Goal: Task Accomplishment & Management: Complete application form

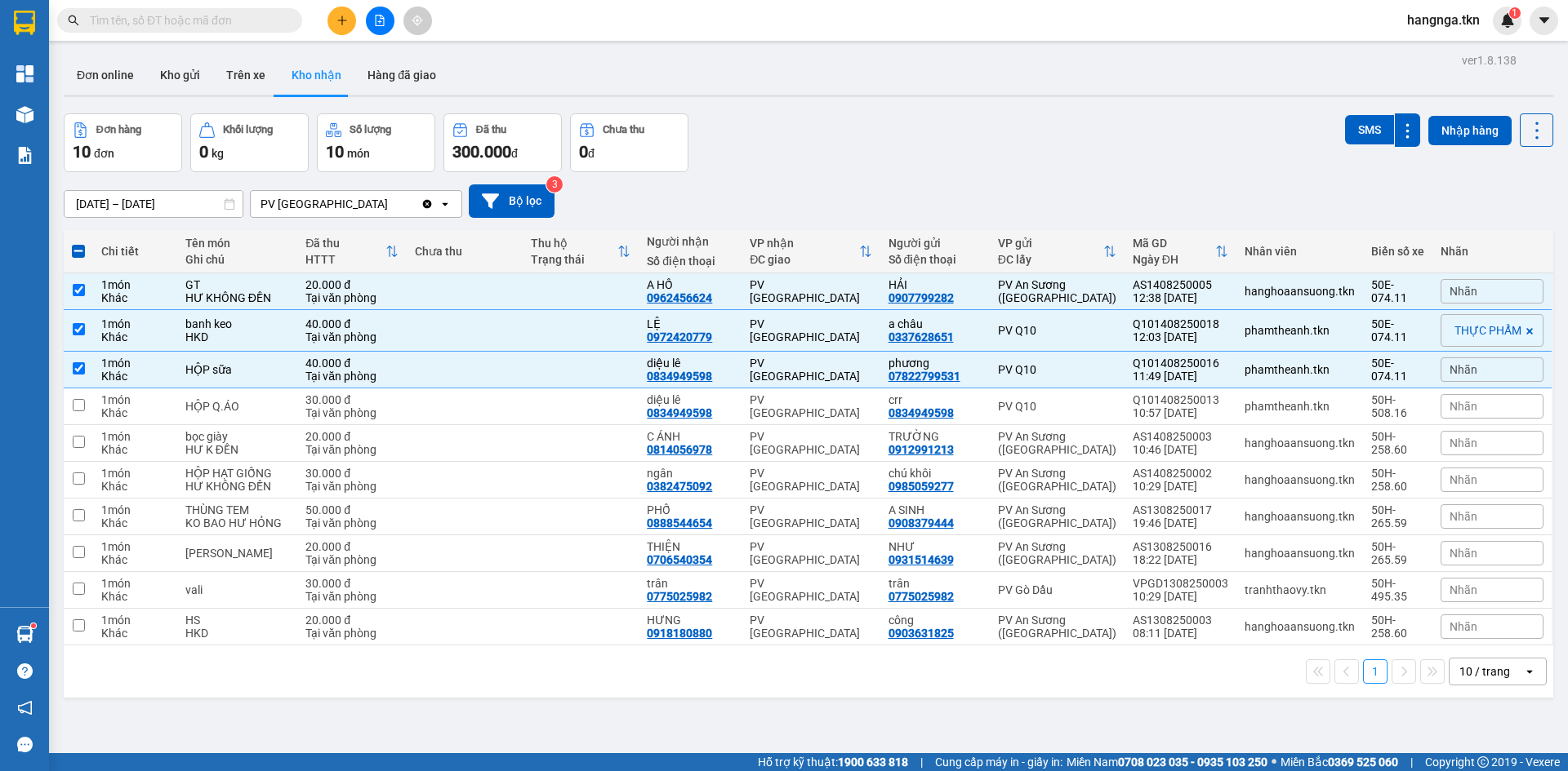
click at [225, 23] on input "text" at bounding box center [186, 20] width 193 height 18
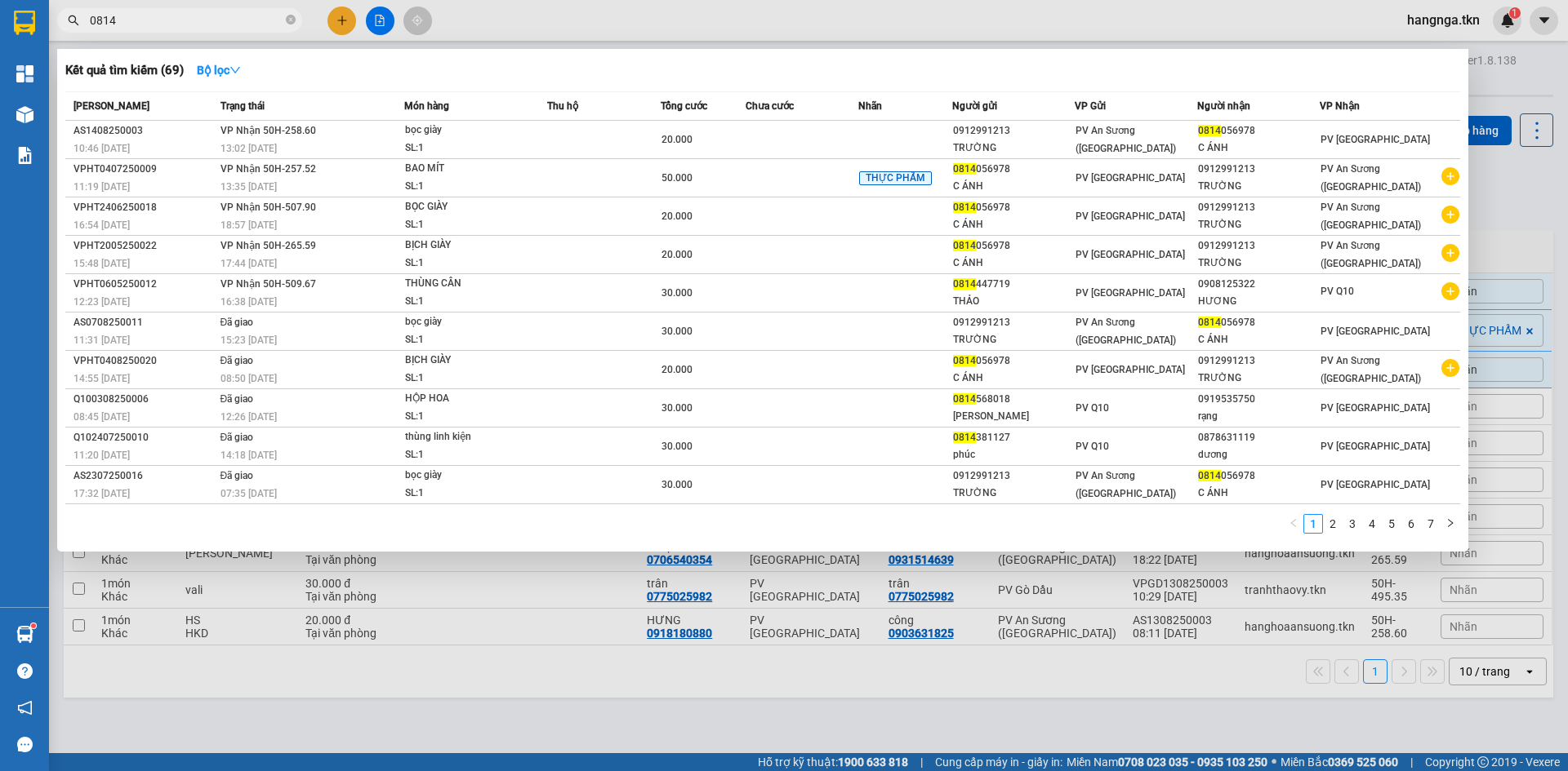
type input "0814"
click at [931, 23] on div at bounding box center [784, 385] width 1568 height 771
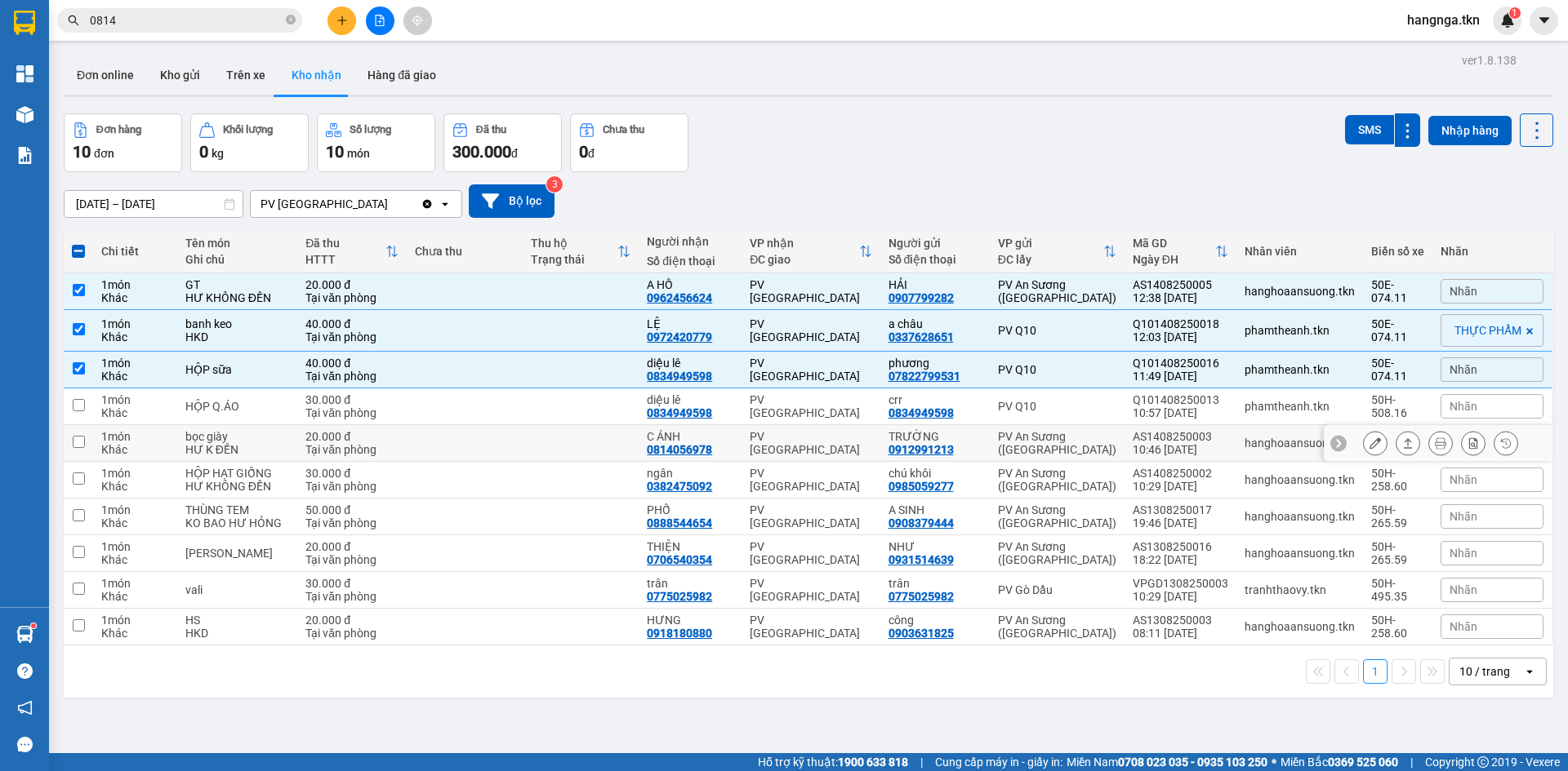
click at [705, 436] on div "C ÁNH" at bounding box center [689, 436] width 87 height 13
checkbox input "true"
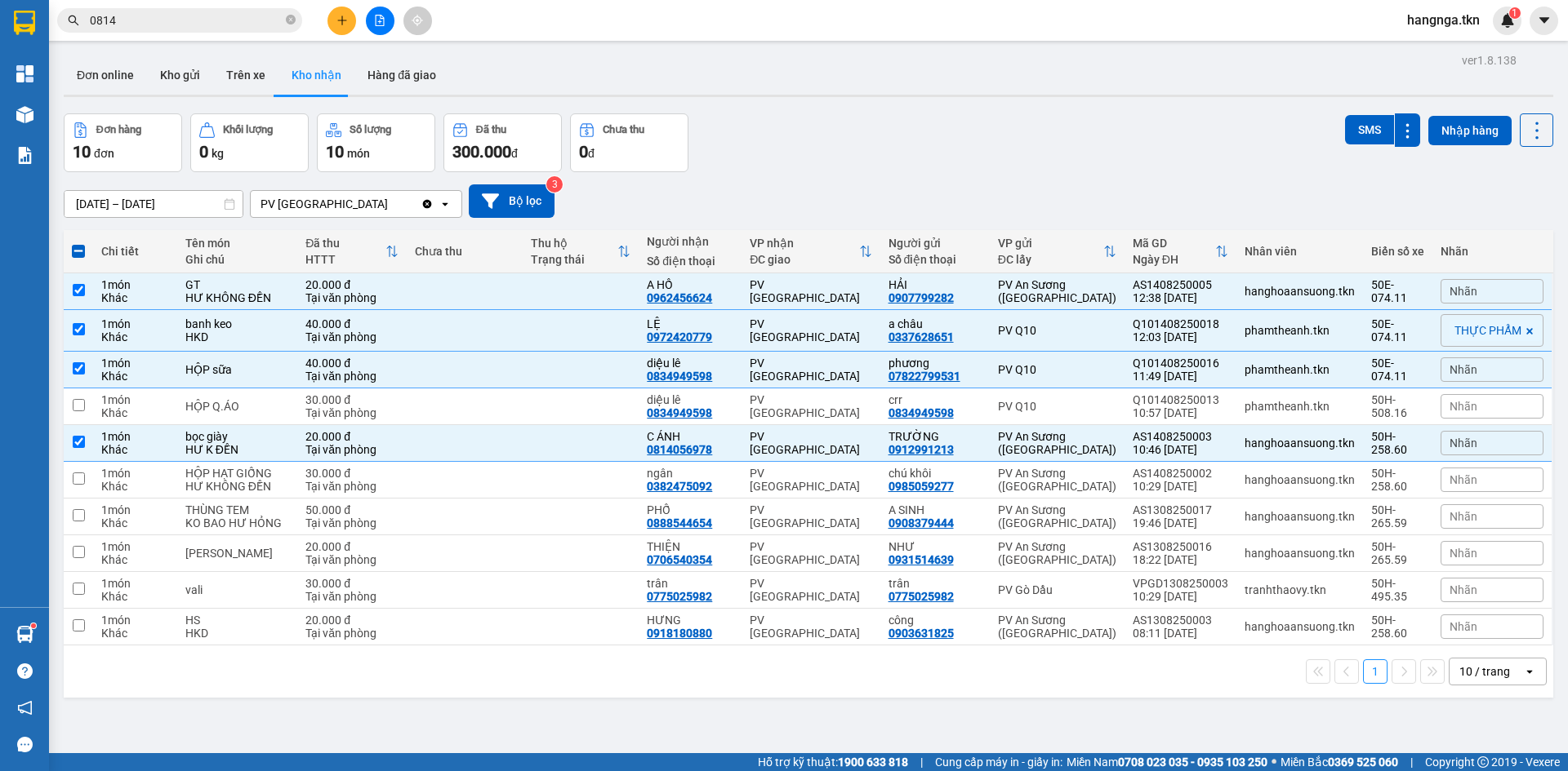
click at [84, 243] on label at bounding box center [78, 252] width 13 height 17
click at [78, 243] on input "checkbox" at bounding box center [78, 243] width 0 height 0
checkbox input "true"
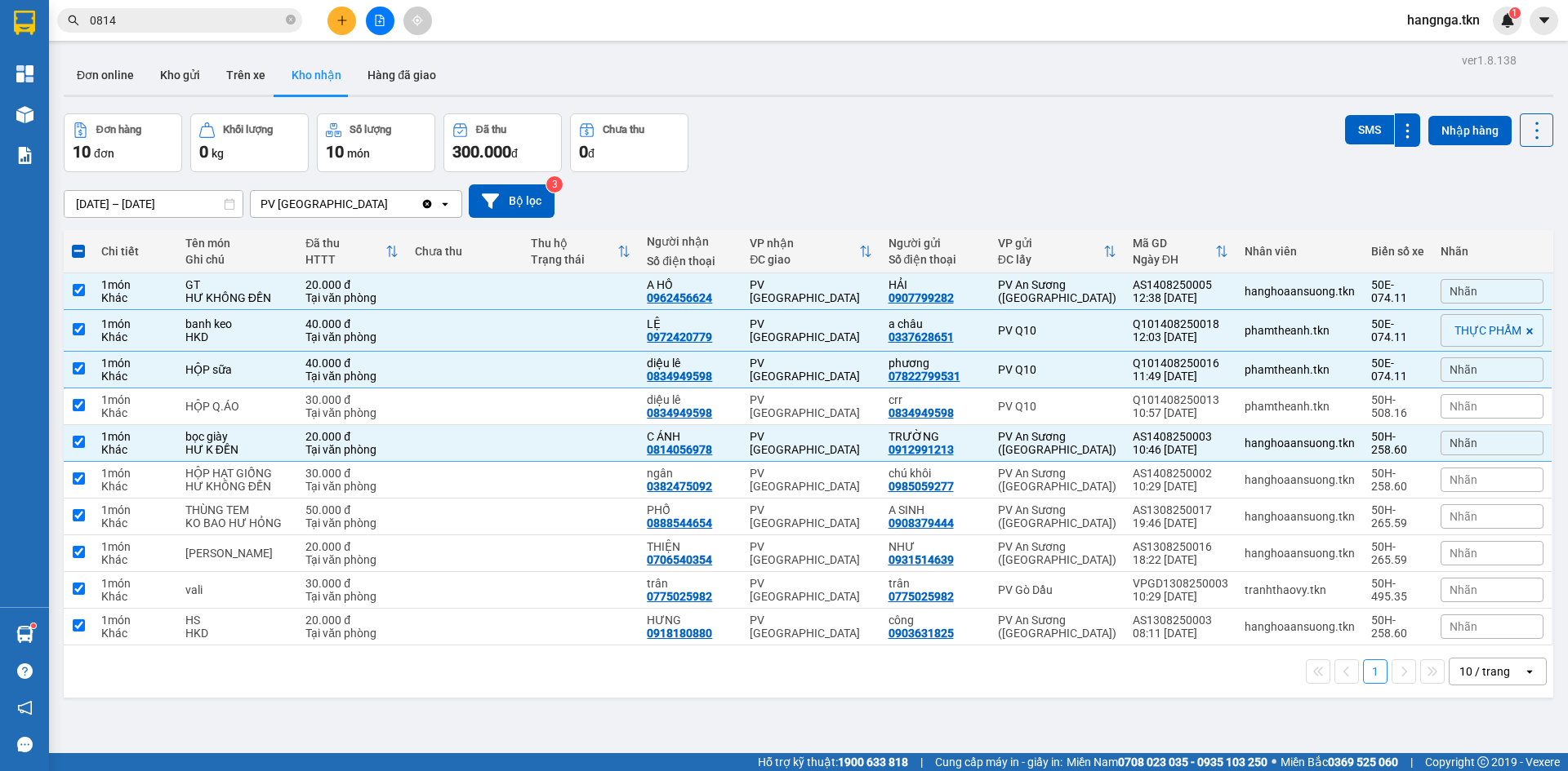
checkbox input "true"
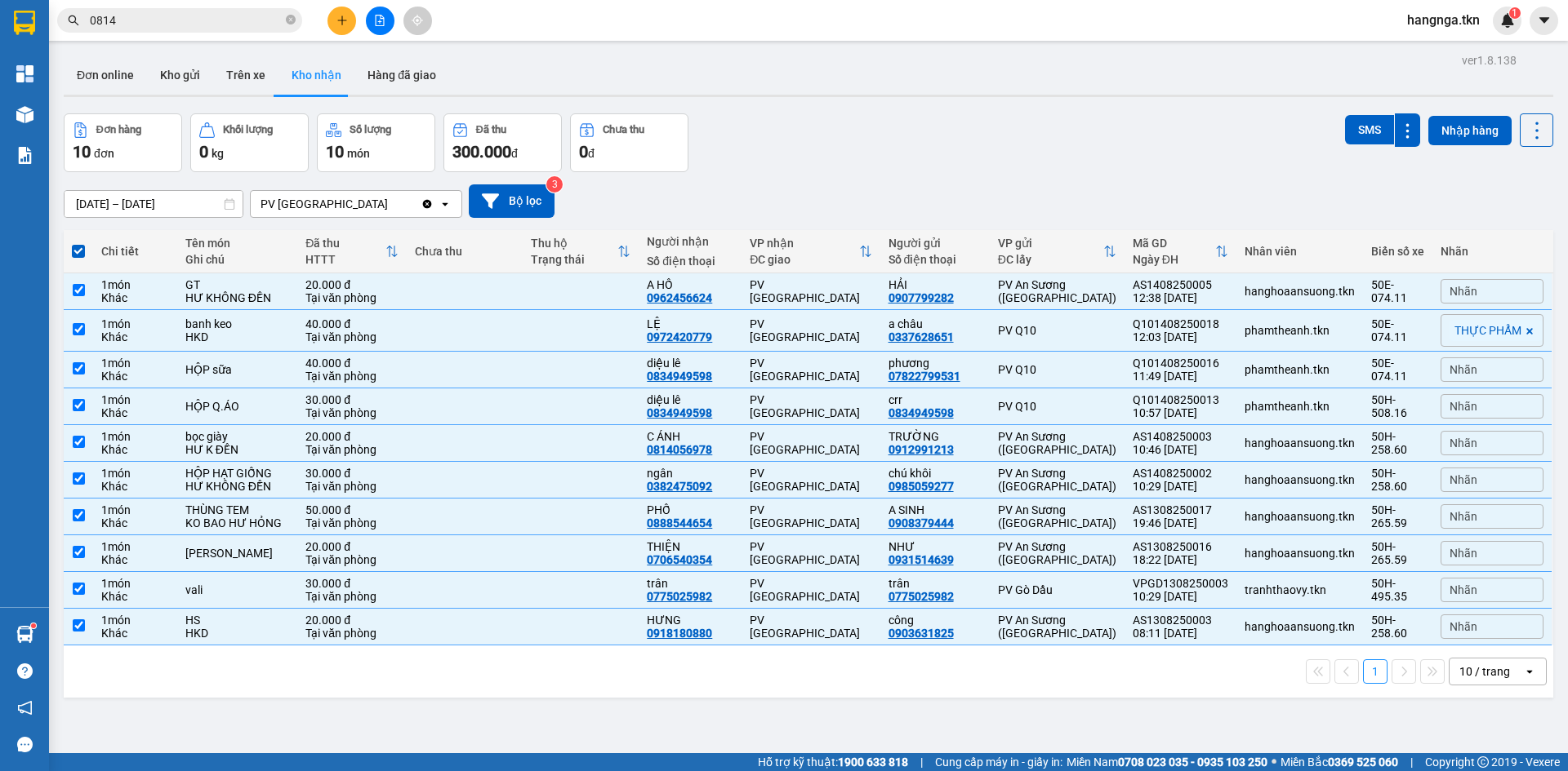
click at [82, 249] on span at bounding box center [78, 252] width 13 height 13
click at [78, 243] on input "checkbox" at bounding box center [78, 243] width 0 height 0
checkbox input "false"
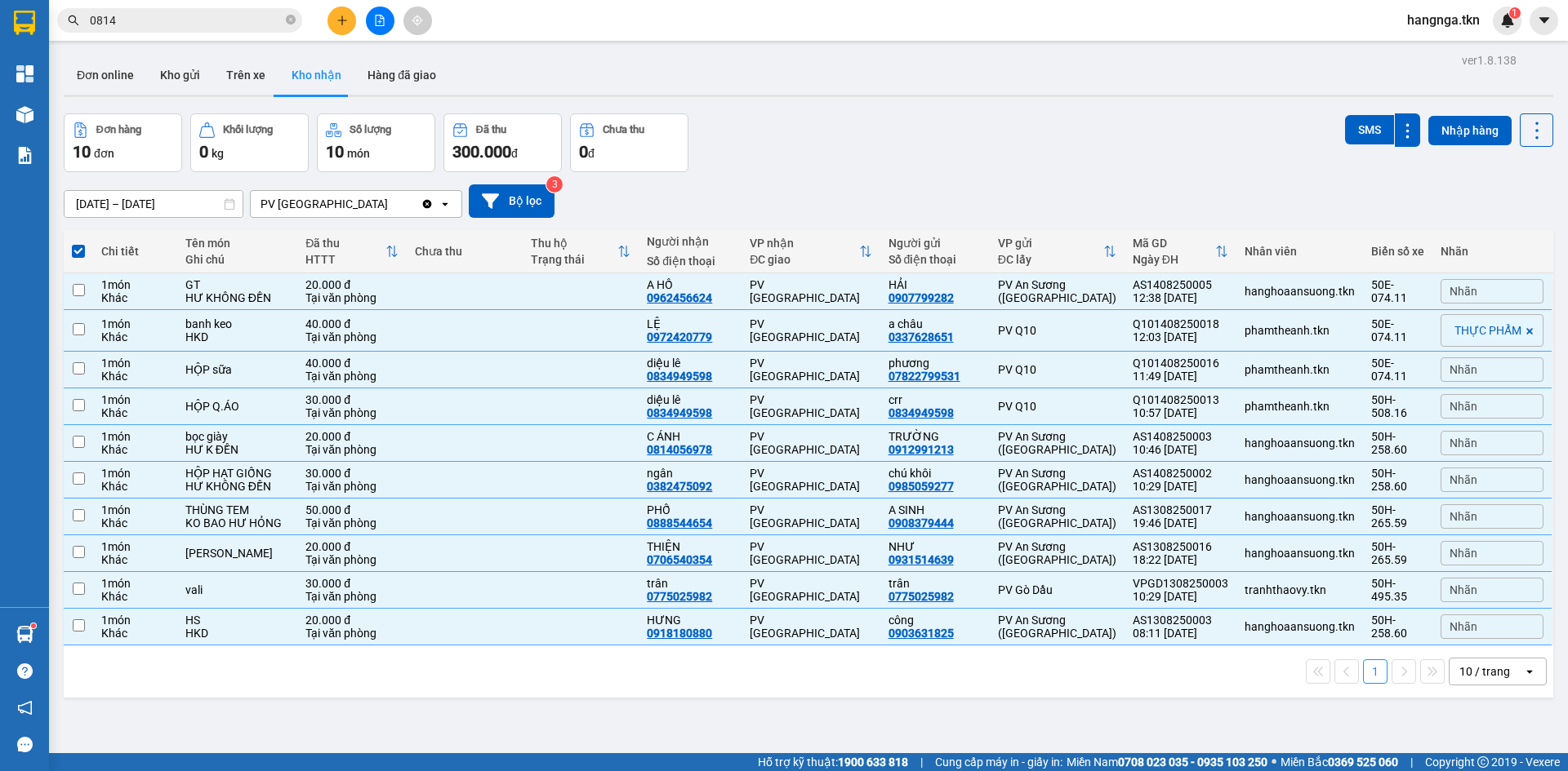
checkbox input "false"
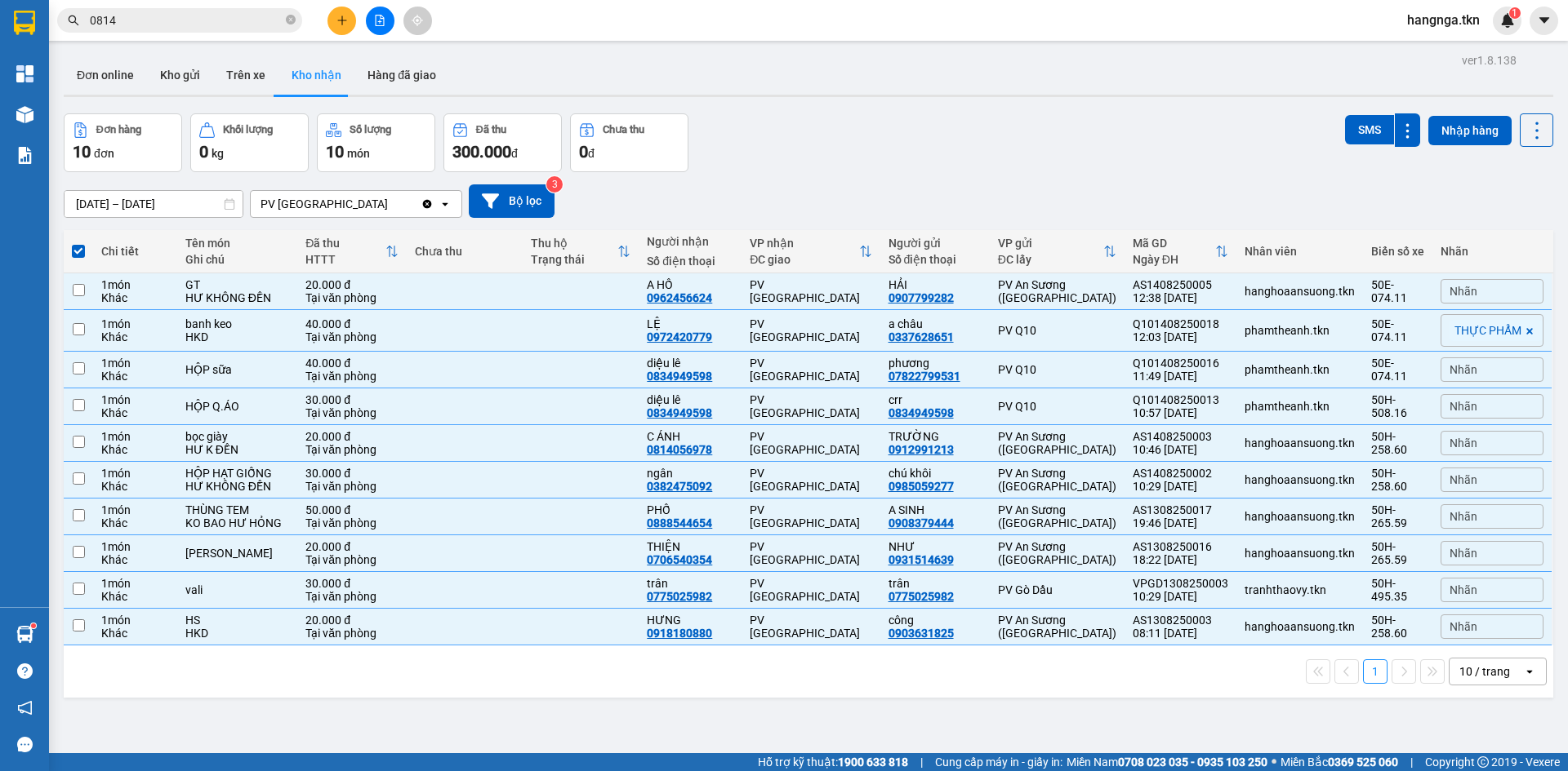
checkbox input "false"
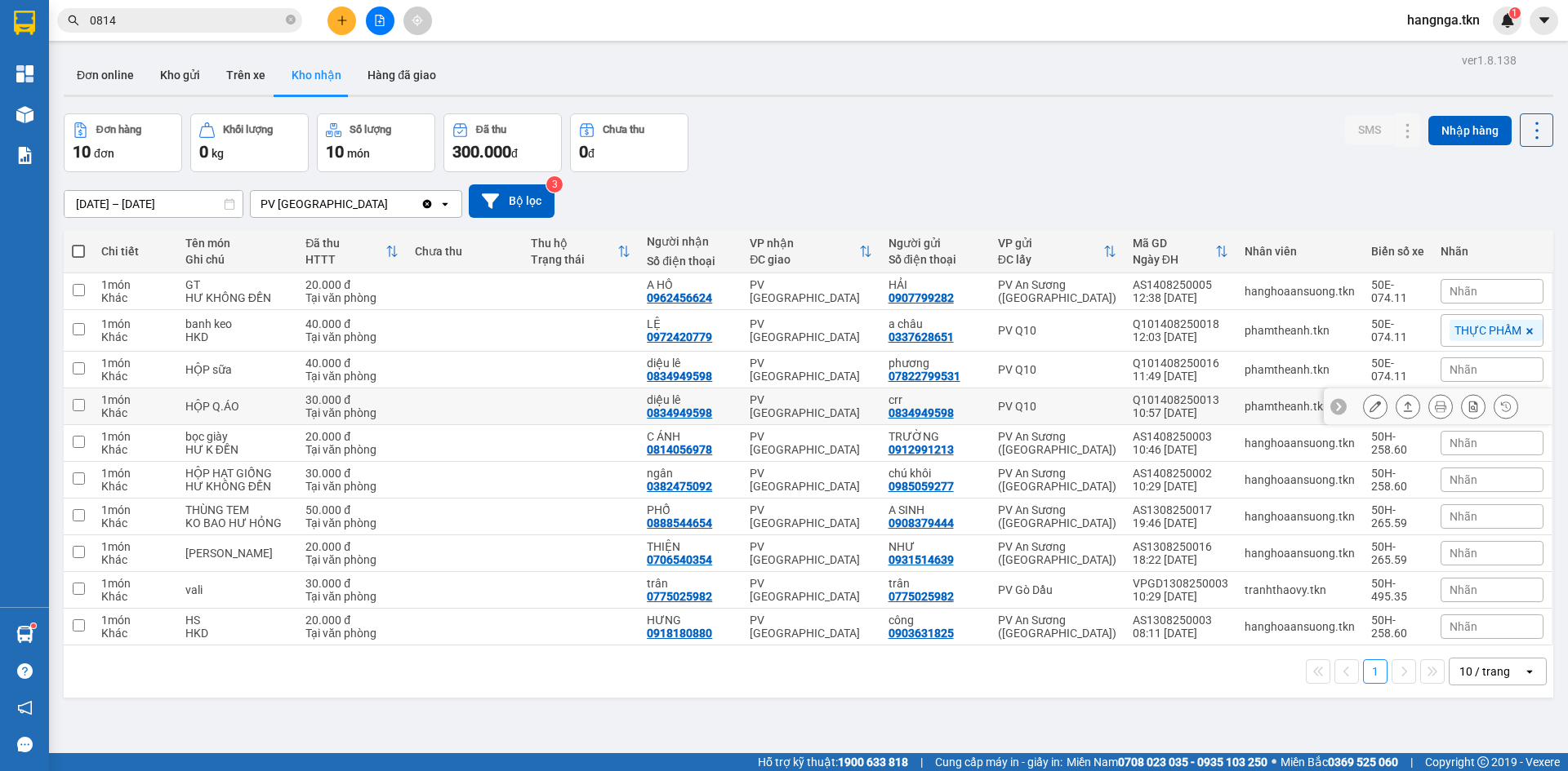
click at [147, 403] on div "1 món" at bounding box center [135, 400] width 68 height 13
checkbox input "true"
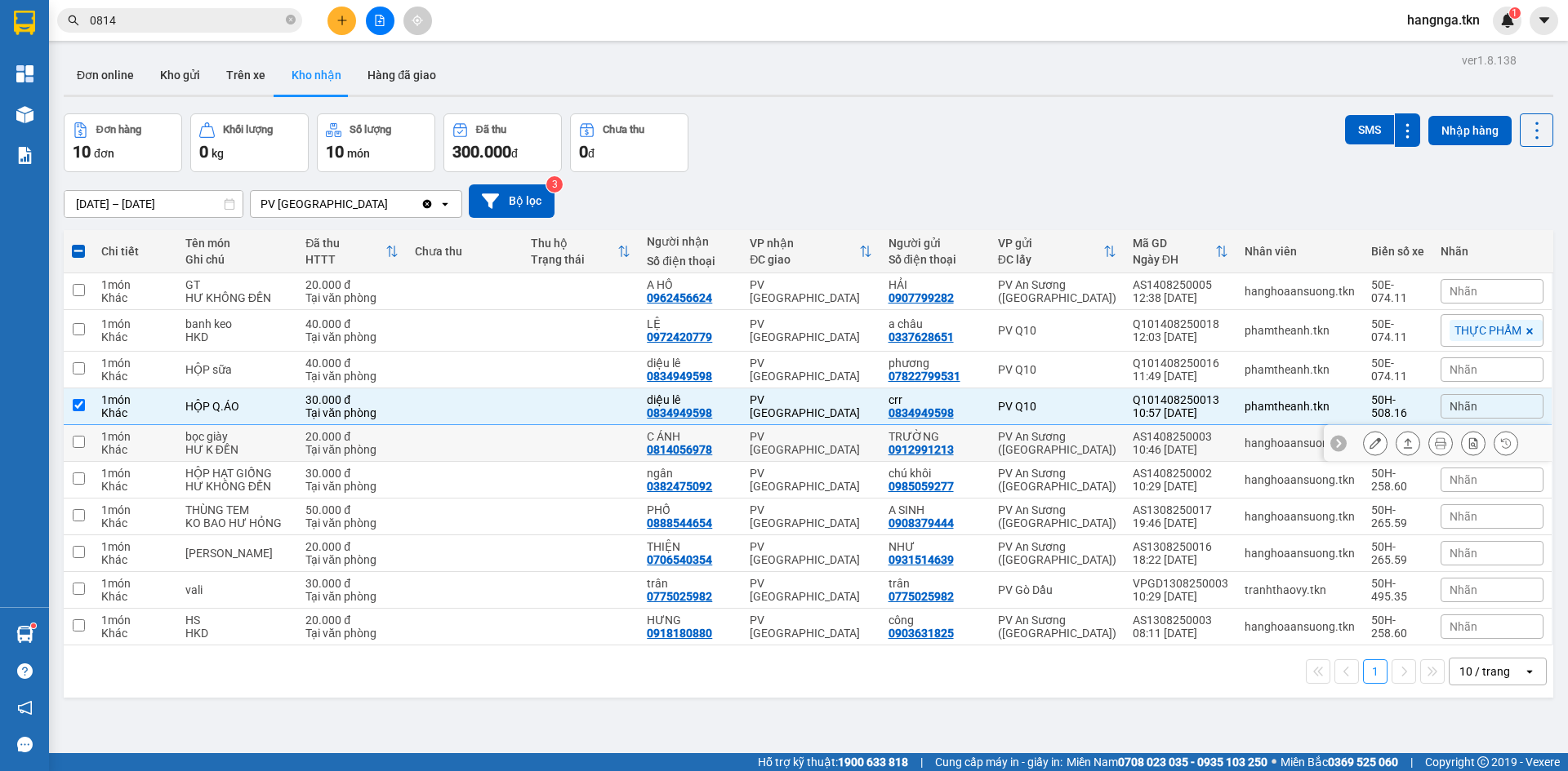
click at [506, 447] on td at bounding box center [465, 443] width 116 height 36
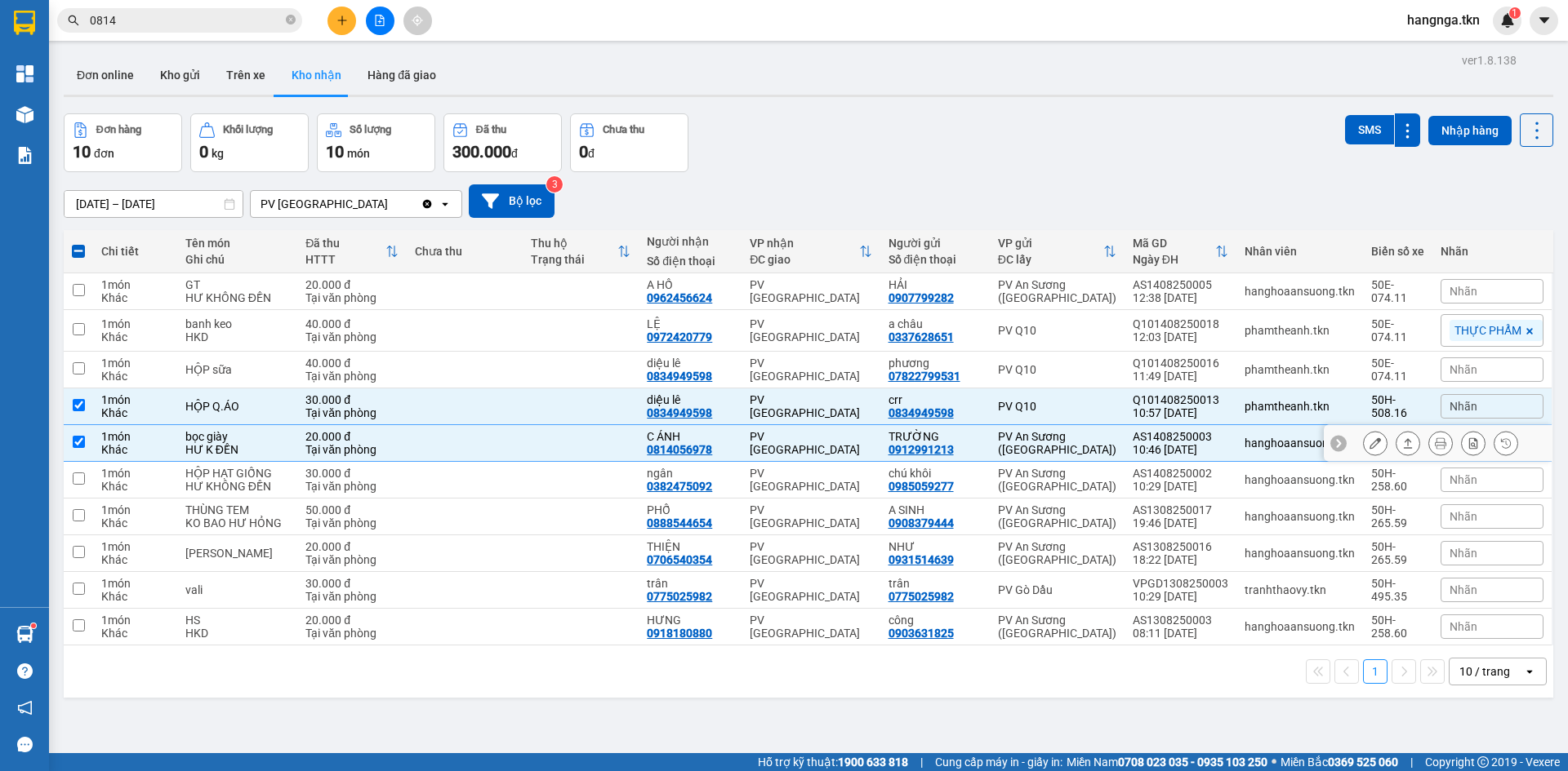
click at [506, 426] on td at bounding box center [465, 443] width 116 height 36
checkbox input "false"
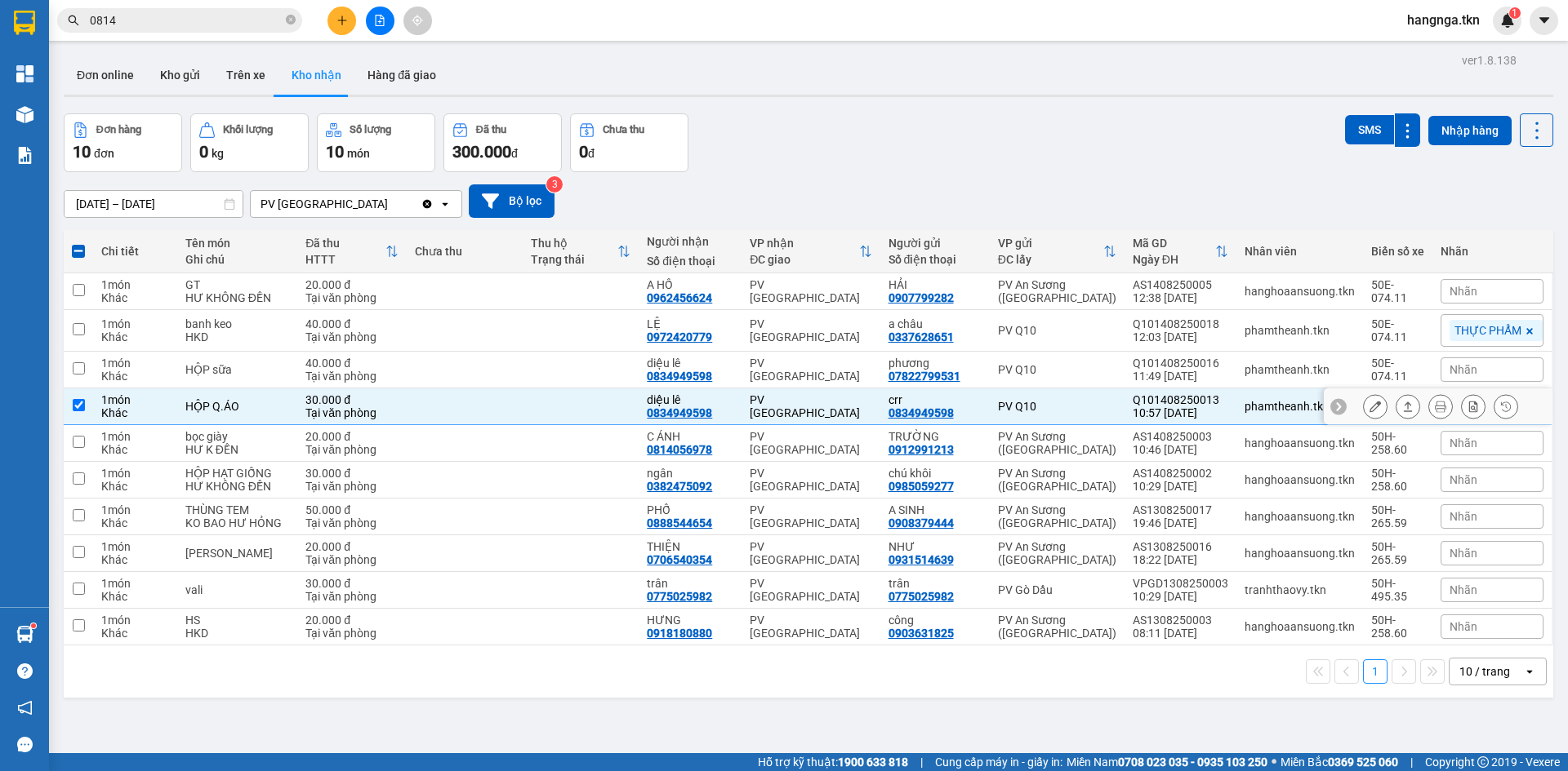
click at [510, 409] on td at bounding box center [465, 406] width 116 height 36
checkbox input "false"
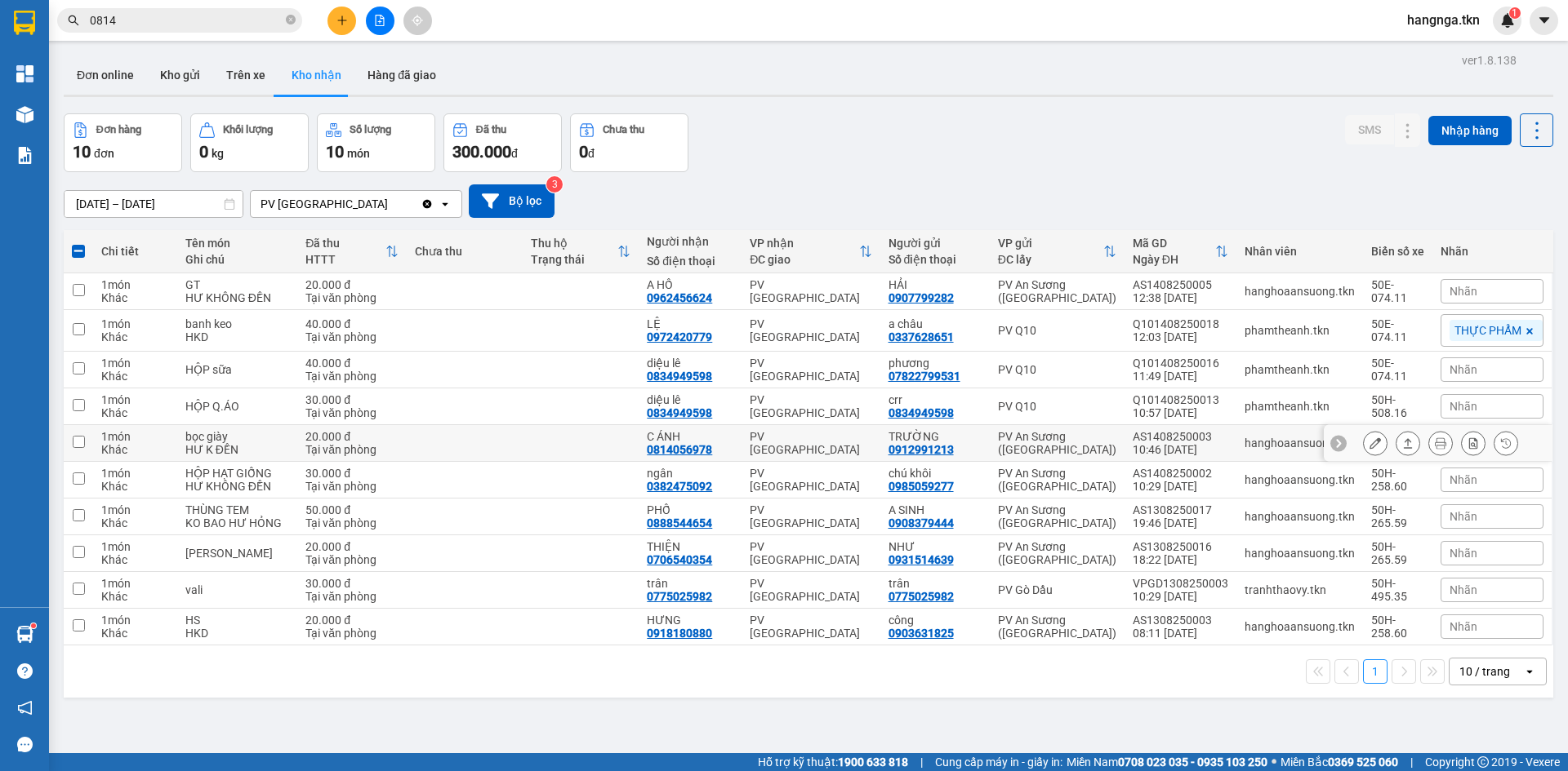
click at [509, 449] on td at bounding box center [465, 443] width 116 height 36
checkbox input "true"
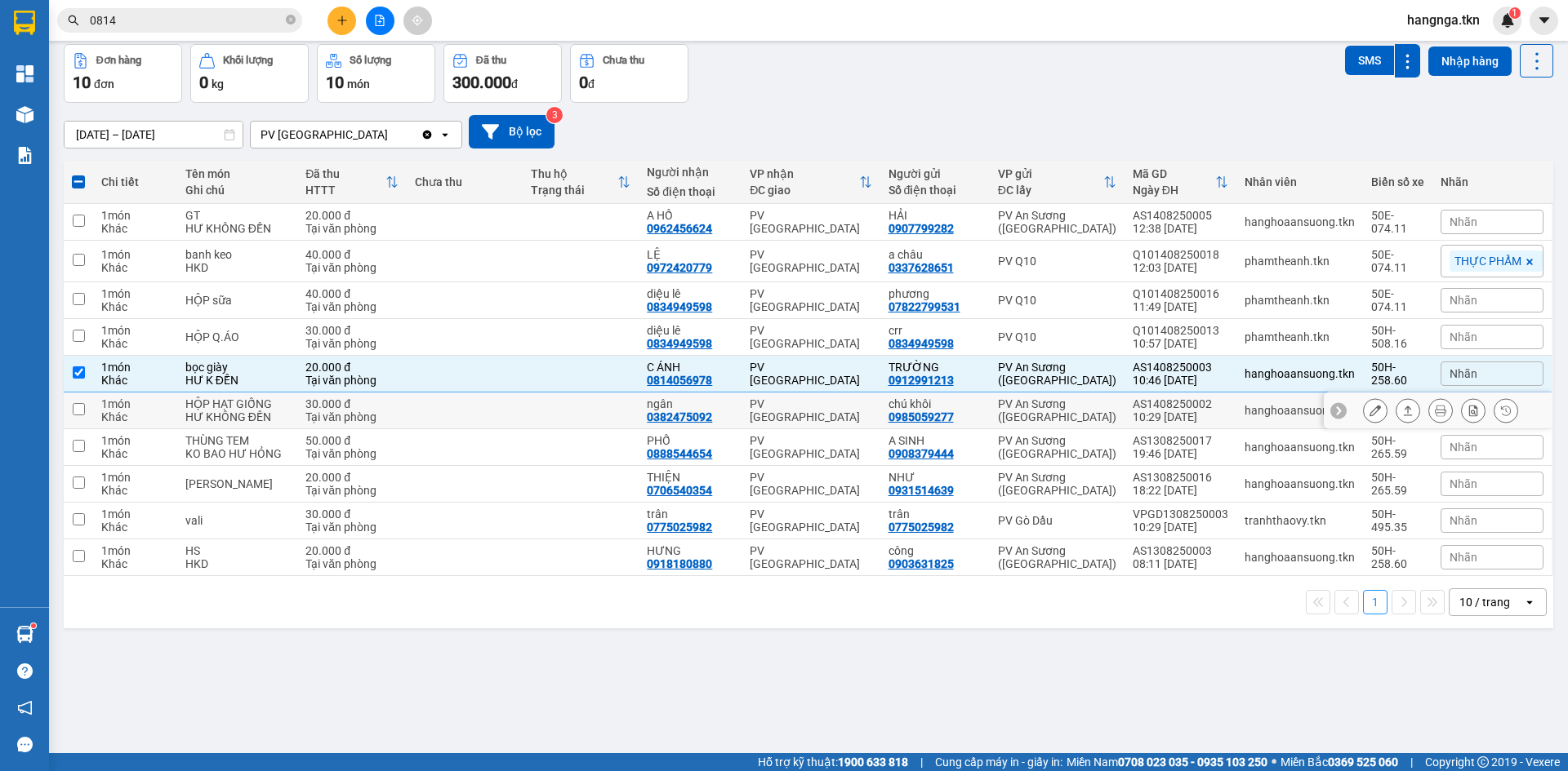
scroll to position [76, 0]
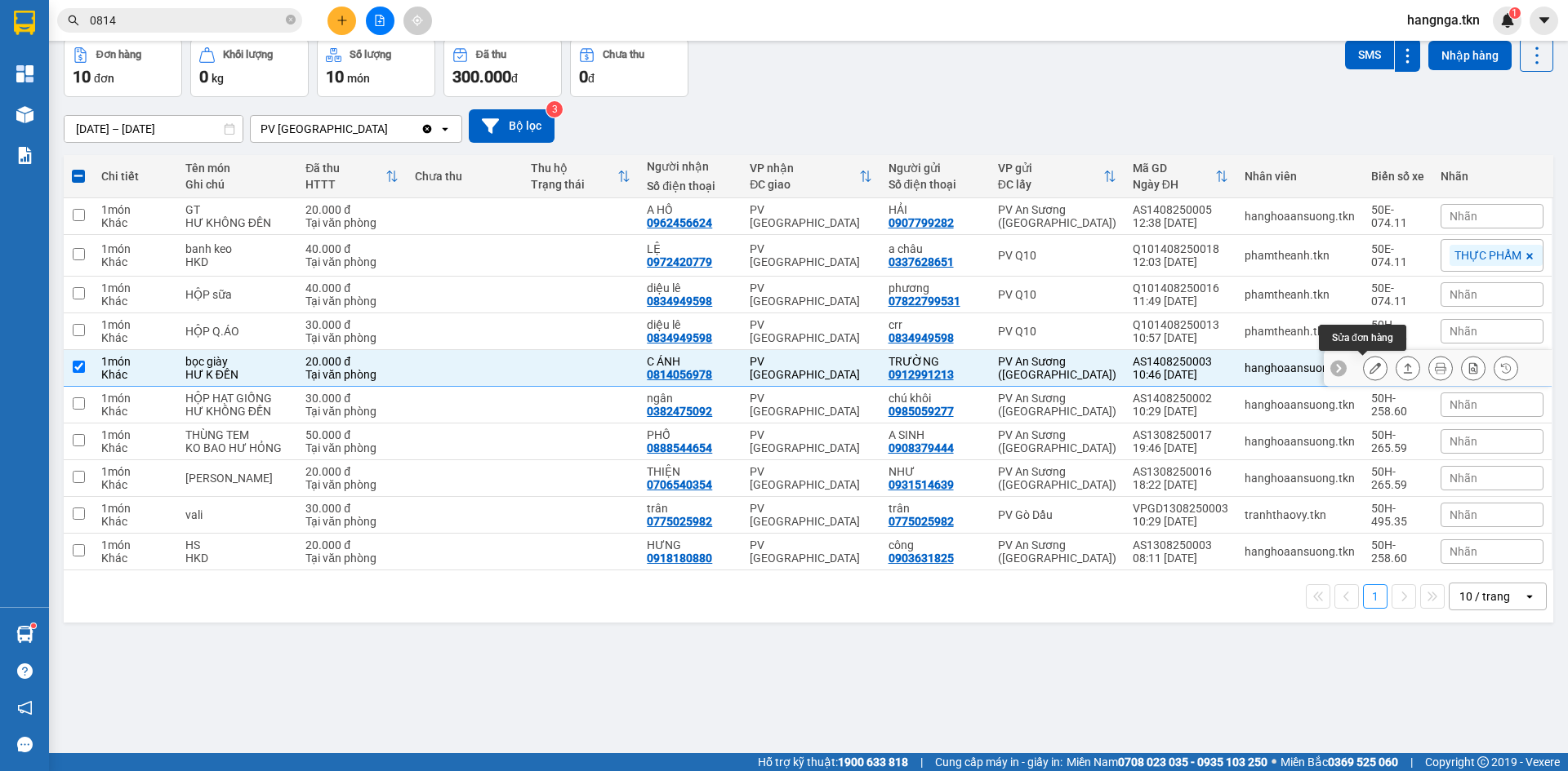
click at [1367, 361] on button at bounding box center [1375, 368] width 23 height 29
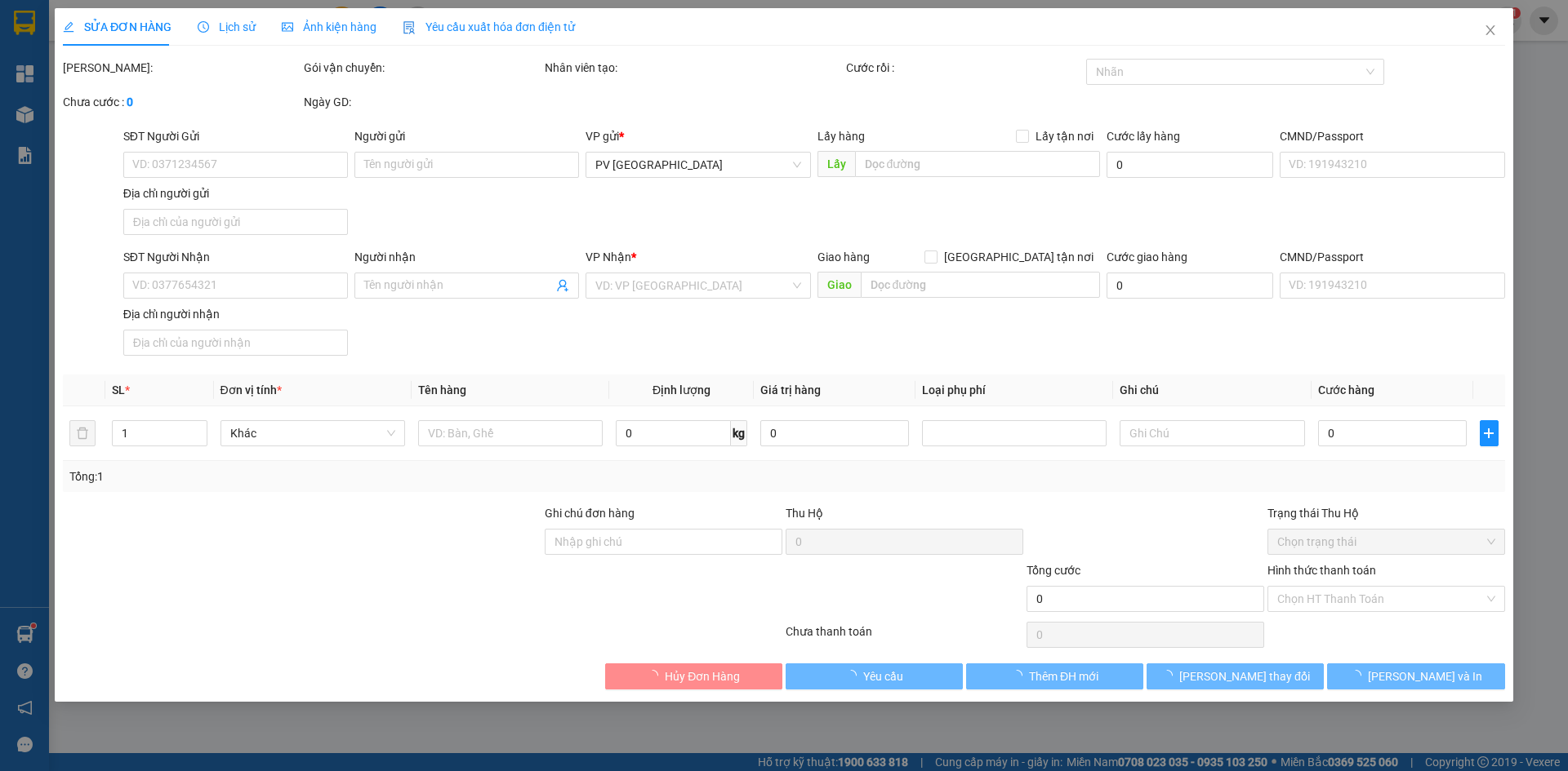
type input "0912991213"
type input "TRƯỜNG"
type input "0814056978"
type input "C ÁNH"
type input "20.000"
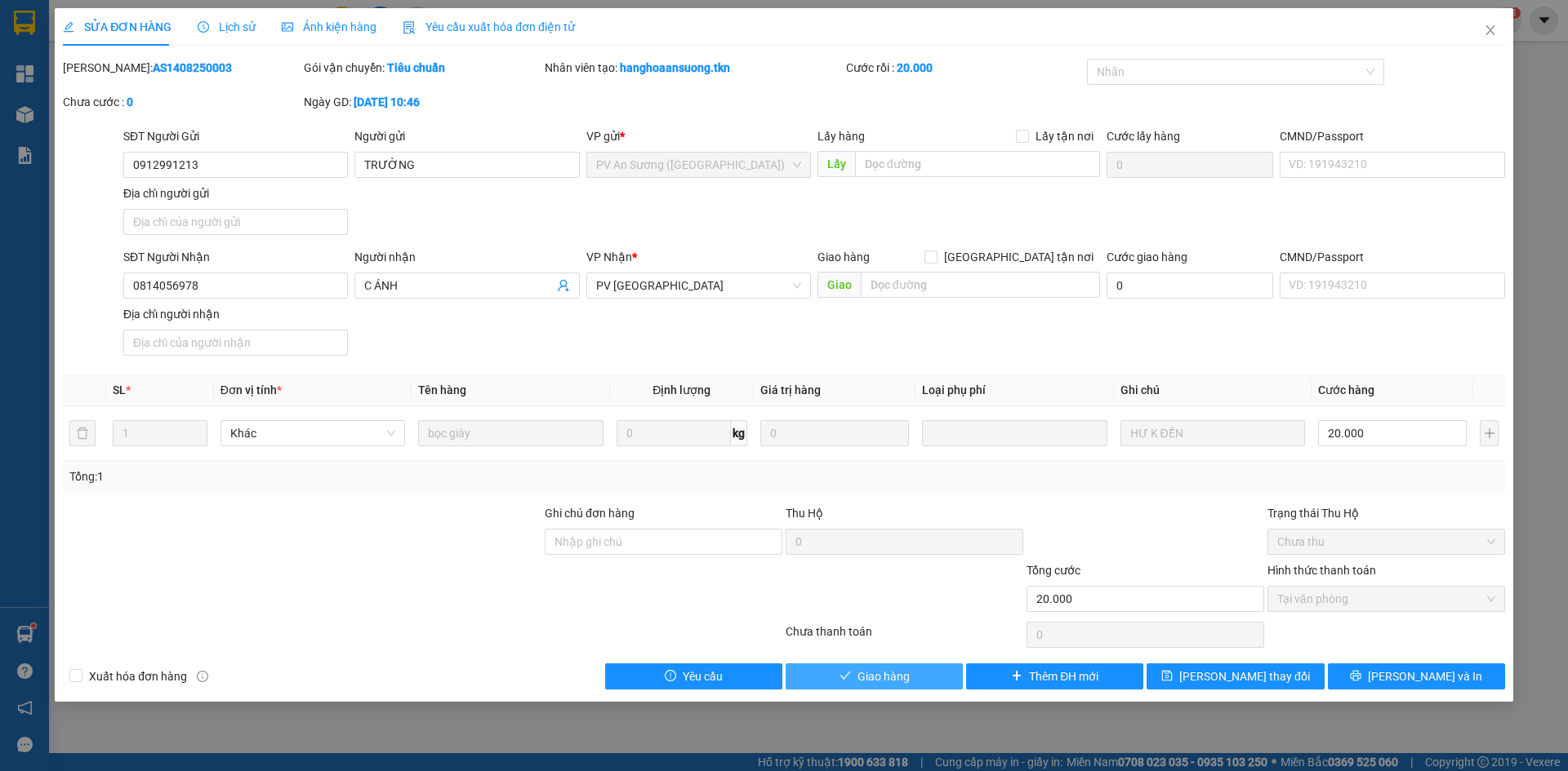
click at [857, 680] on span "Giao hàng" at bounding box center [883, 676] width 52 height 18
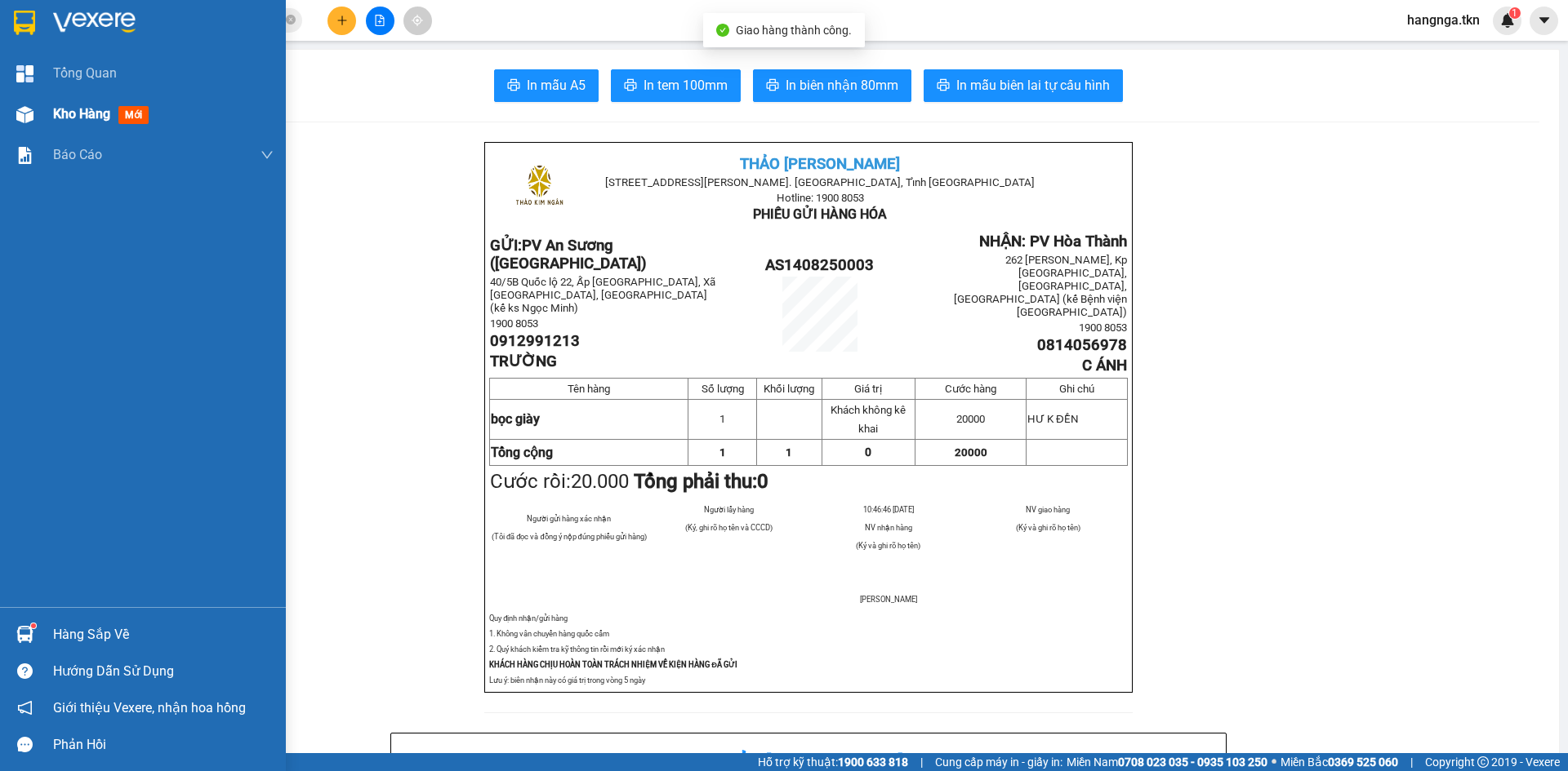
click at [32, 115] on img at bounding box center [25, 115] width 17 height 17
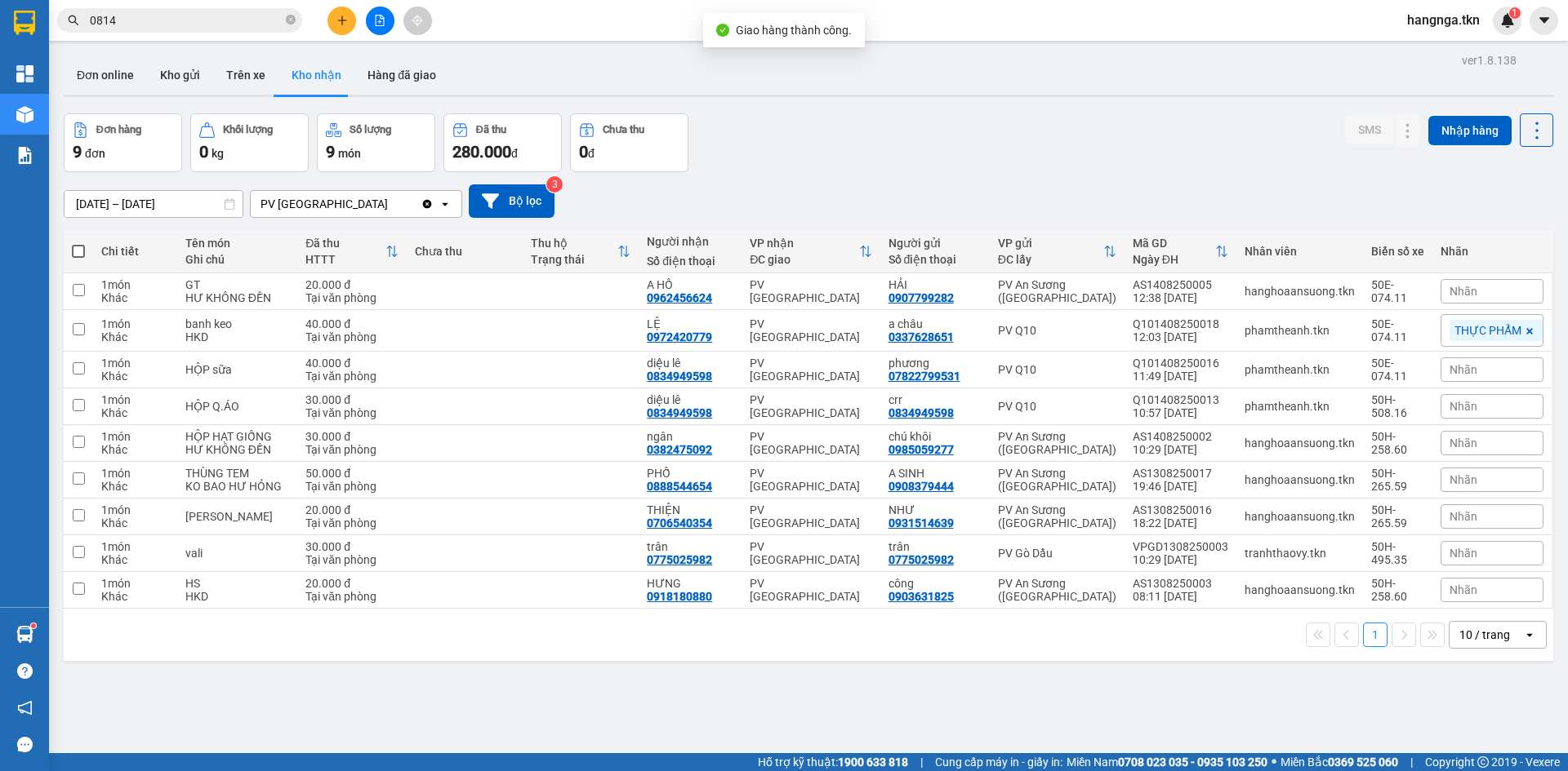
click at [840, 171] on div "Đơn hàng 9 đơn Khối lượng 0 kg Số lượng 9 món Đã thu 280.000 đ Chưa thu 0 đ SMS…" at bounding box center [808, 143] width 1490 height 59
click at [338, 23] on icon "plus" at bounding box center [342, 21] width 11 height 11
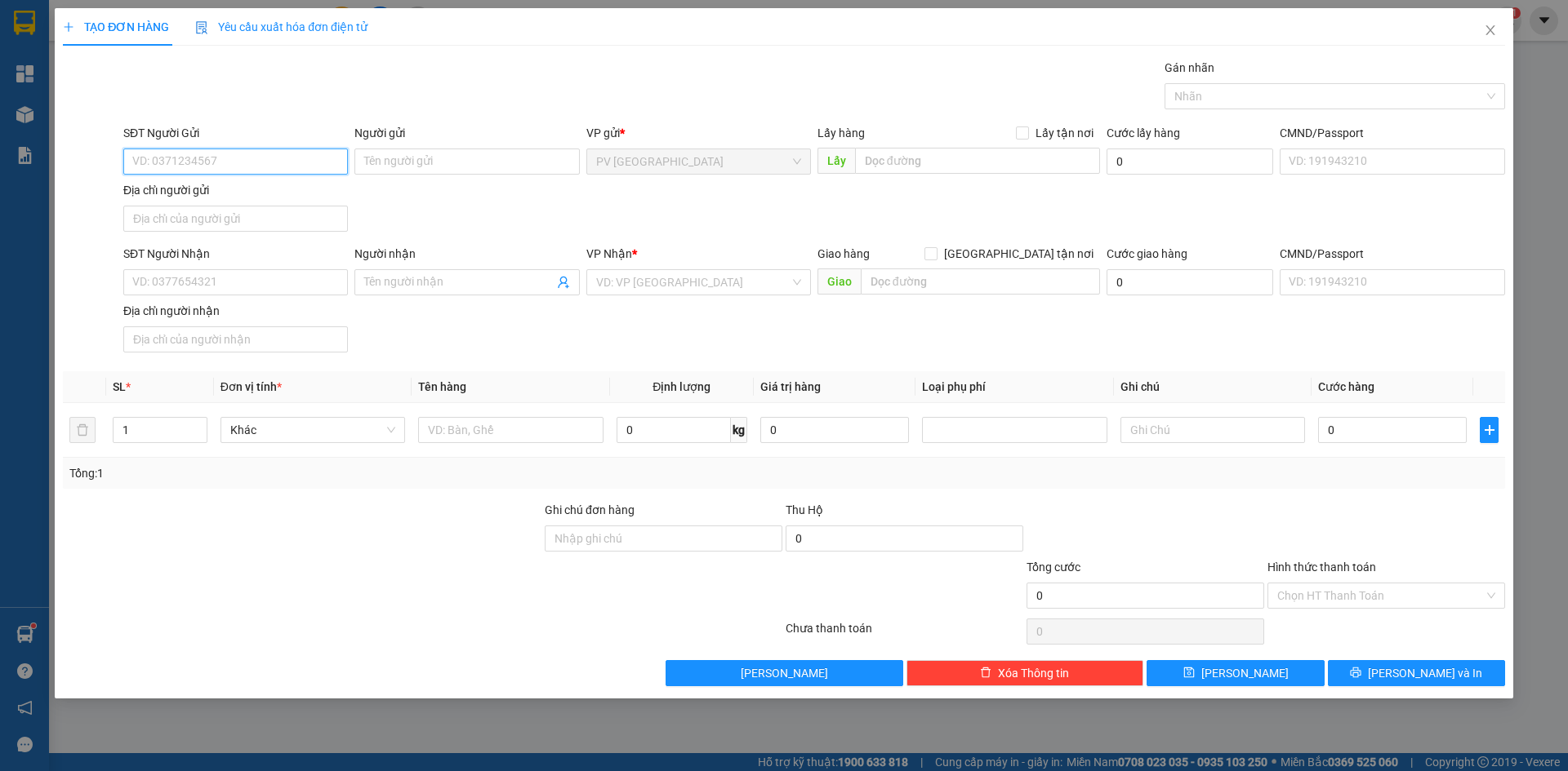
click at [271, 156] on input "SĐT Người Gửi" at bounding box center [235, 161] width 225 height 26
click at [243, 158] on input "0" at bounding box center [235, 161] width 225 height 26
type input "0909448779"
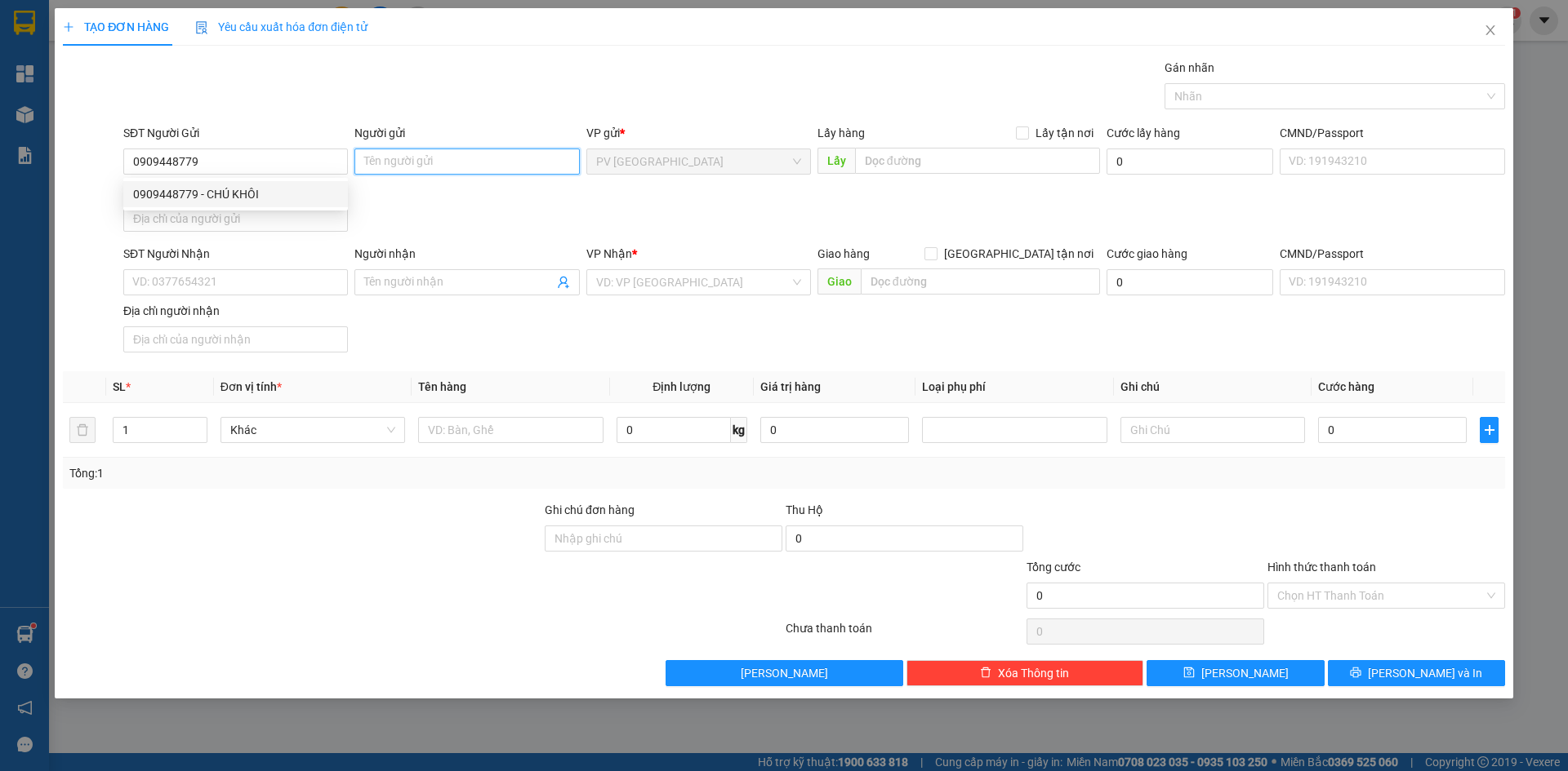
click at [440, 158] on input "Người gửi" at bounding box center [466, 161] width 225 height 26
click at [305, 157] on input "0909448779" at bounding box center [235, 161] width 225 height 26
click at [288, 197] on div "0909448779 - CHÚ KHÔI" at bounding box center [236, 194] width 205 height 18
type input "CHÚ KHÔI"
type input "0784932685"
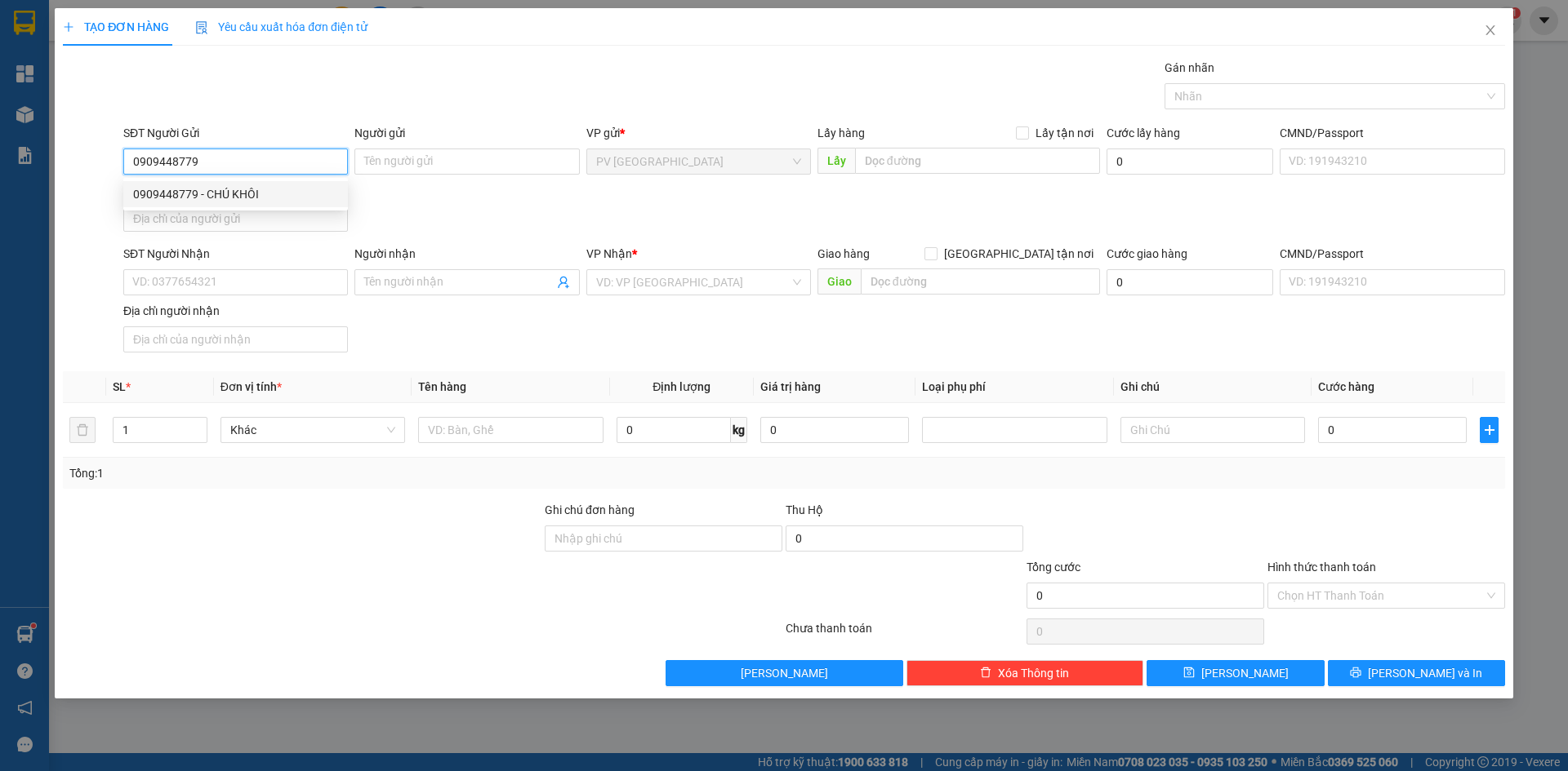
type input "KHANG"
type input "40.000"
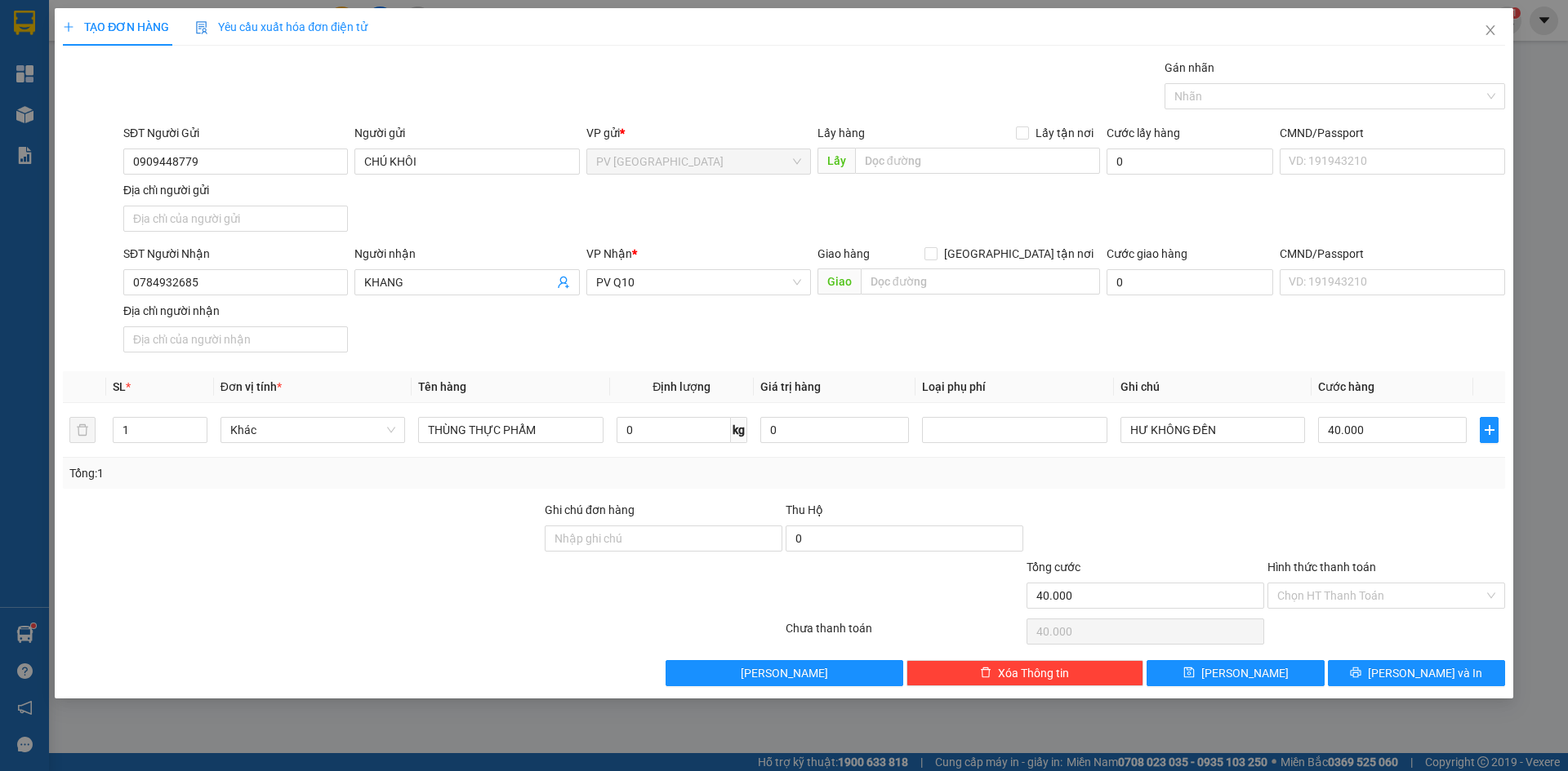
click at [476, 322] on div "SĐT Người Nhận 0784932685 Người nhận KHANG VP Nhận * PV Q10 Giao hàng Giao tận …" at bounding box center [814, 302] width 1388 height 115
click at [376, 516] on div at bounding box center [302, 530] width 482 height 57
click at [493, 519] on div at bounding box center [302, 530] width 482 height 57
click at [1355, 594] on input "Hình thức thanh toán" at bounding box center [1380, 596] width 206 height 24
click at [1330, 626] on div "Tại văn phòng" at bounding box center [1386, 627] width 218 height 18
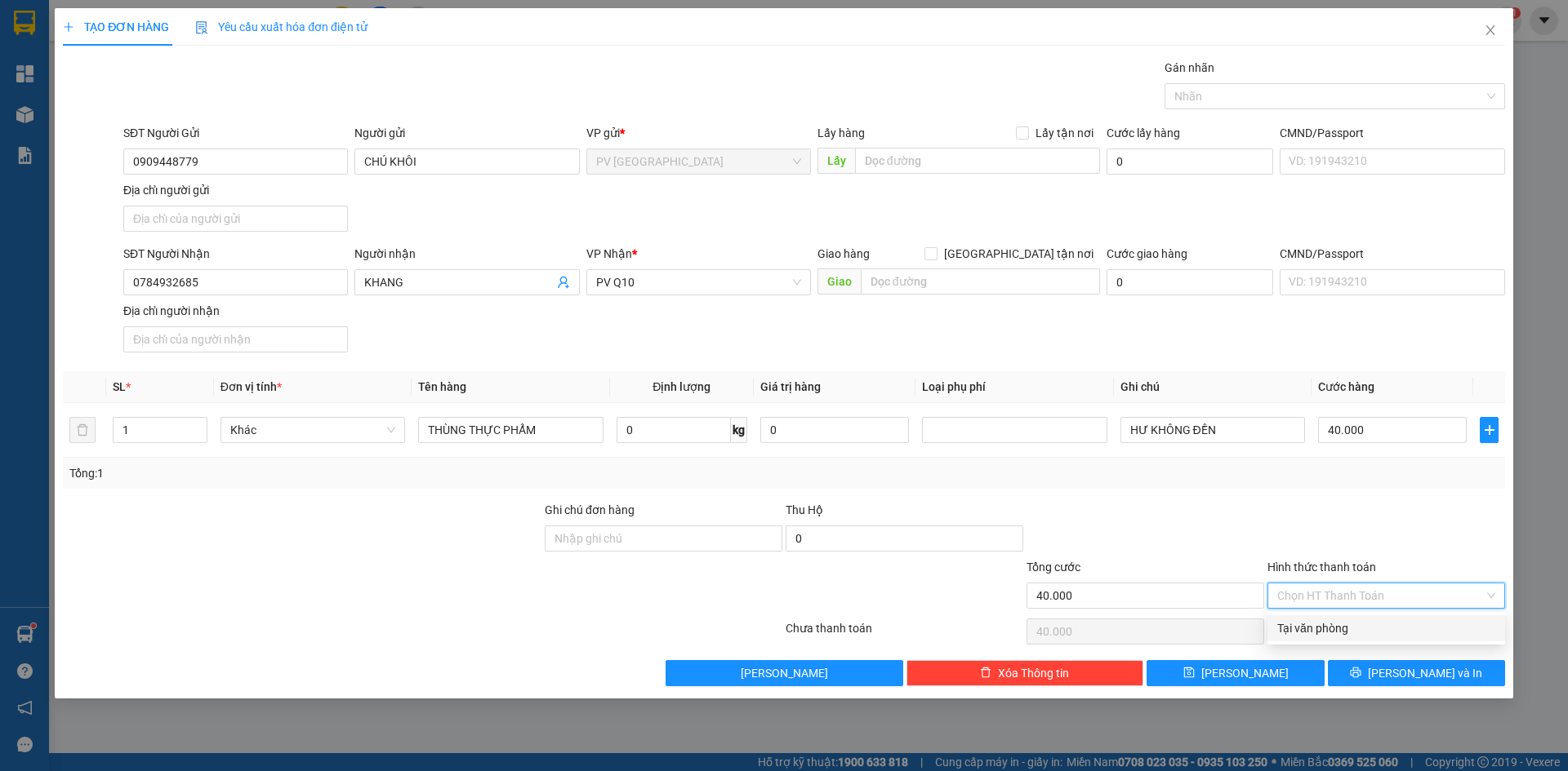
type input "0"
click at [1317, 498] on div "Transit Pickup Surcharge Ids Transit Deliver Surcharge Ids Transit Deliver Surc…" at bounding box center [784, 372] width 1442 height 627
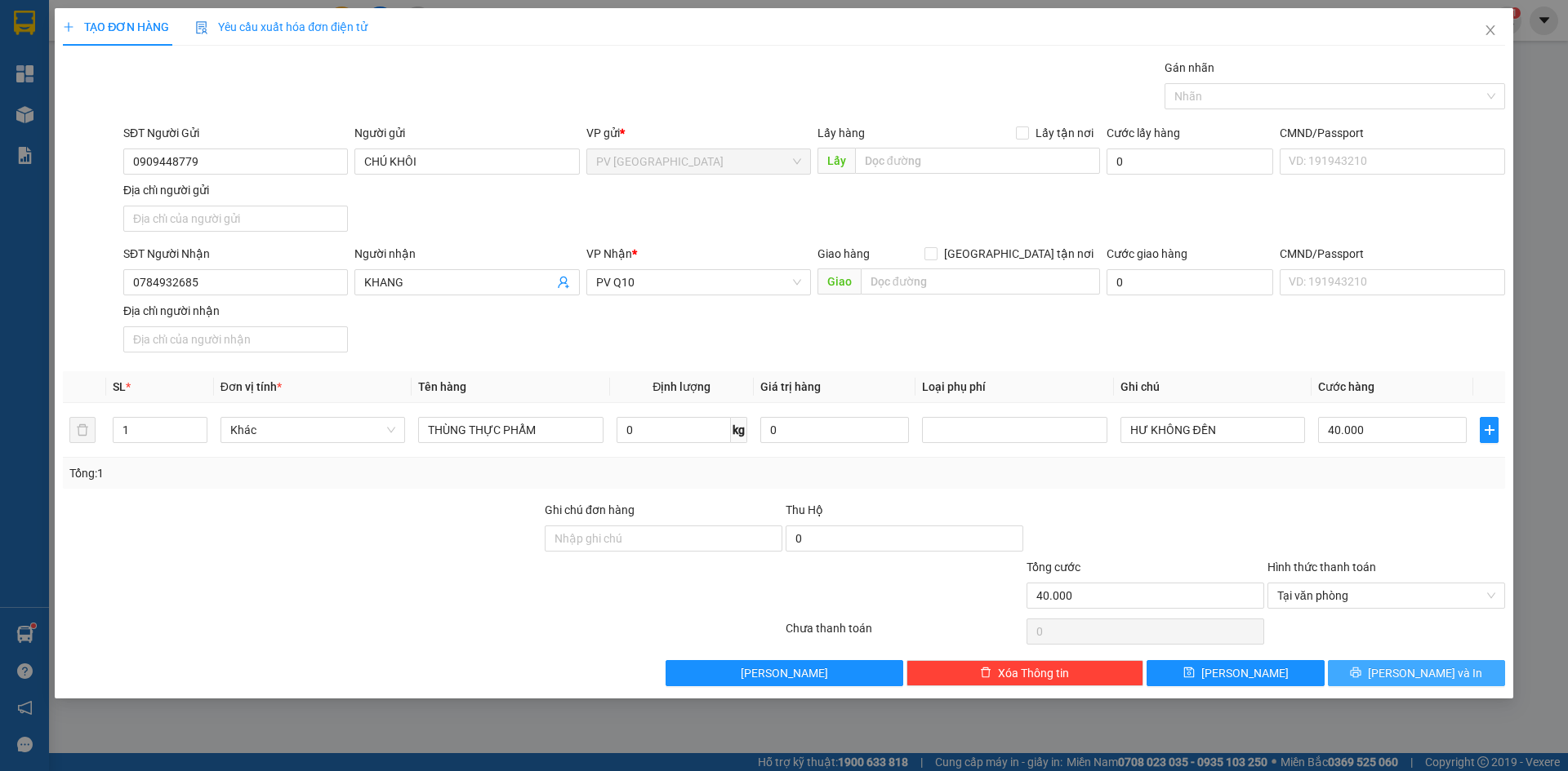
click at [1380, 668] on button "[PERSON_NAME] và In" at bounding box center [1416, 673] width 177 height 26
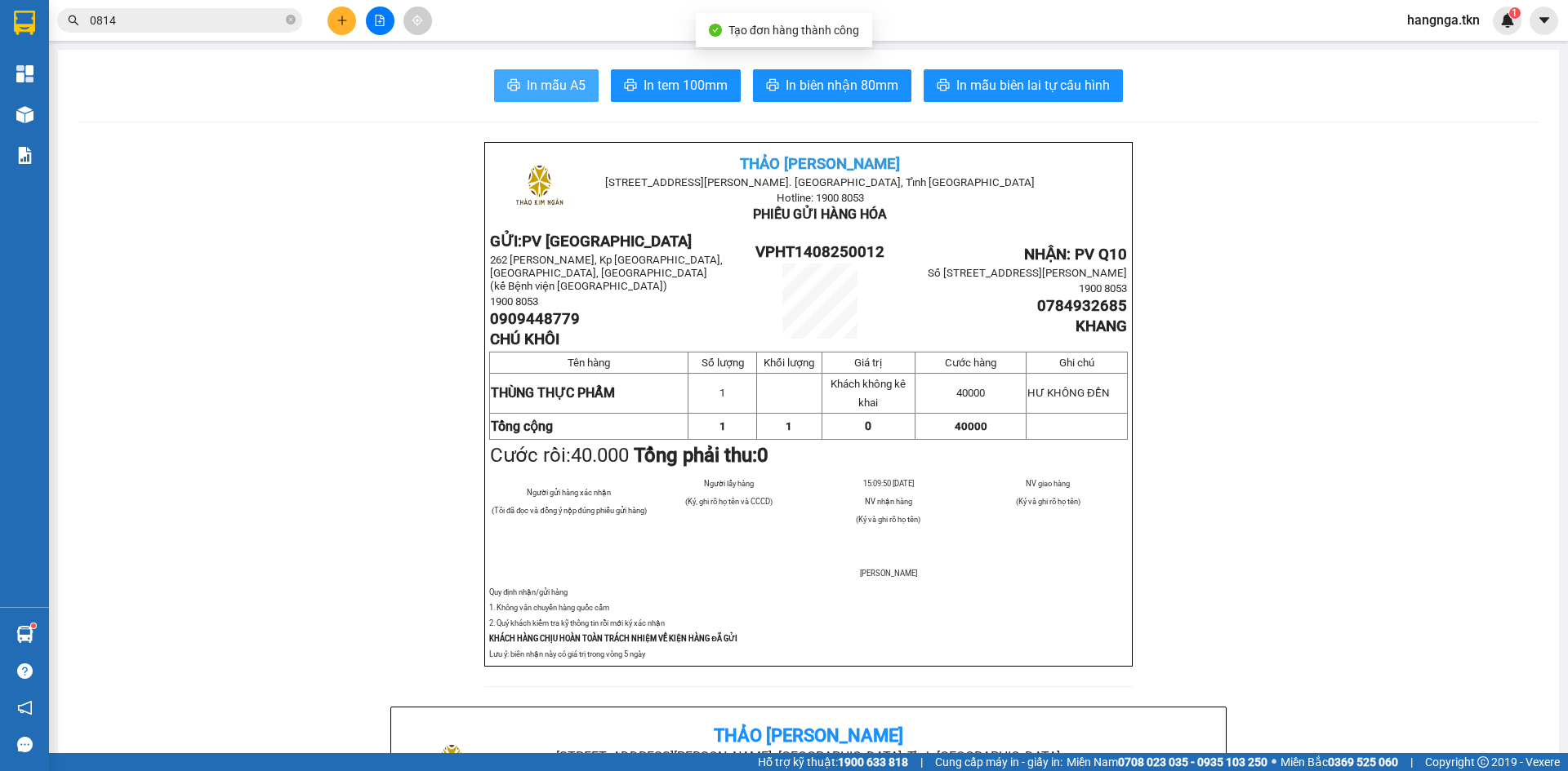
click at [544, 74] on button "In mẫu A5" at bounding box center [547, 85] width 104 height 33
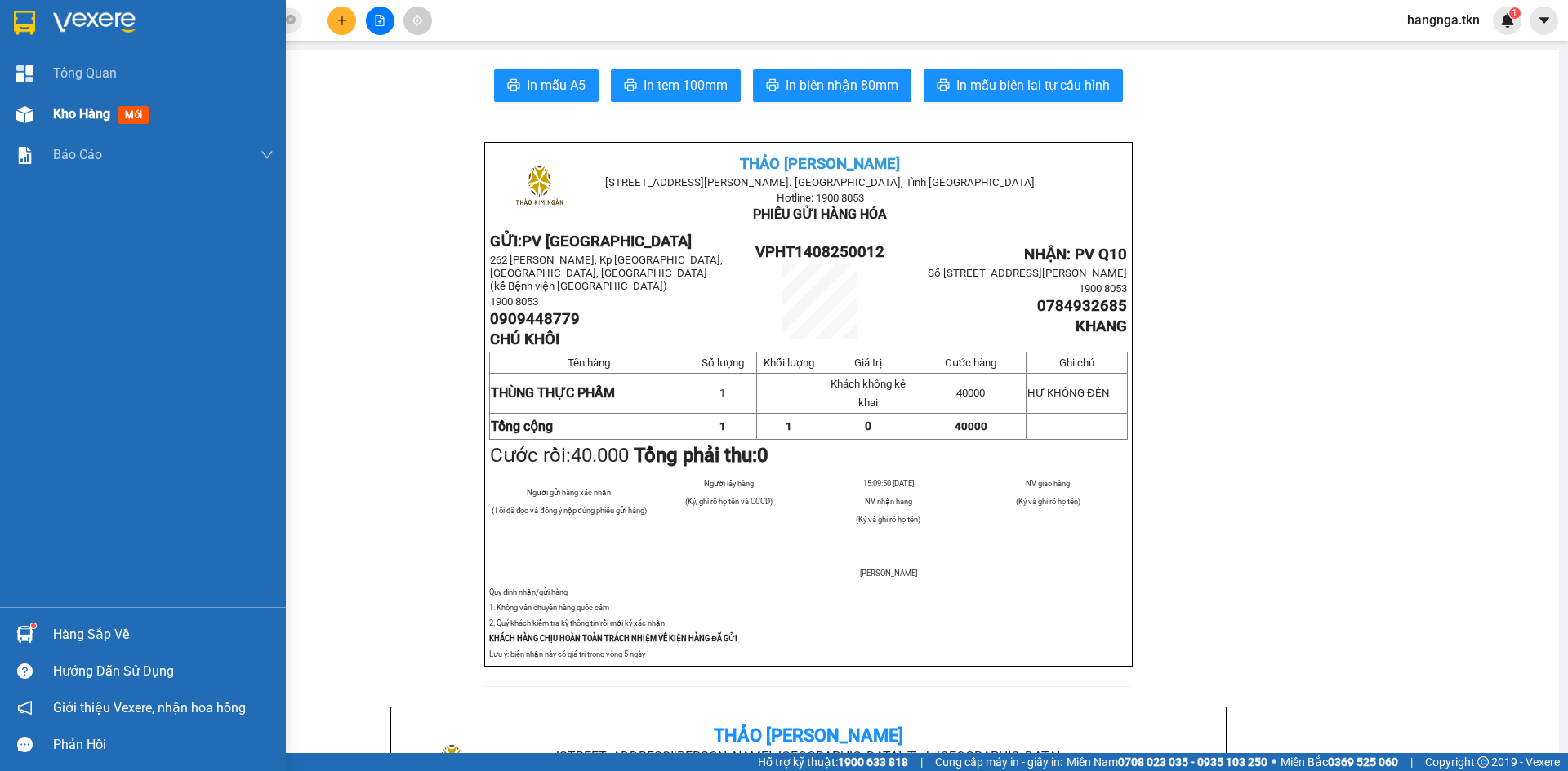
click at [79, 121] on span "Kho hàng" at bounding box center [81, 114] width 57 height 16
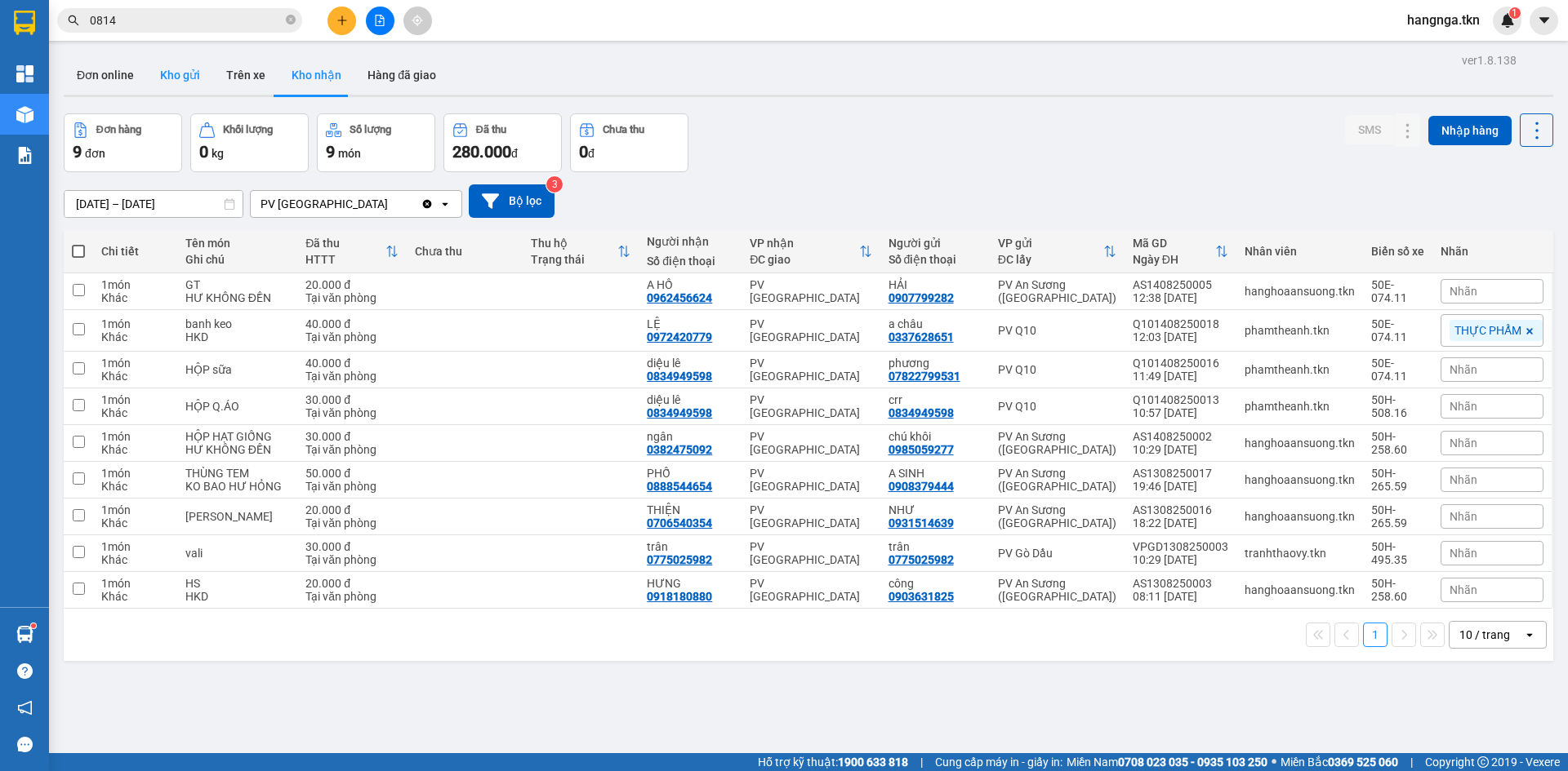
click at [187, 87] on button "Kho gửi" at bounding box center [180, 76] width 66 height 39
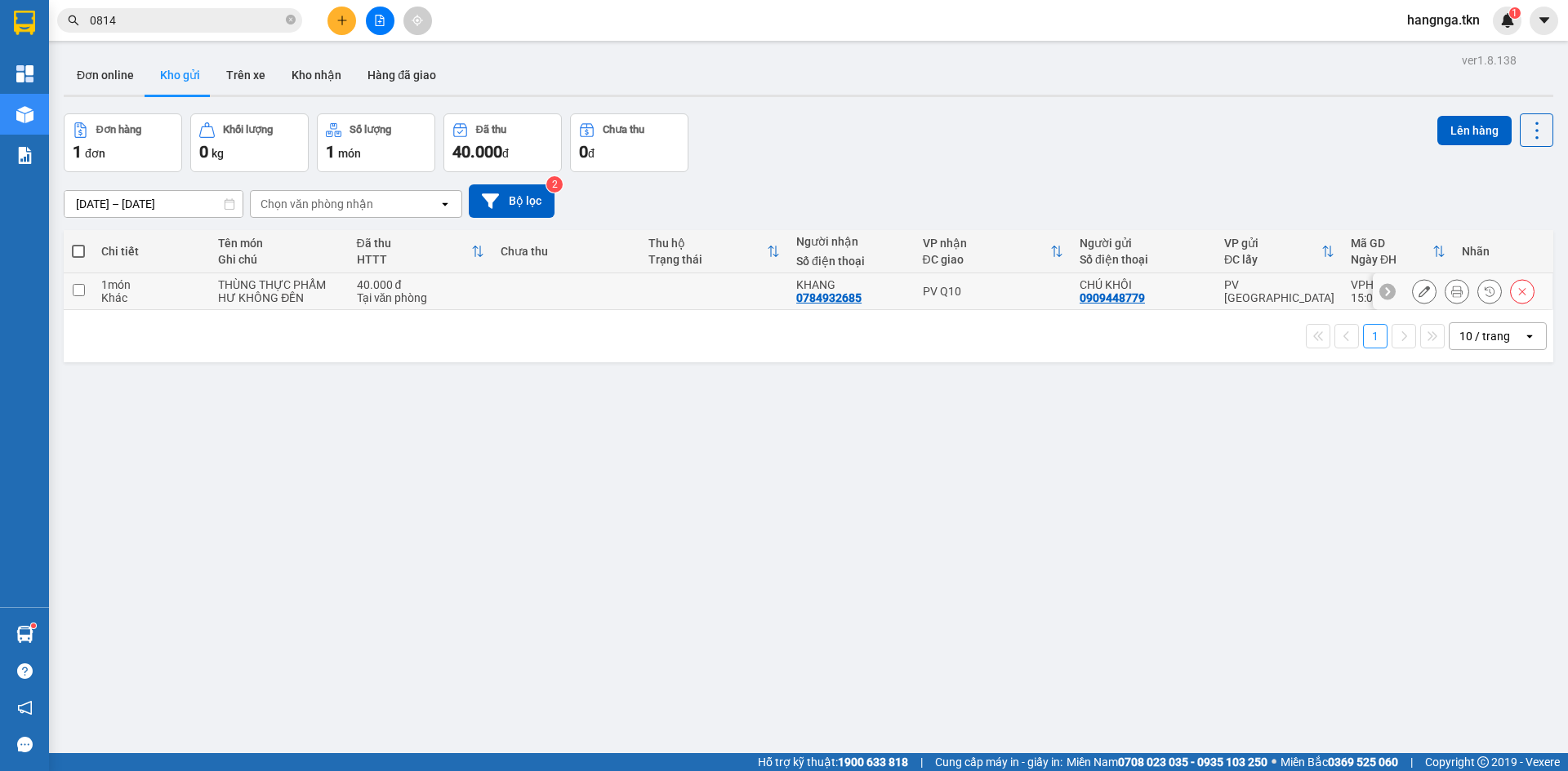
drag, startPoint x: 687, startPoint y: 296, endPoint x: 973, endPoint y: 227, distance: 294.2
click at [700, 297] on td at bounding box center [714, 291] width 147 height 36
checkbox input "true"
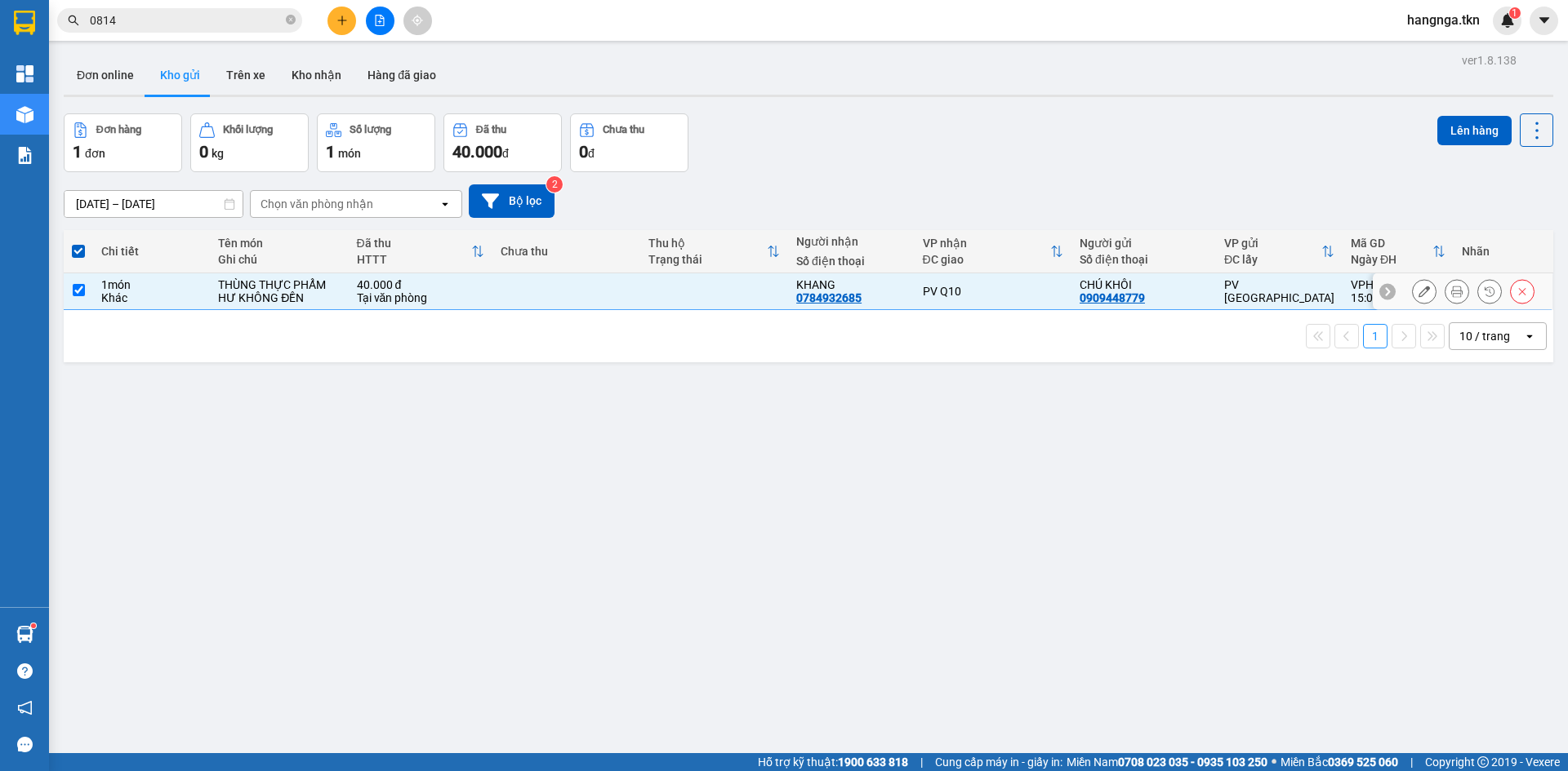
click at [1419, 292] on icon at bounding box center [1424, 291] width 11 height 11
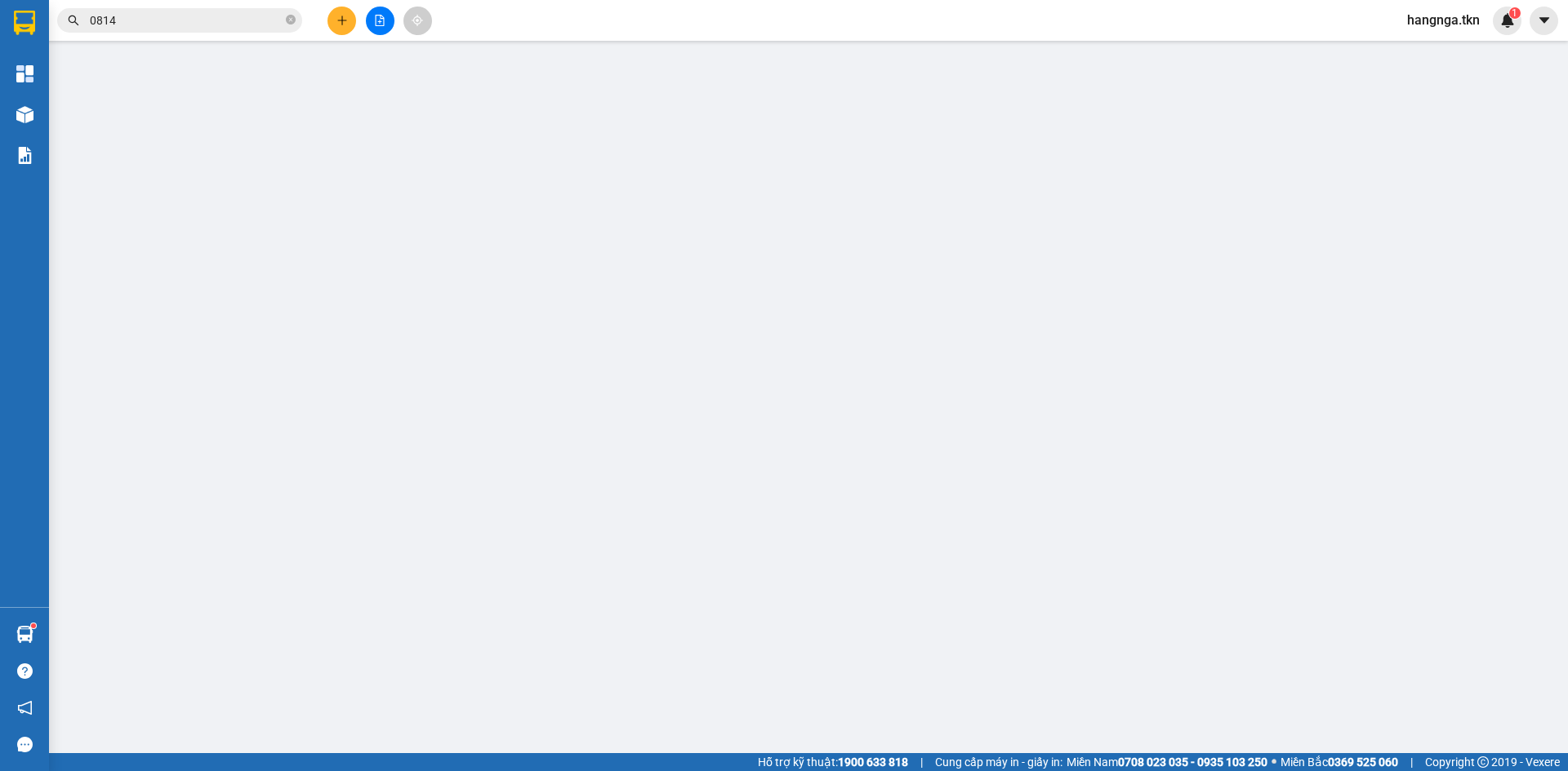
type input "0909448779"
type input "CHÚ KHÔI"
type input "0784932685"
type input "KHANG"
type input "40.000"
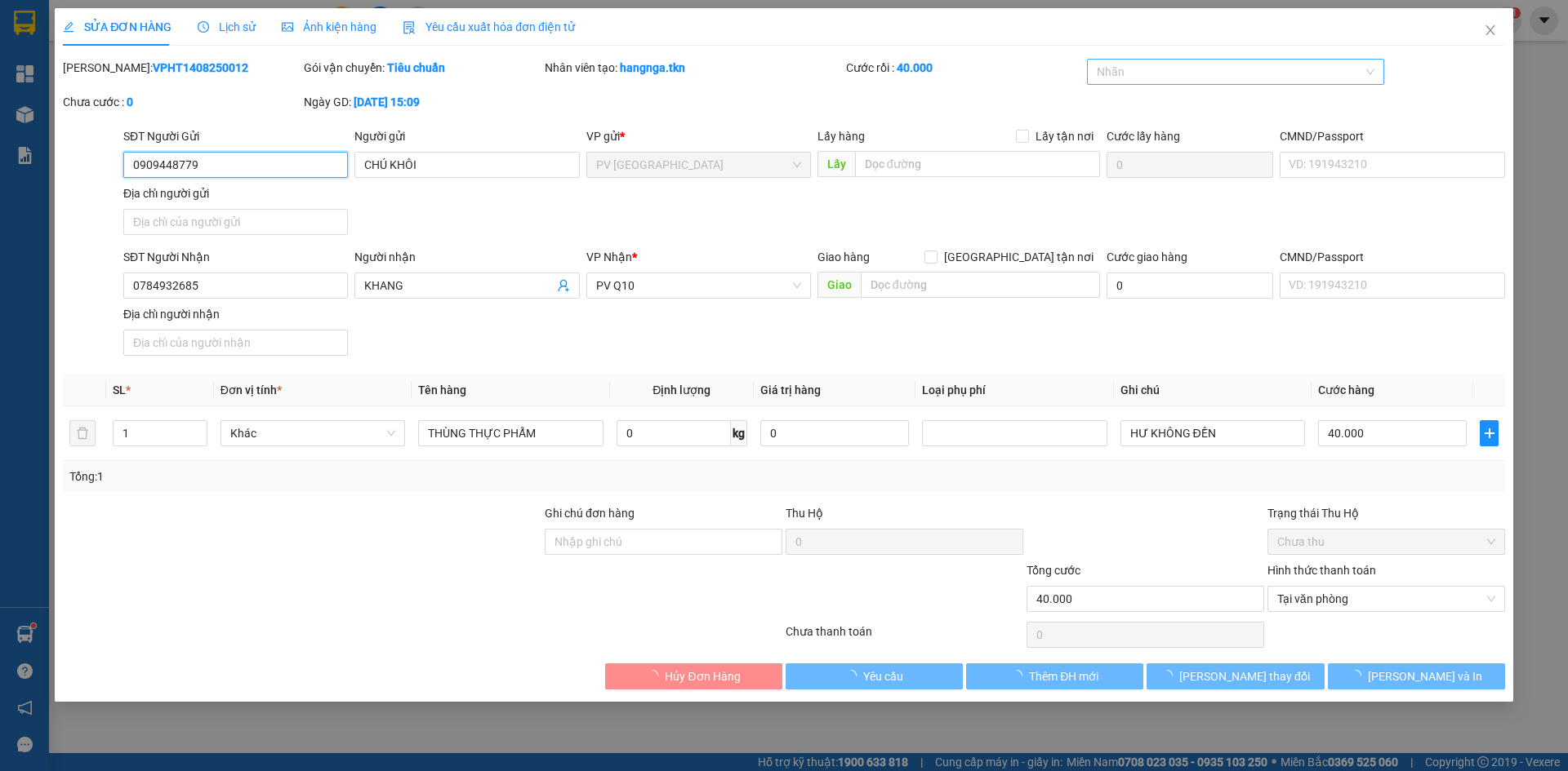
click at [1226, 69] on div at bounding box center [1228, 72] width 273 height 20
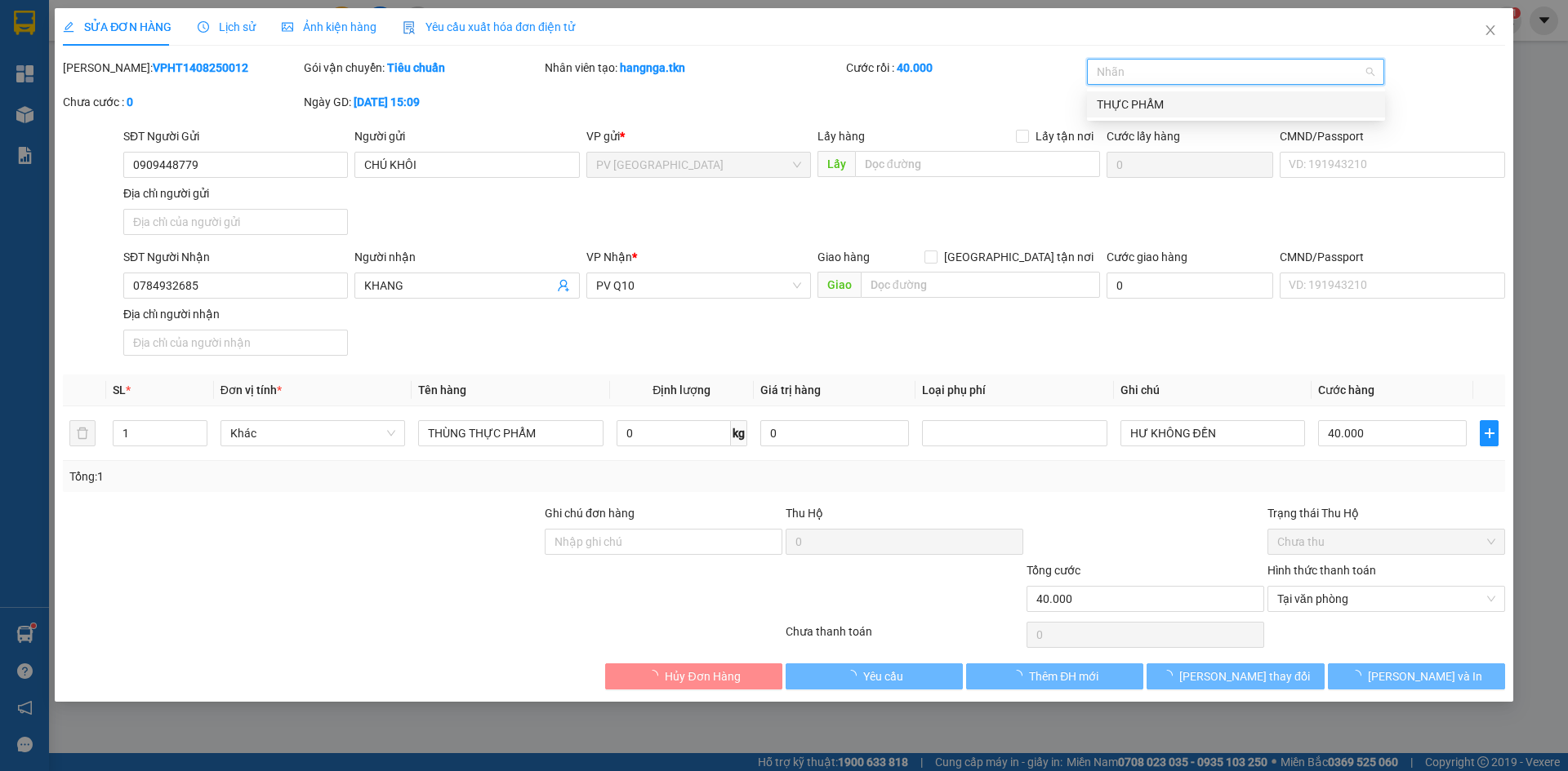
click at [1183, 96] on div "THỰC PHẨM" at bounding box center [1236, 103] width 279 height 18
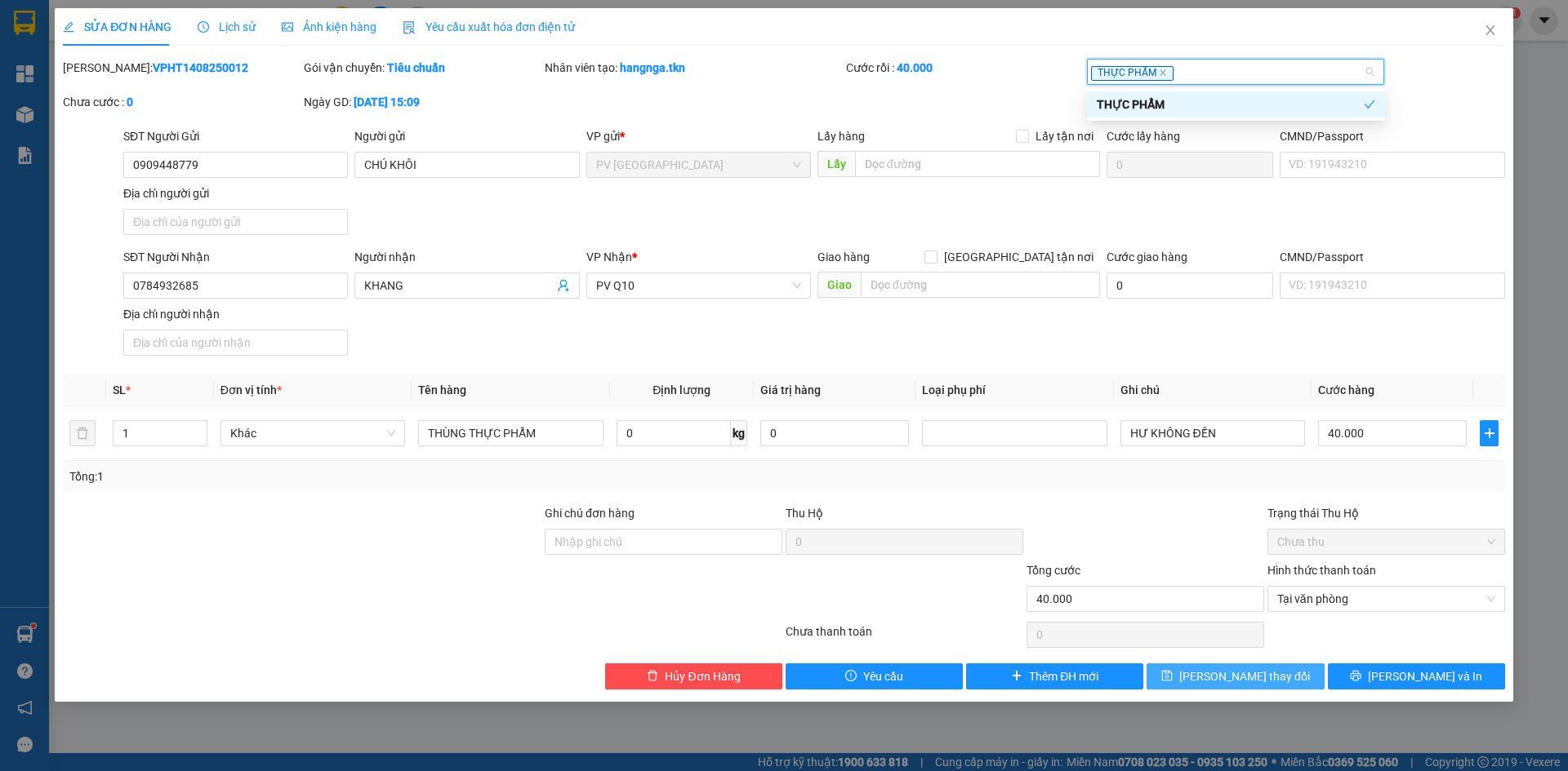
click at [1256, 687] on button "[PERSON_NAME] thay đổi" at bounding box center [1235, 677] width 177 height 26
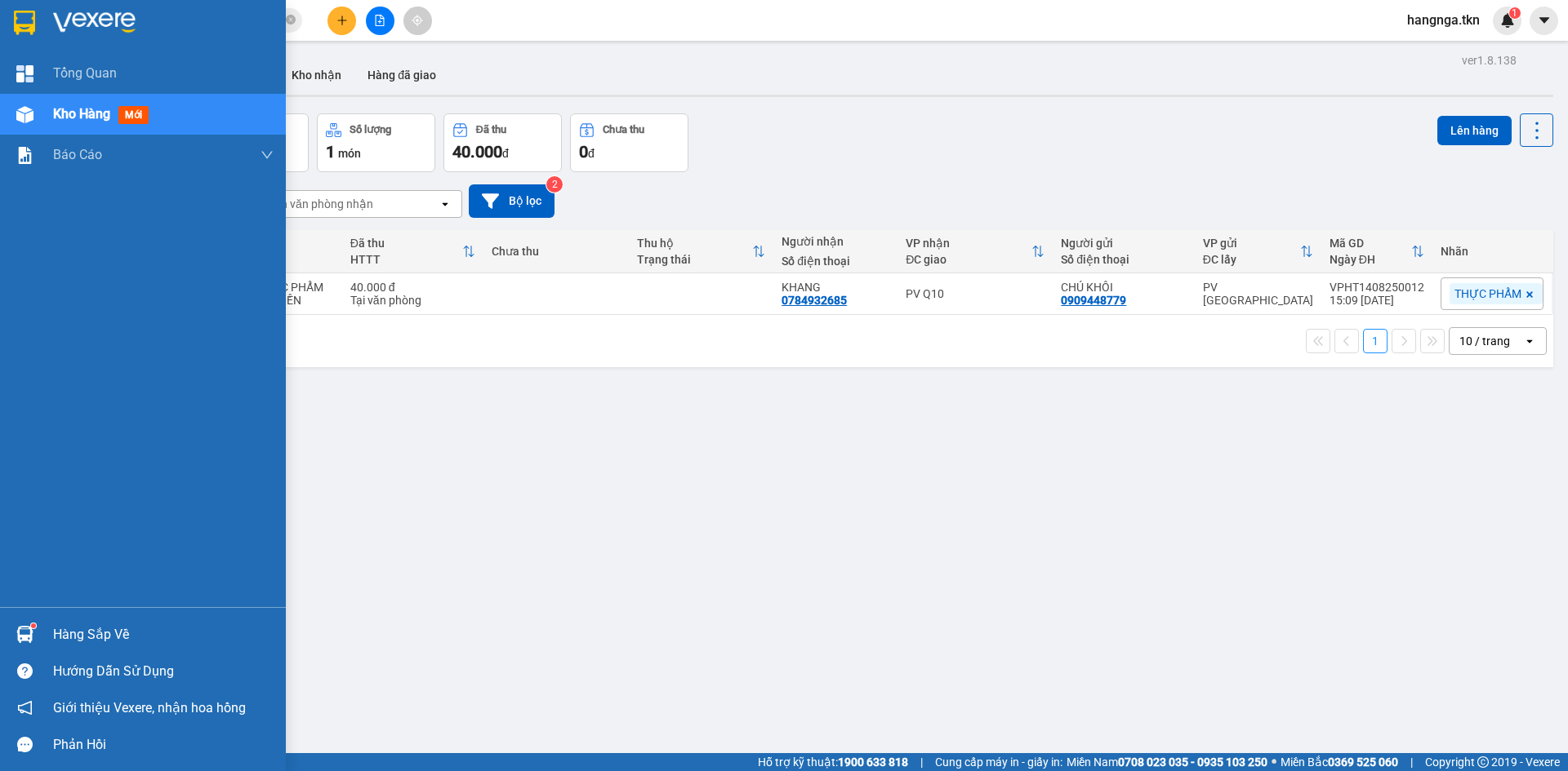
drag, startPoint x: 63, startPoint y: 619, endPoint x: 57, endPoint y: 636, distance: 18.0
click at [65, 623] on div "Hàng sắp về" at bounding box center [143, 634] width 285 height 36
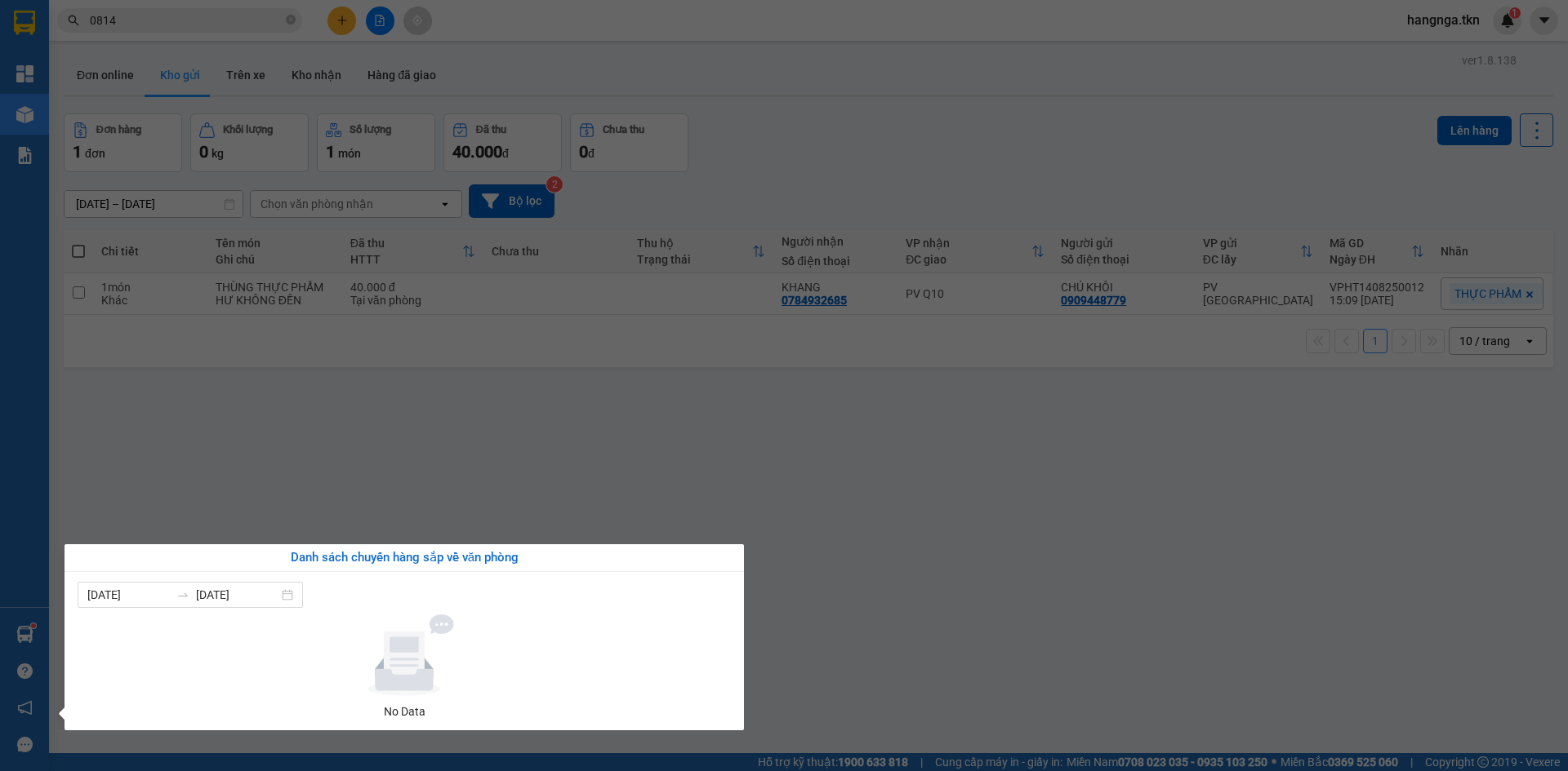
drag, startPoint x: 266, startPoint y: 490, endPoint x: 240, endPoint y: 292, distance: 199.7
click at [266, 469] on section "Kết quả tìm kiếm ( 69 ) Bộ lọc Mã ĐH Trạng thái Món hàng Thu hộ Tổng cước Chưa …" at bounding box center [784, 385] width 1568 height 771
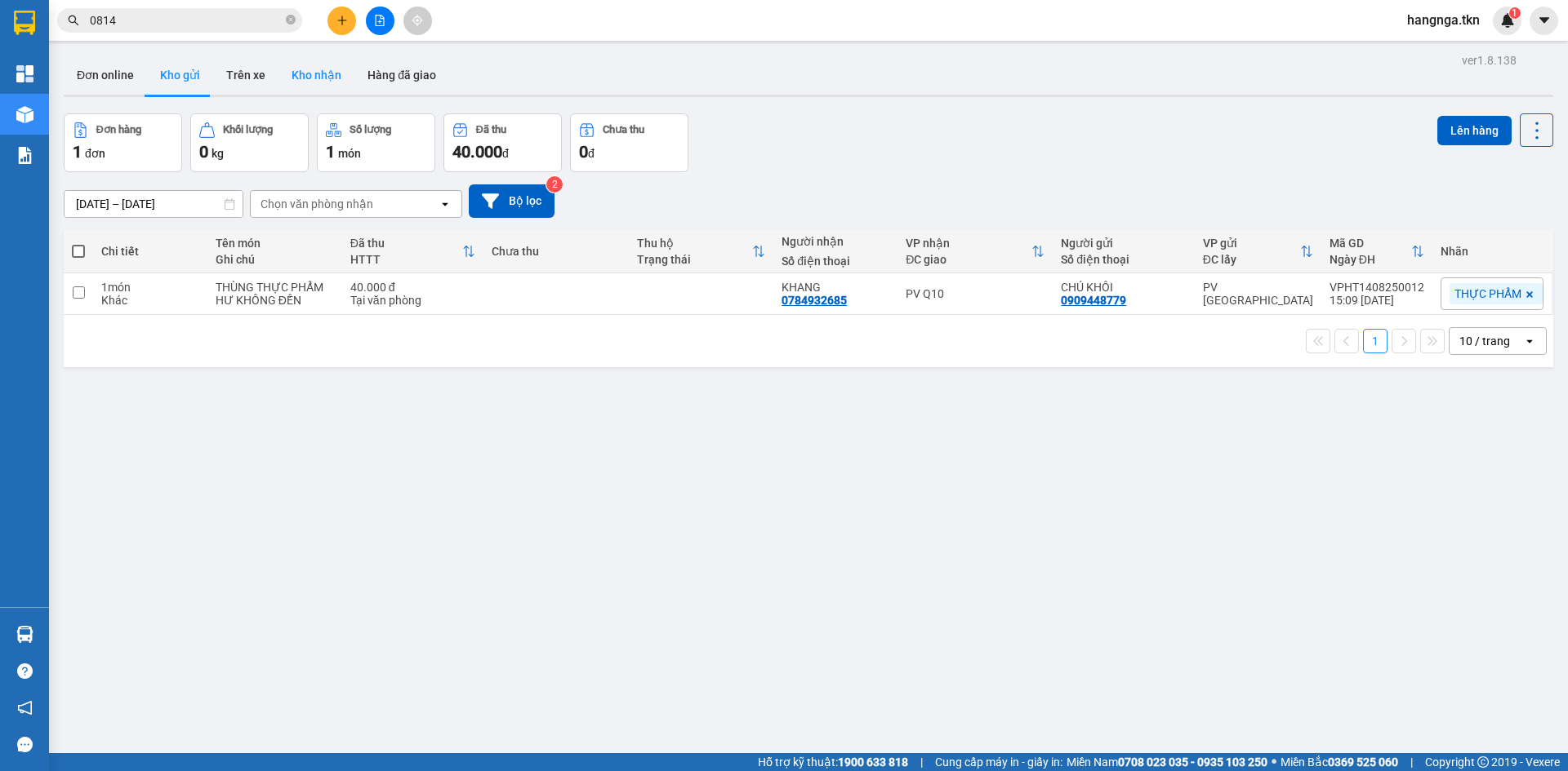
click at [304, 72] on button "Kho nhận" at bounding box center [316, 76] width 76 height 39
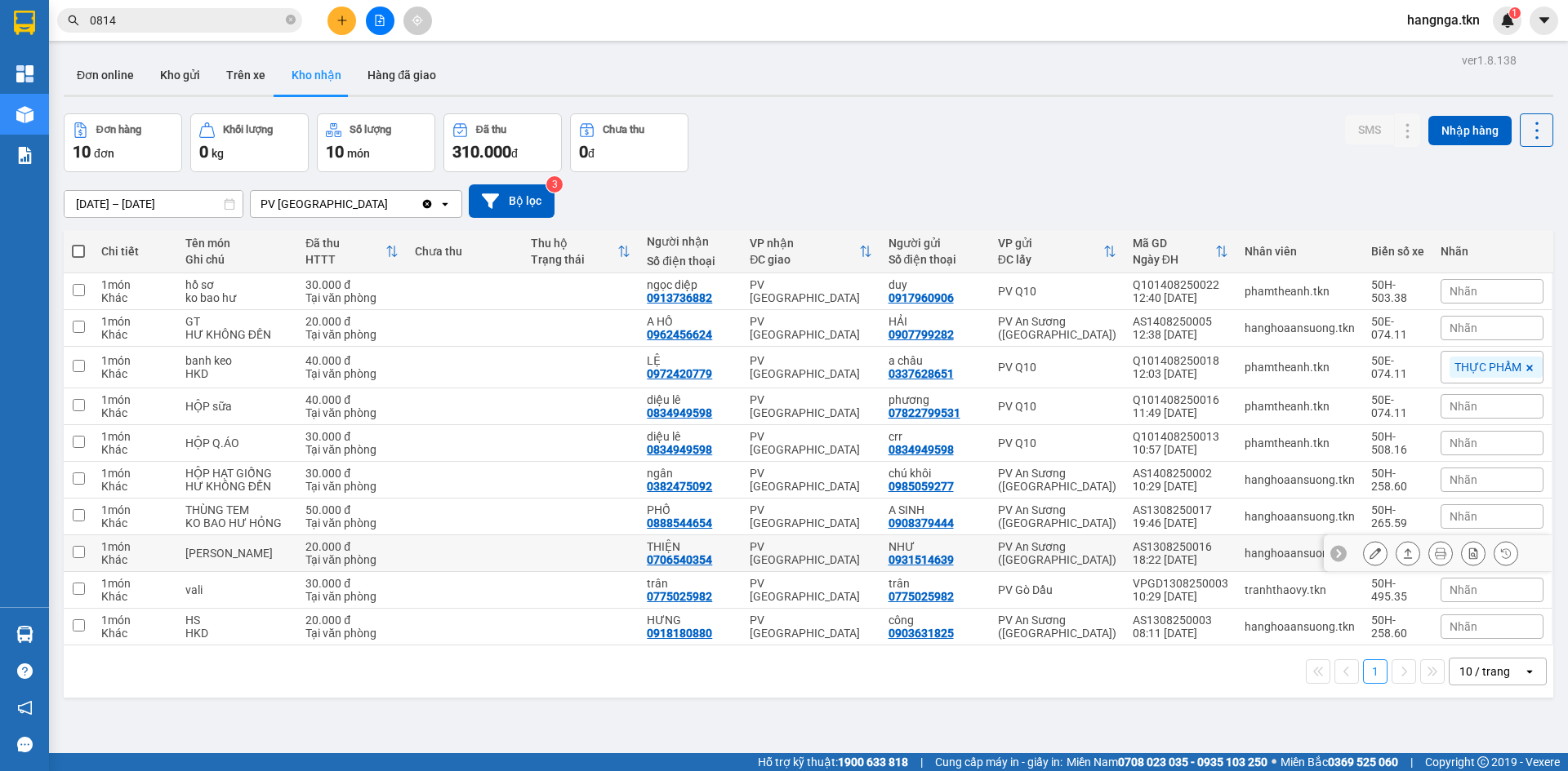
click at [727, 572] on td "THIỆN 0706540354" at bounding box center [690, 553] width 103 height 36
checkbox input "true"
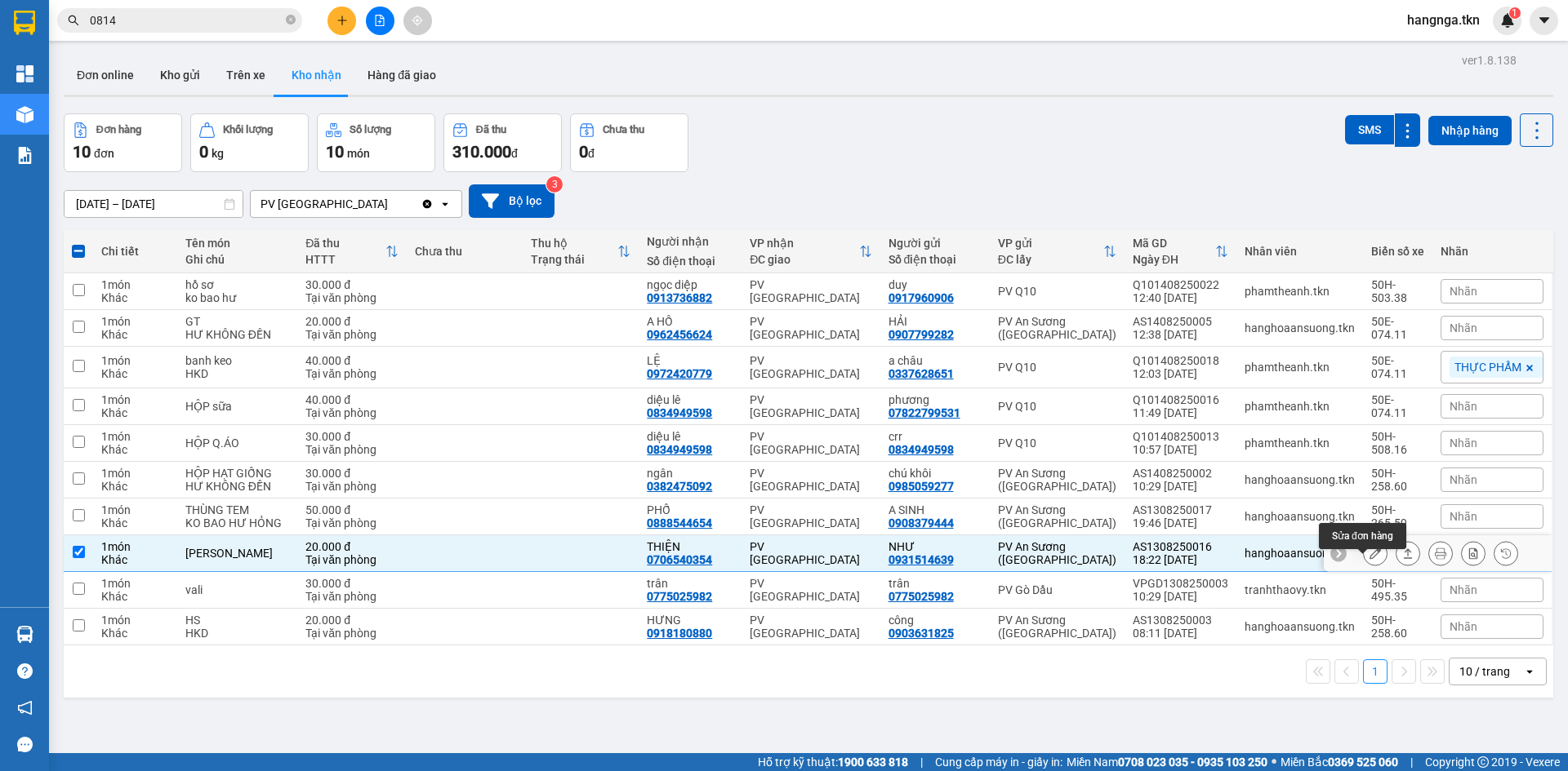
click at [1364, 568] on button at bounding box center [1375, 554] width 23 height 29
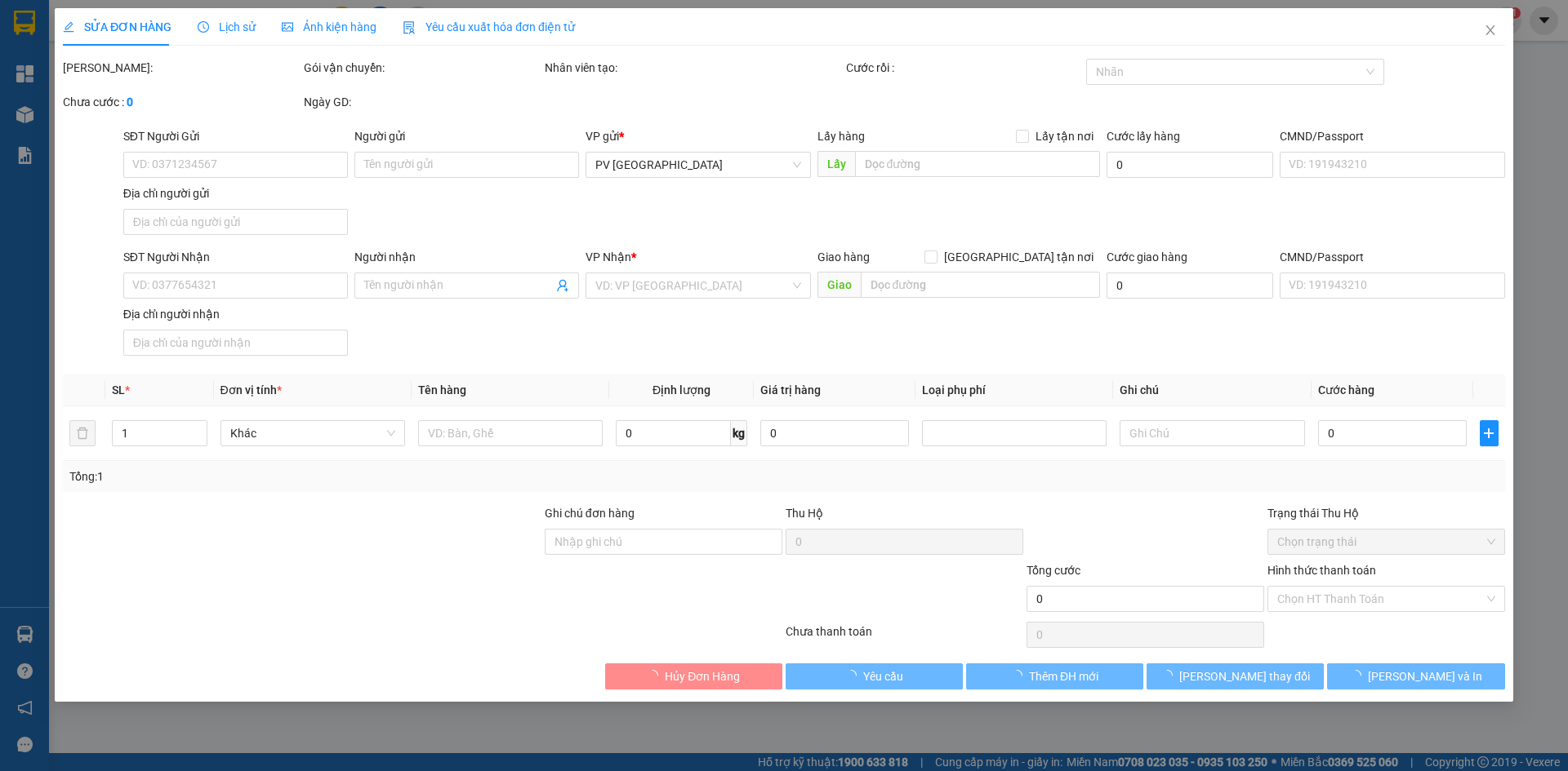
type input "0931514639"
type input "NHƯ"
type input "0706540354"
type input "THIỆN"
type input "20.000"
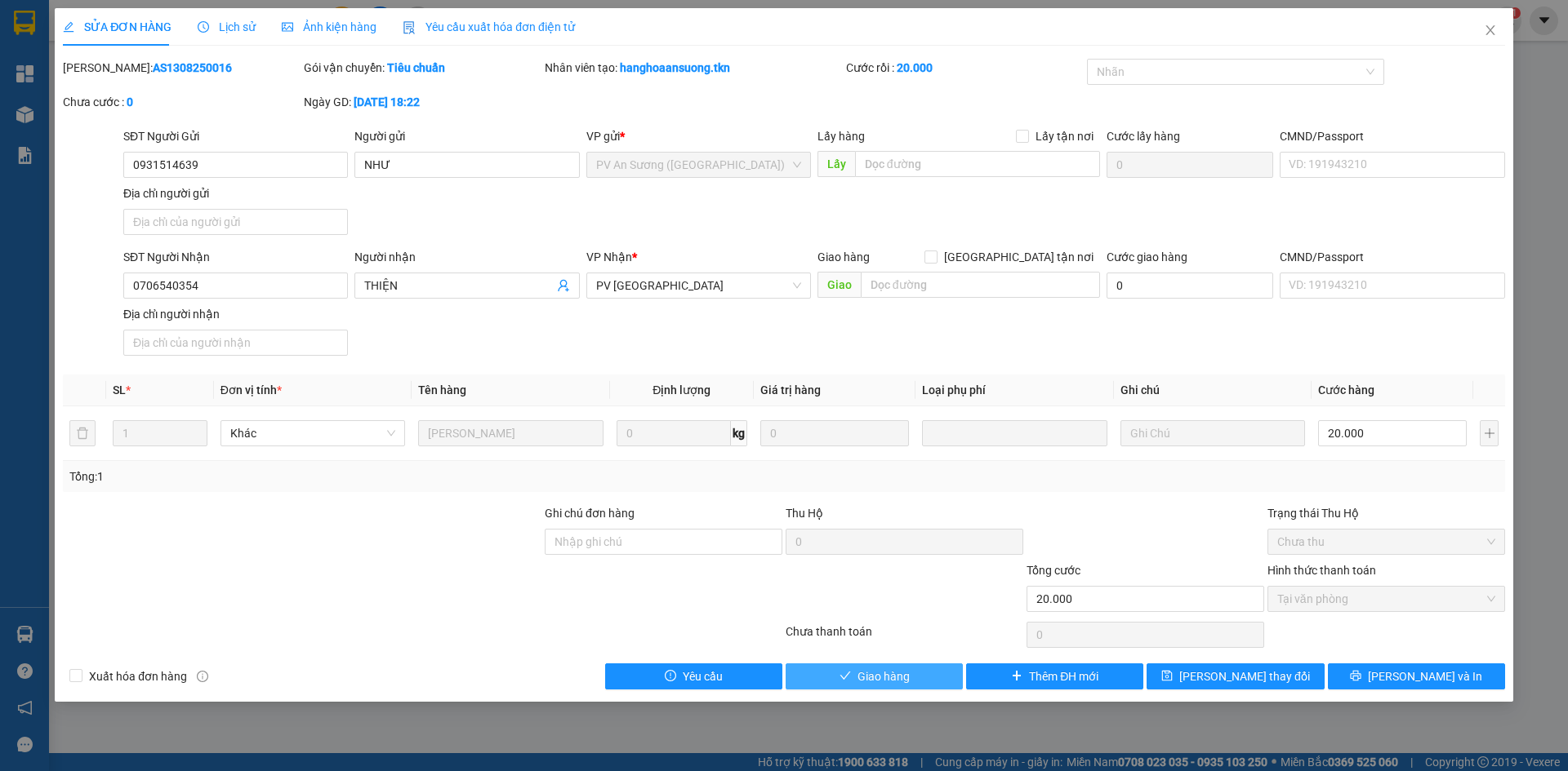
click at [946, 681] on button "Giao hàng" at bounding box center [874, 677] width 177 height 26
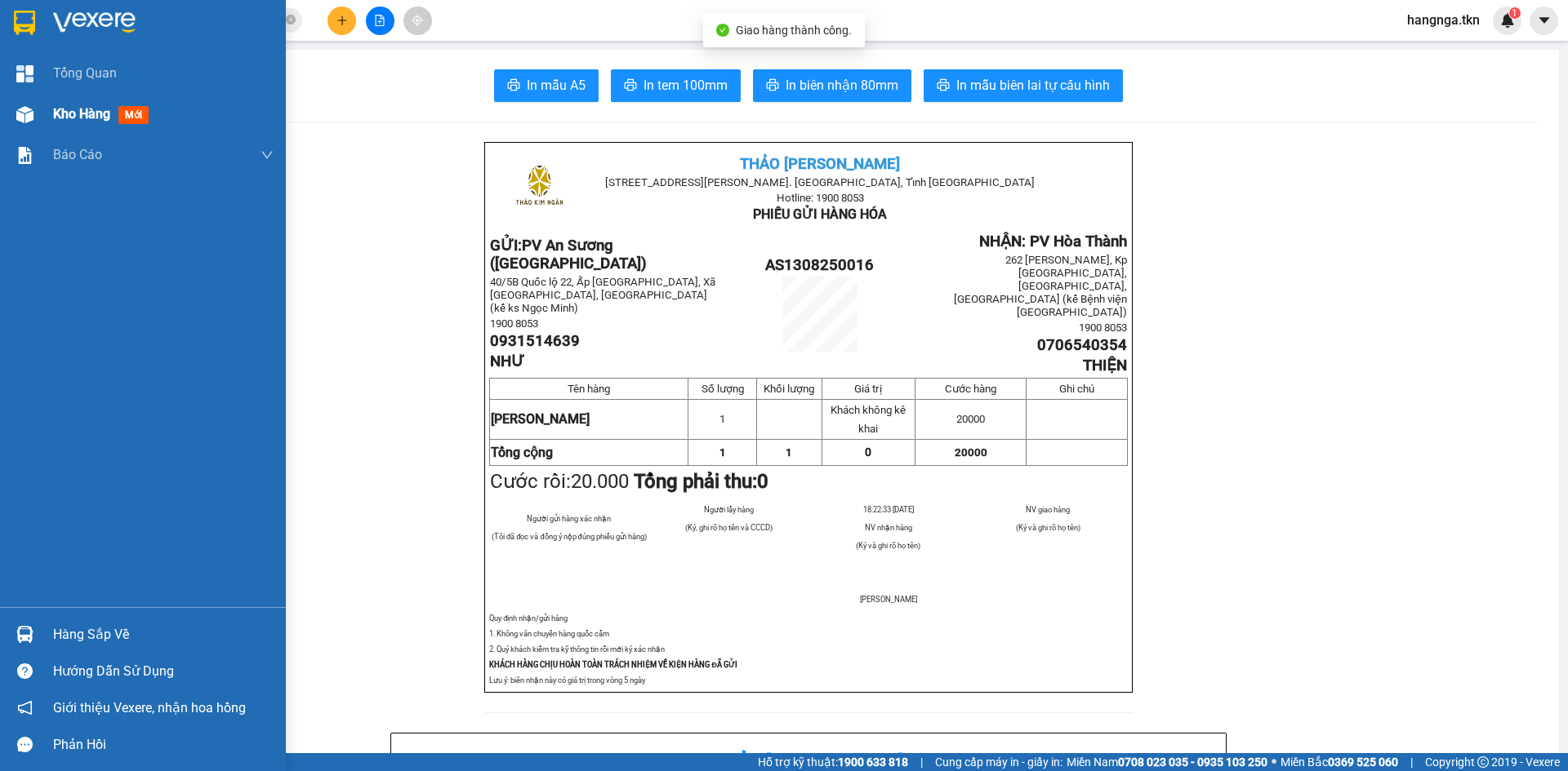
click at [52, 117] on div "Kho hàng mới" at bounding box center [143, 115] width 285 height 41
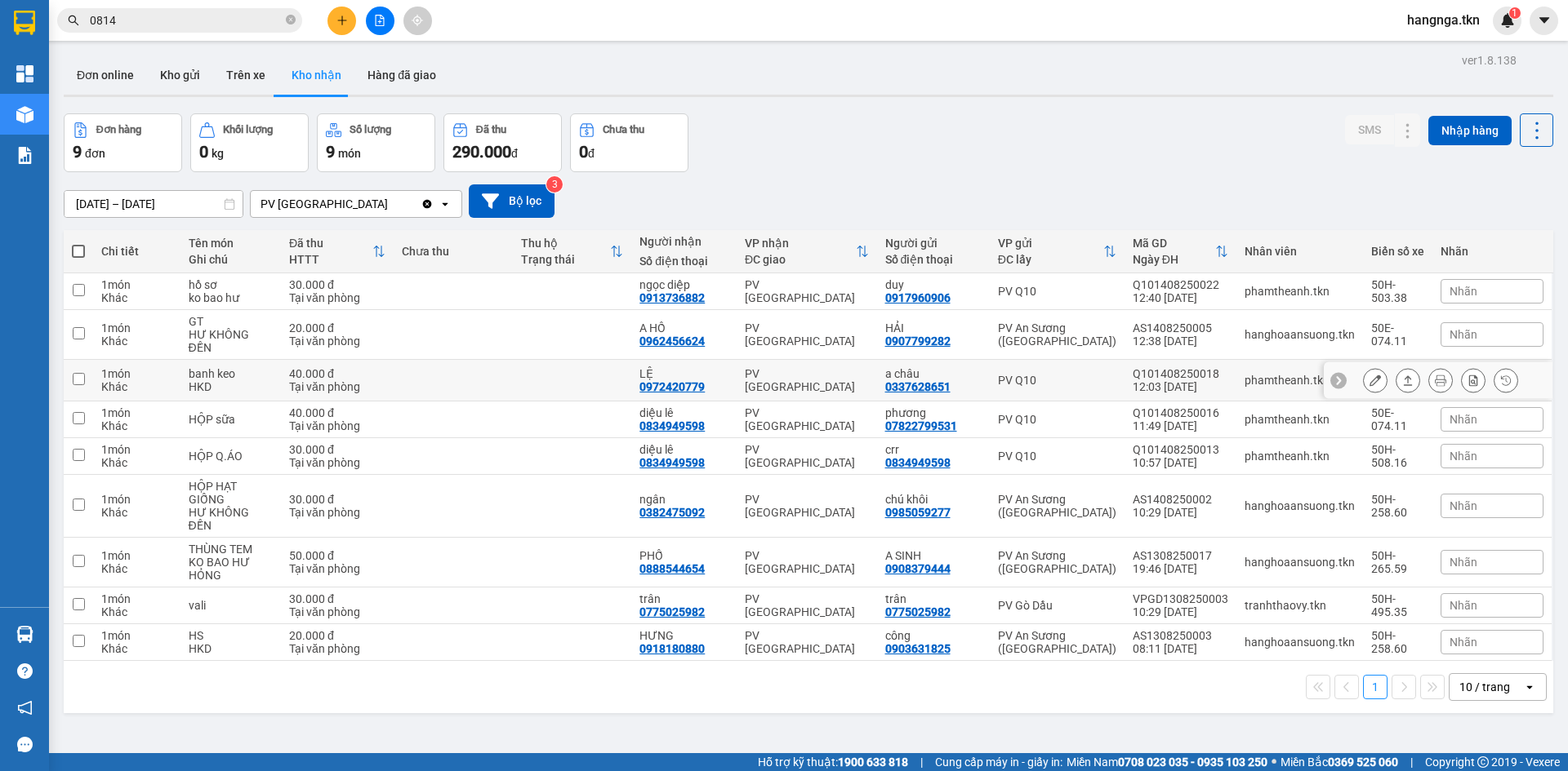
click at [427, 386] on td at bounding box center [453, 380] width 119 height 42
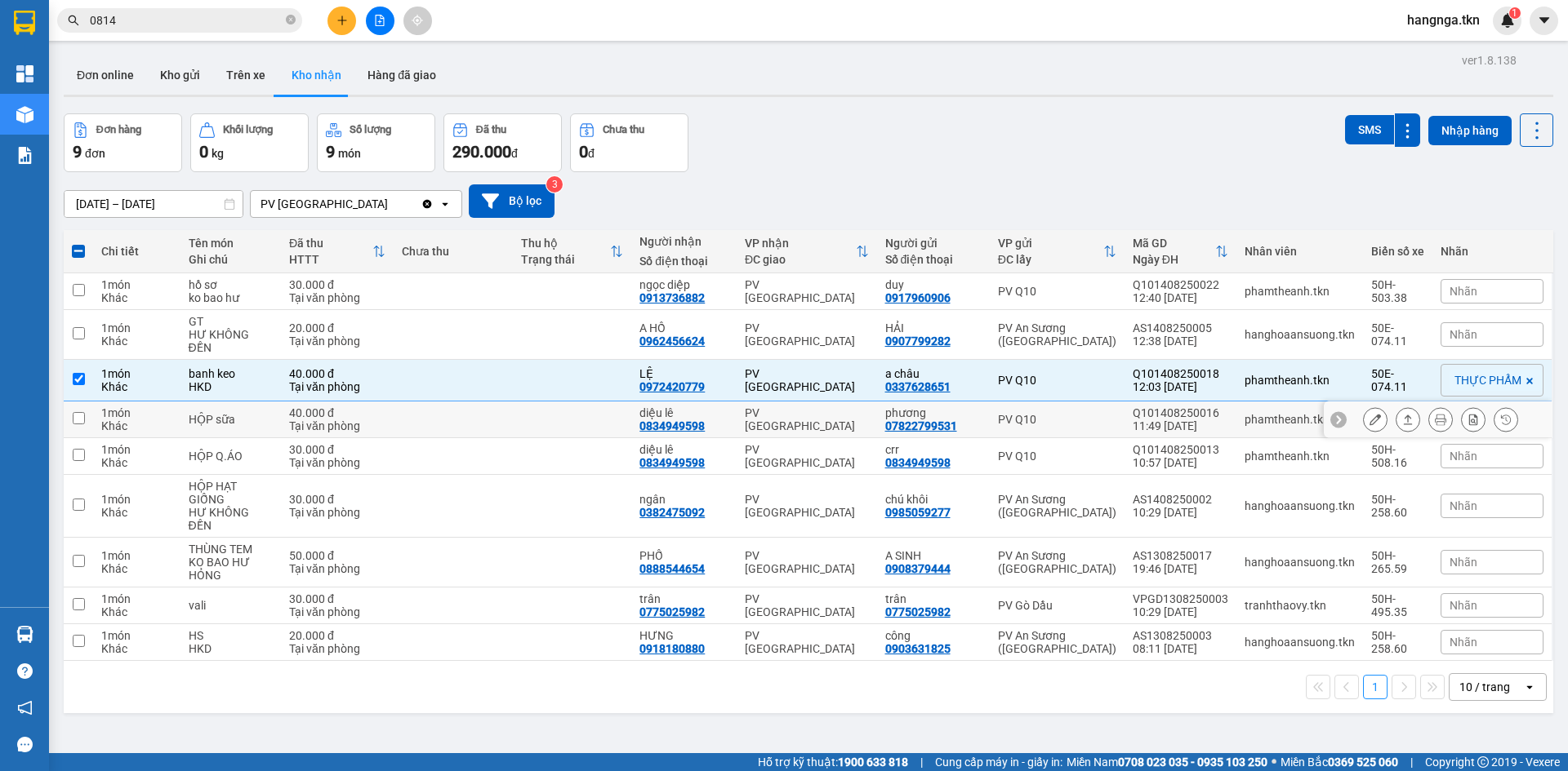
click at [450, 360] on td at bounding box center [453, 380] width 119 height 42
checkbox input "false"
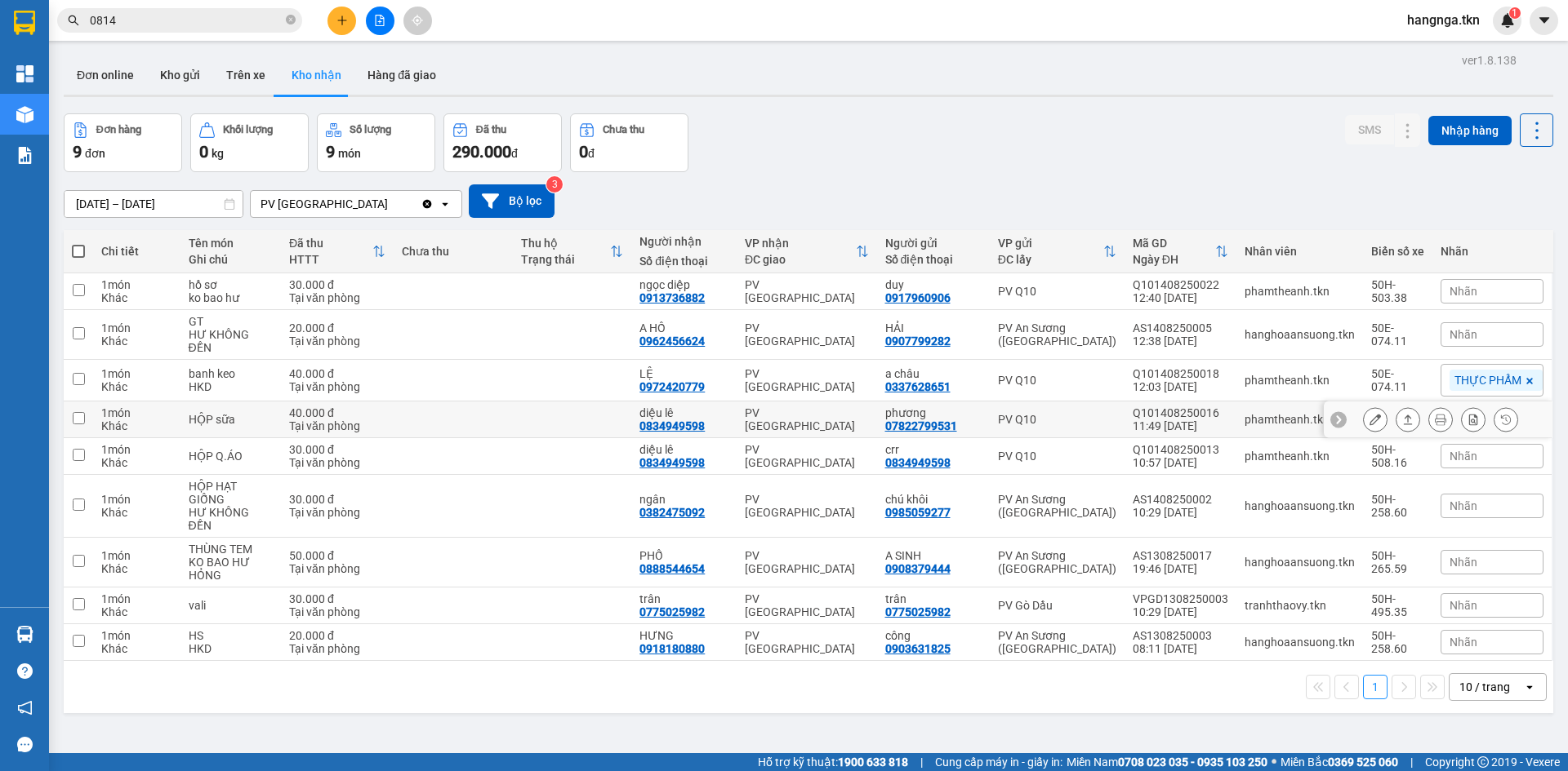
click at [450, 406] on td at bounding box center [453, 420] width 119 height 36
checkbox input "true"
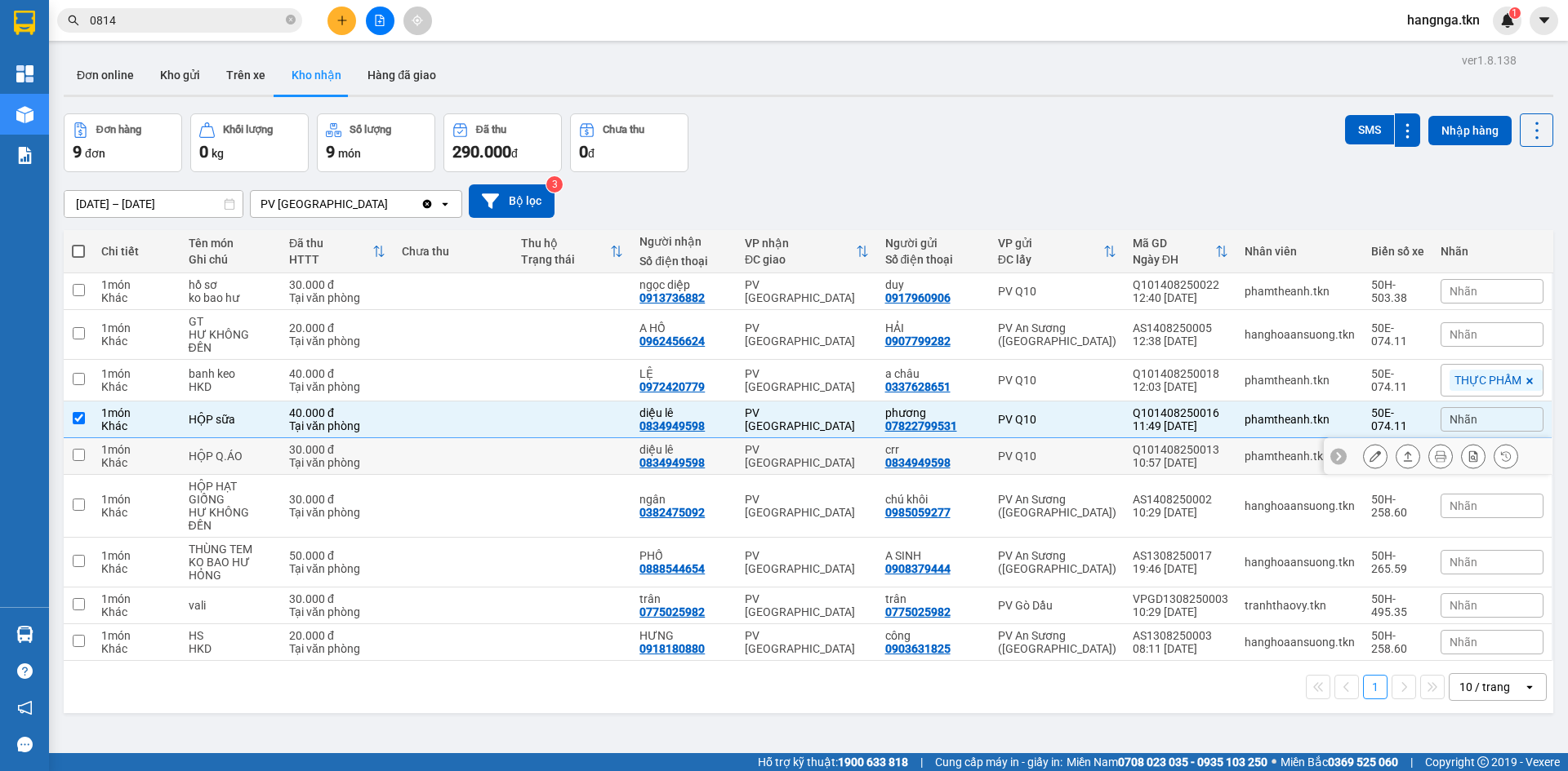
click at [451, 441] on td at bounding box center [453, 456] width 119 height 36
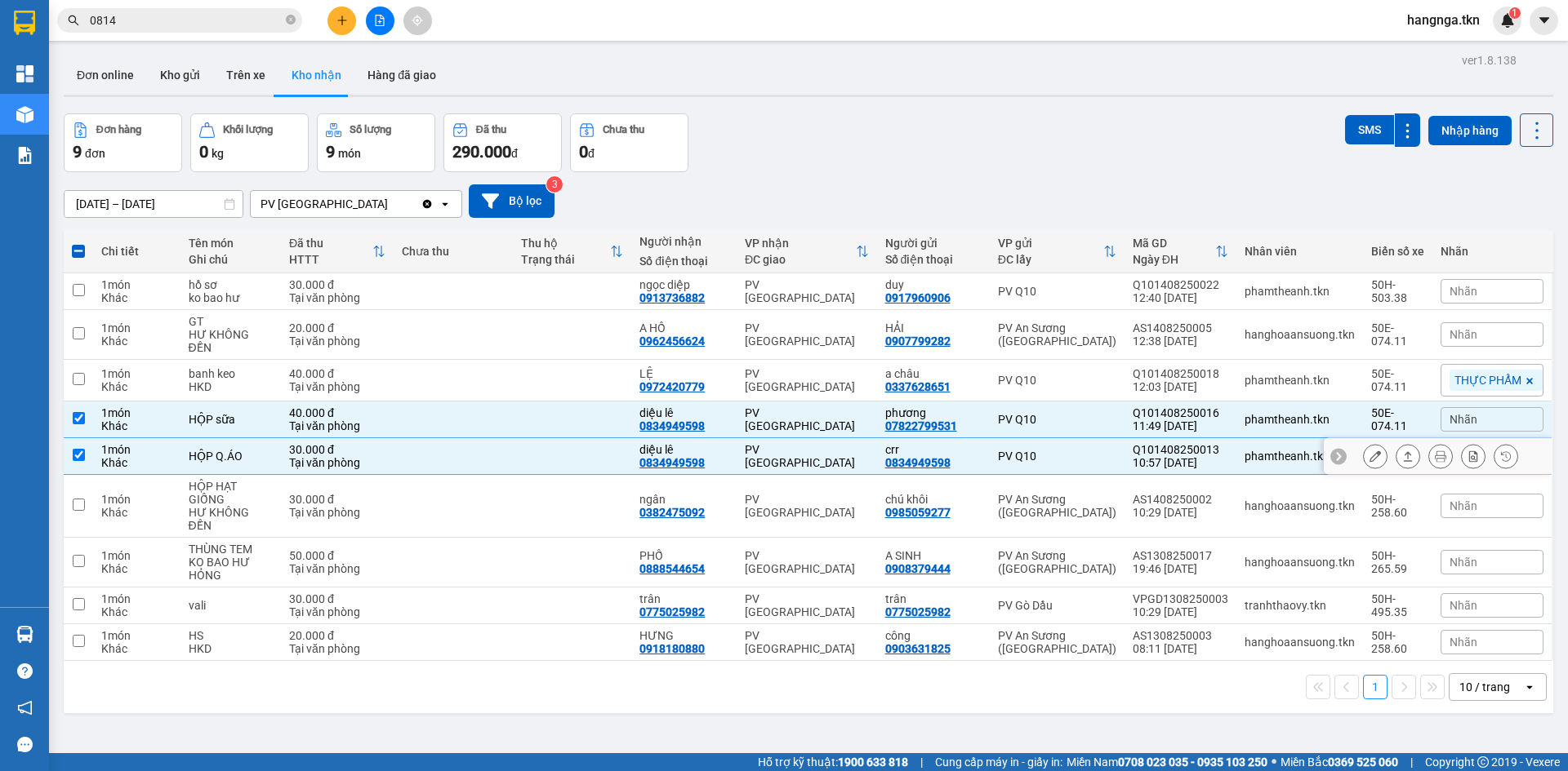
drag, startPoint x: 1027, startPoint y: 422, endPoint x: 1030, endPoint y: 430, distance: 8.5
click at [1030, 427] on tbody "1 món Khác hồ sơ ko bao hư 30.000 đ Tại văn phòng ngọc diệp 0913736882 [GEOGRAP…" at bounding box center [808, 467] width 1490 height 388
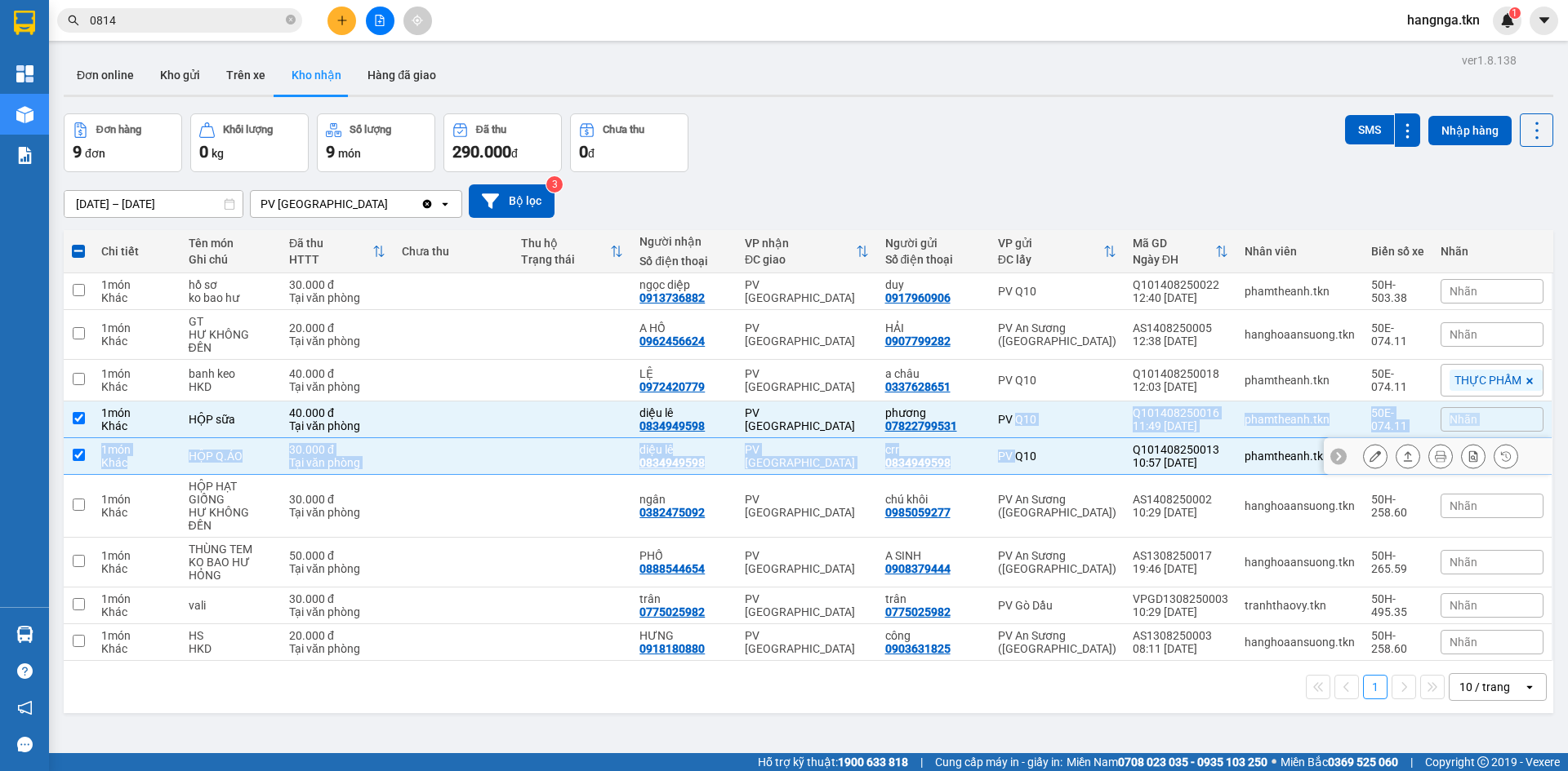
click at [1026, 456] on td "PV Q10" at bounding box center [1057, 456] width 134 height 36
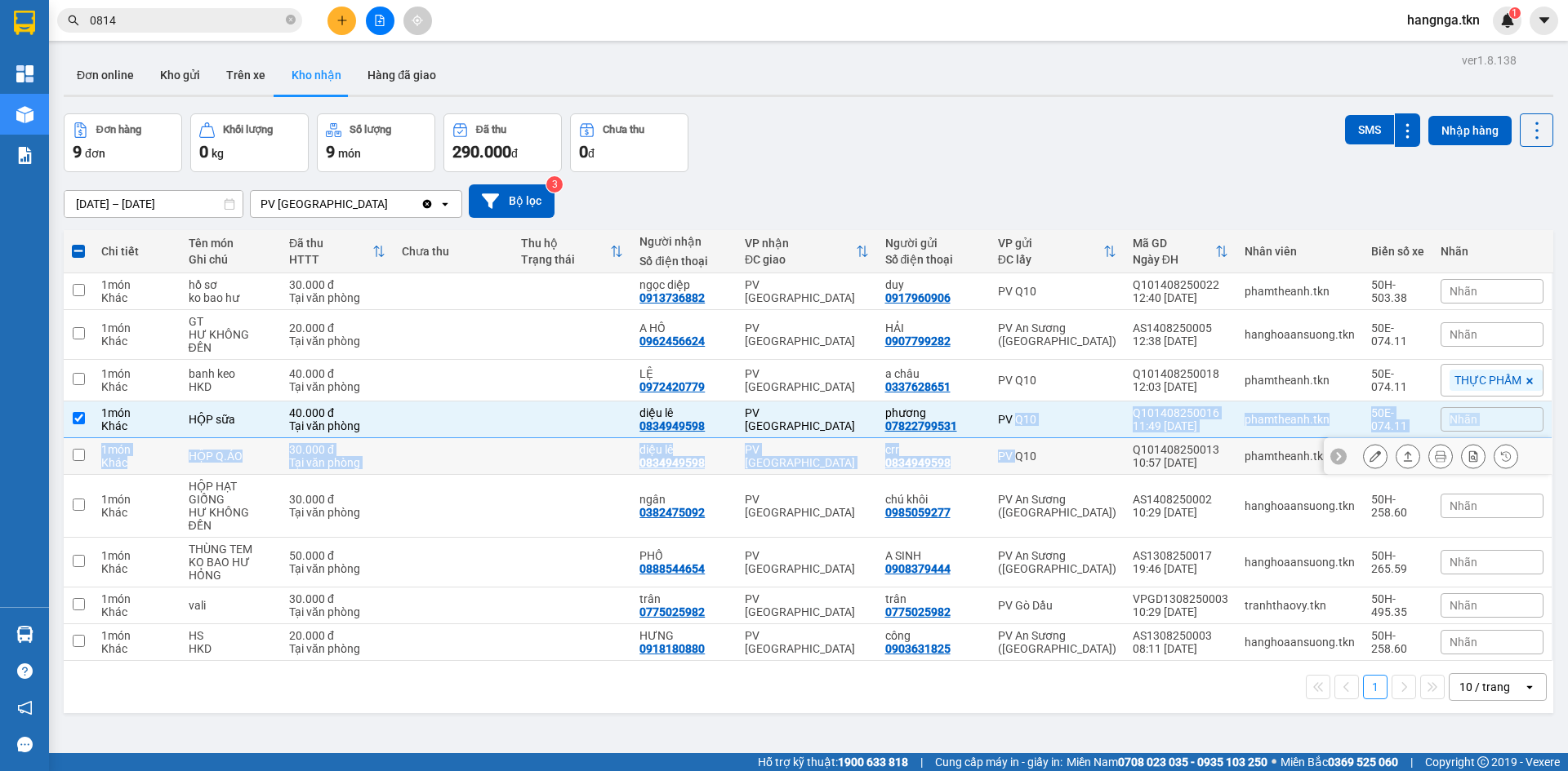
checkbox input "false"
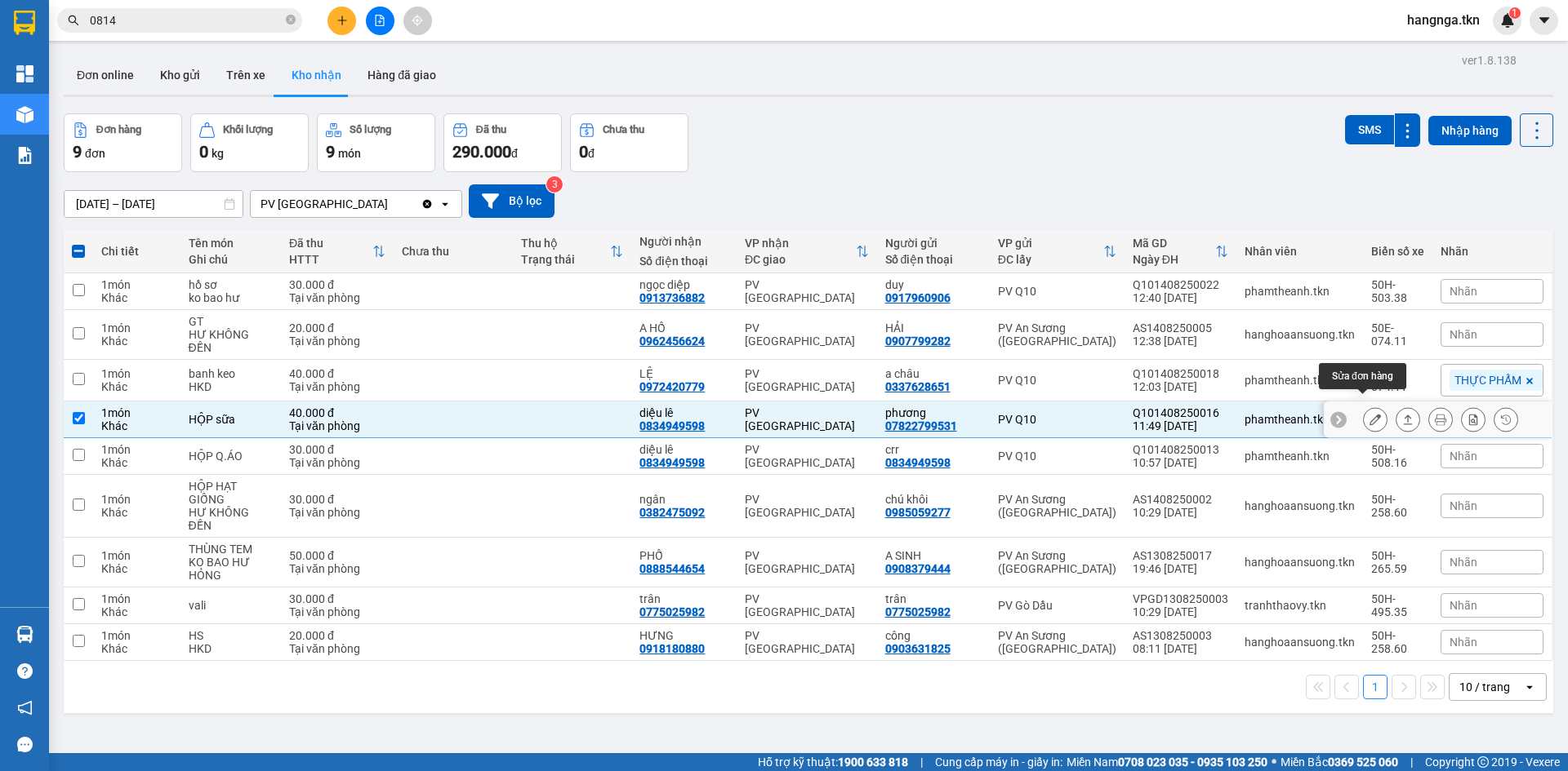
click at [1371, 406] on button at bounding box center [1375, 420] width 23 height 29
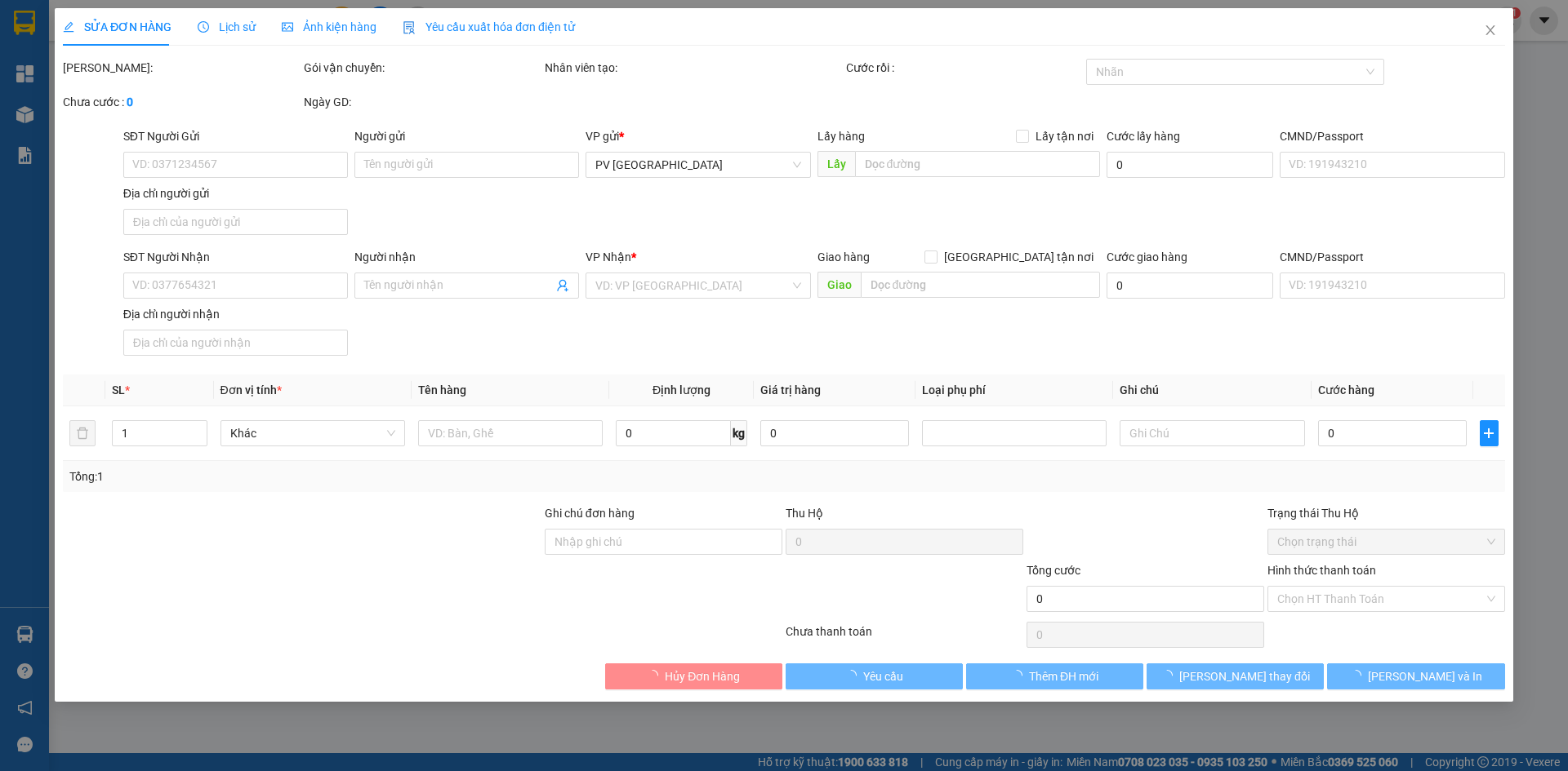
type input "07822799531"
type input "phương"
type input "0834949598"
type input "diệu lê"
type input "40.000"
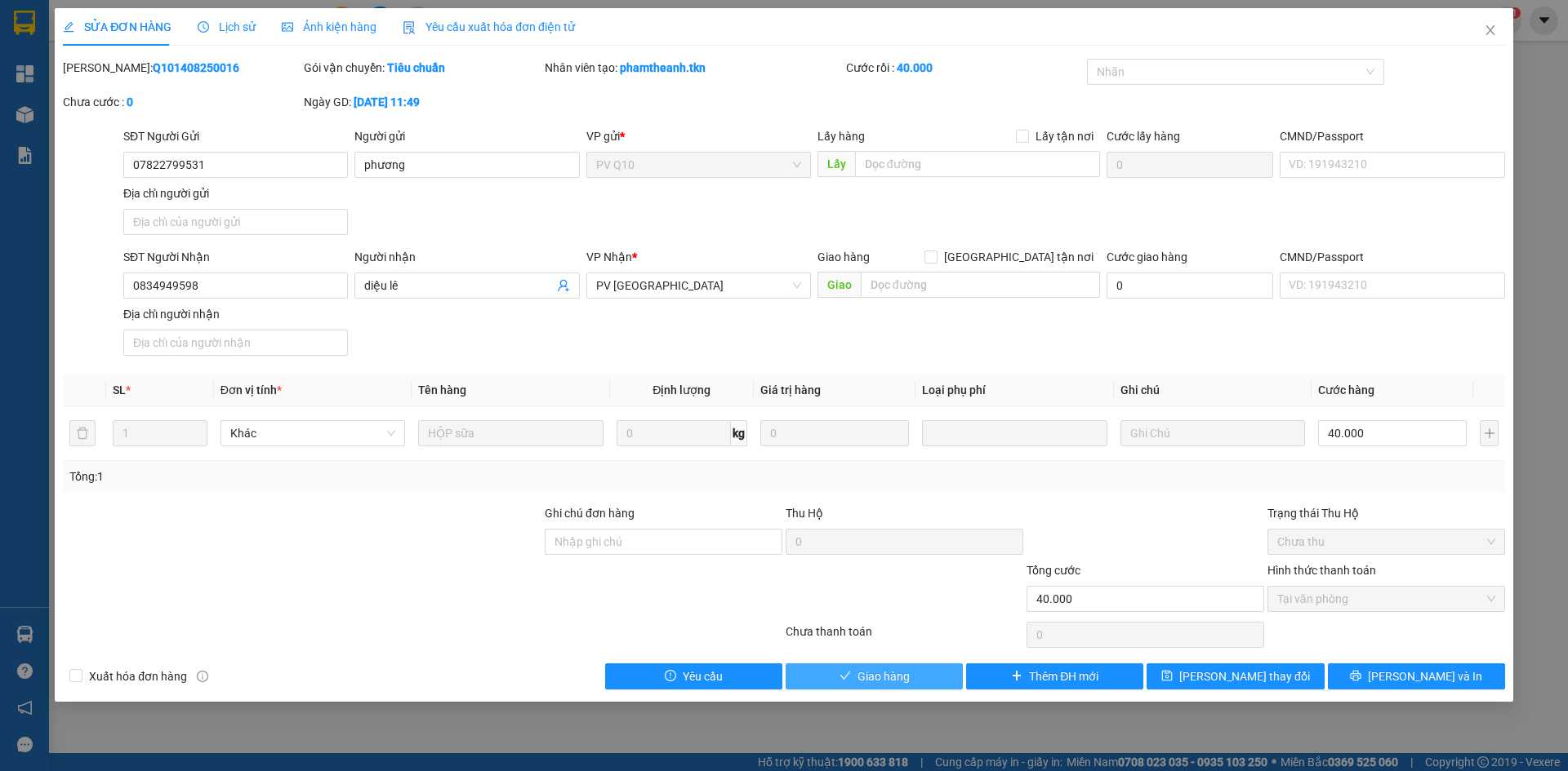
click at [853, 682] on button "Giao hàng" at bounding box center [874, 677] width 177 height 26
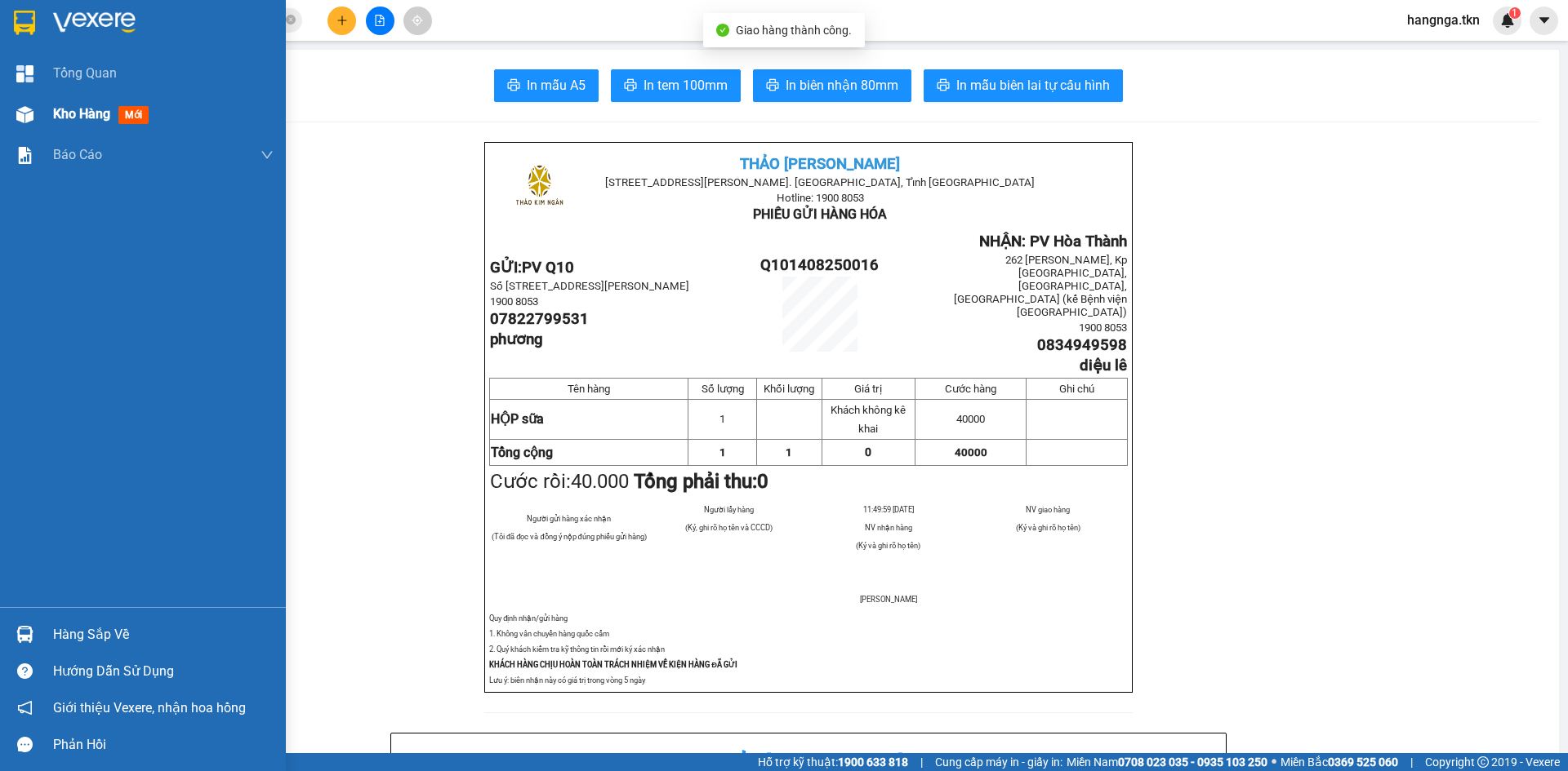
click at [38, 121] on div at bounding box center [24, 115] width 29 height 29
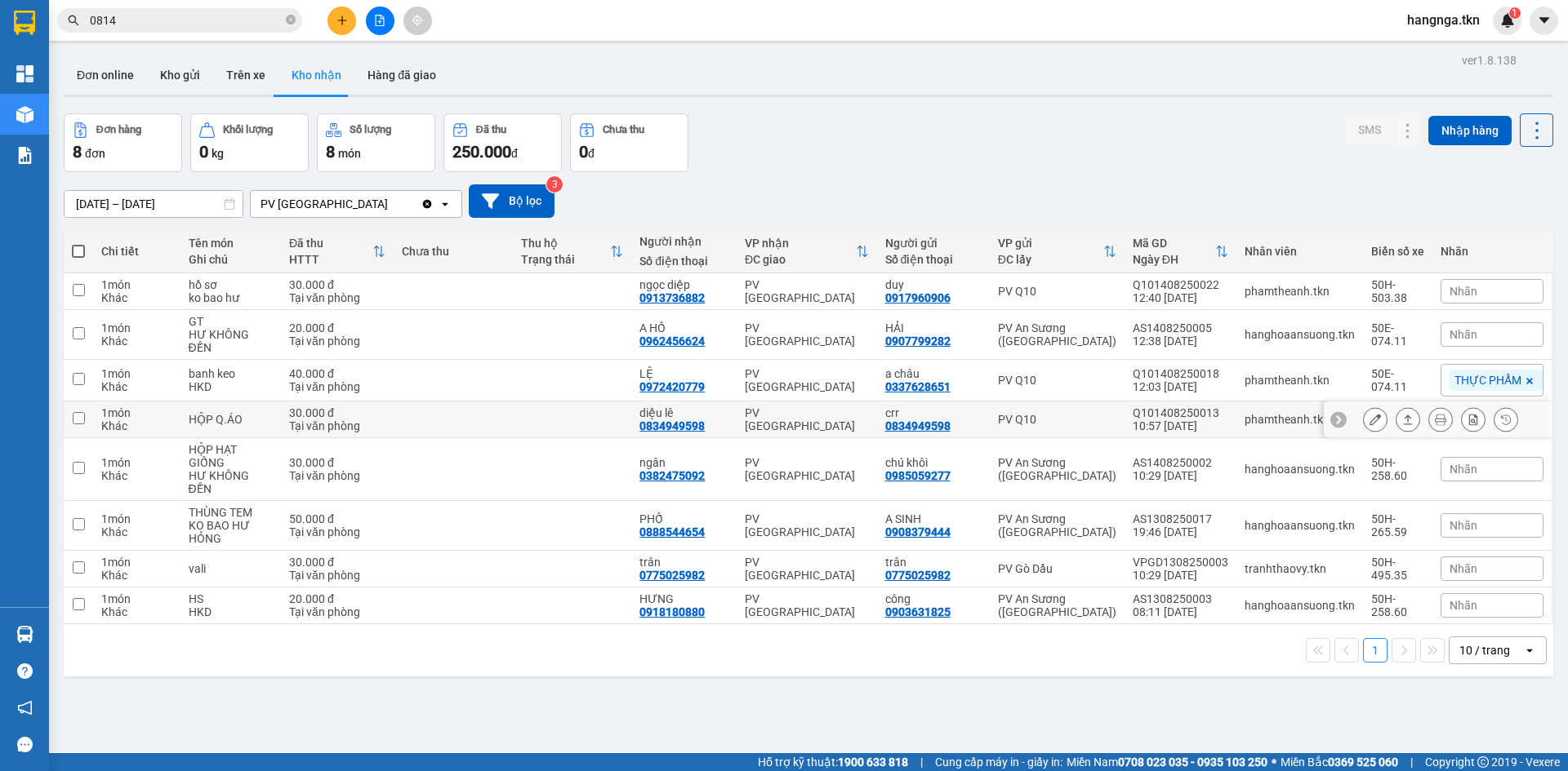
drag, startPoint x: 262, startPoint y: 407, endPoint x: 326, endPoint y: 404, distance: 64.1
click at [262, 413] on div "HỘP Q.ÁO" at bounding box center [230, 420] width 84 height 13
checkbox input "true"
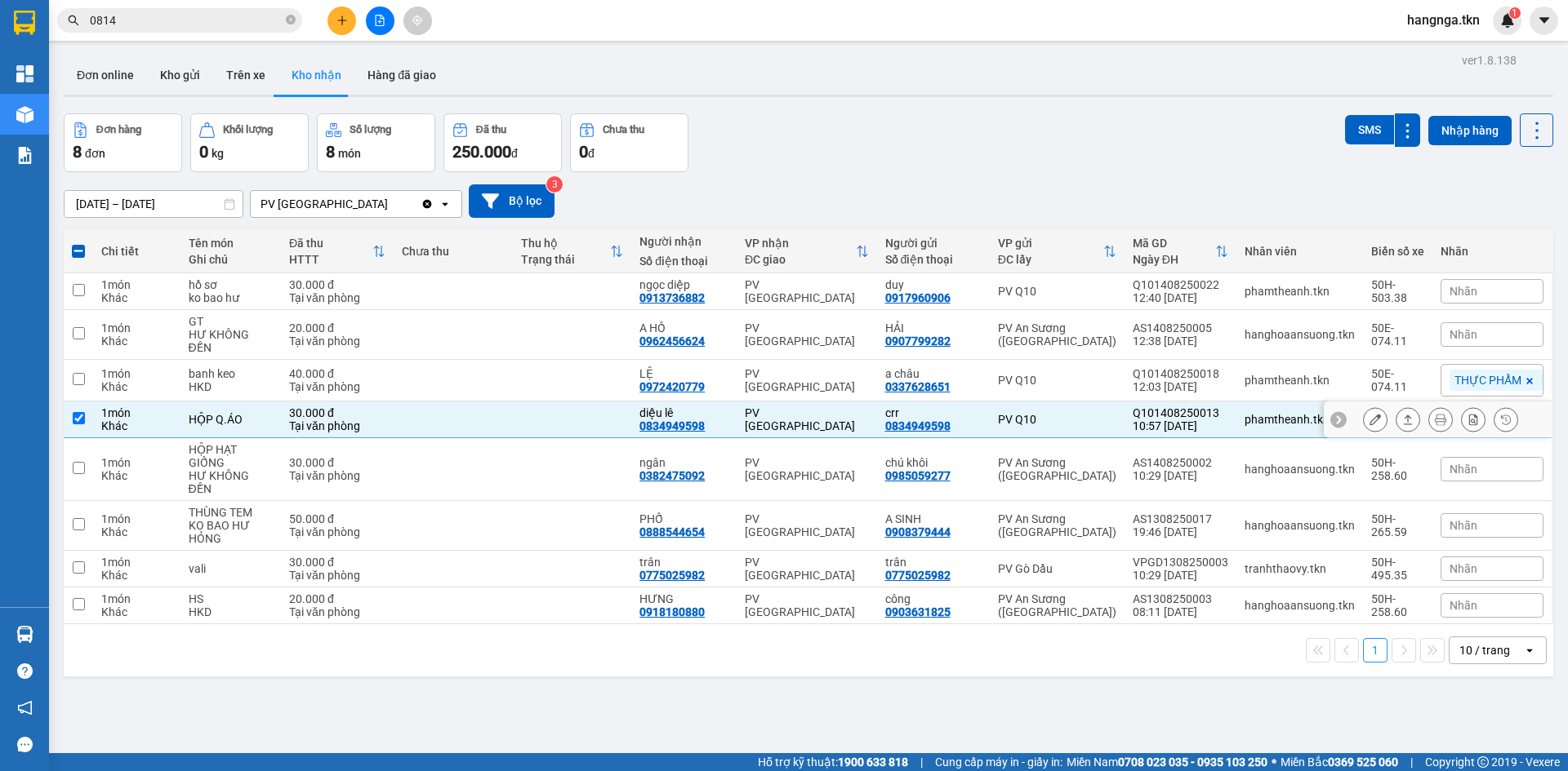
click at [1370, 407] on button at bounding box center [1375, 420] width 23 height 29
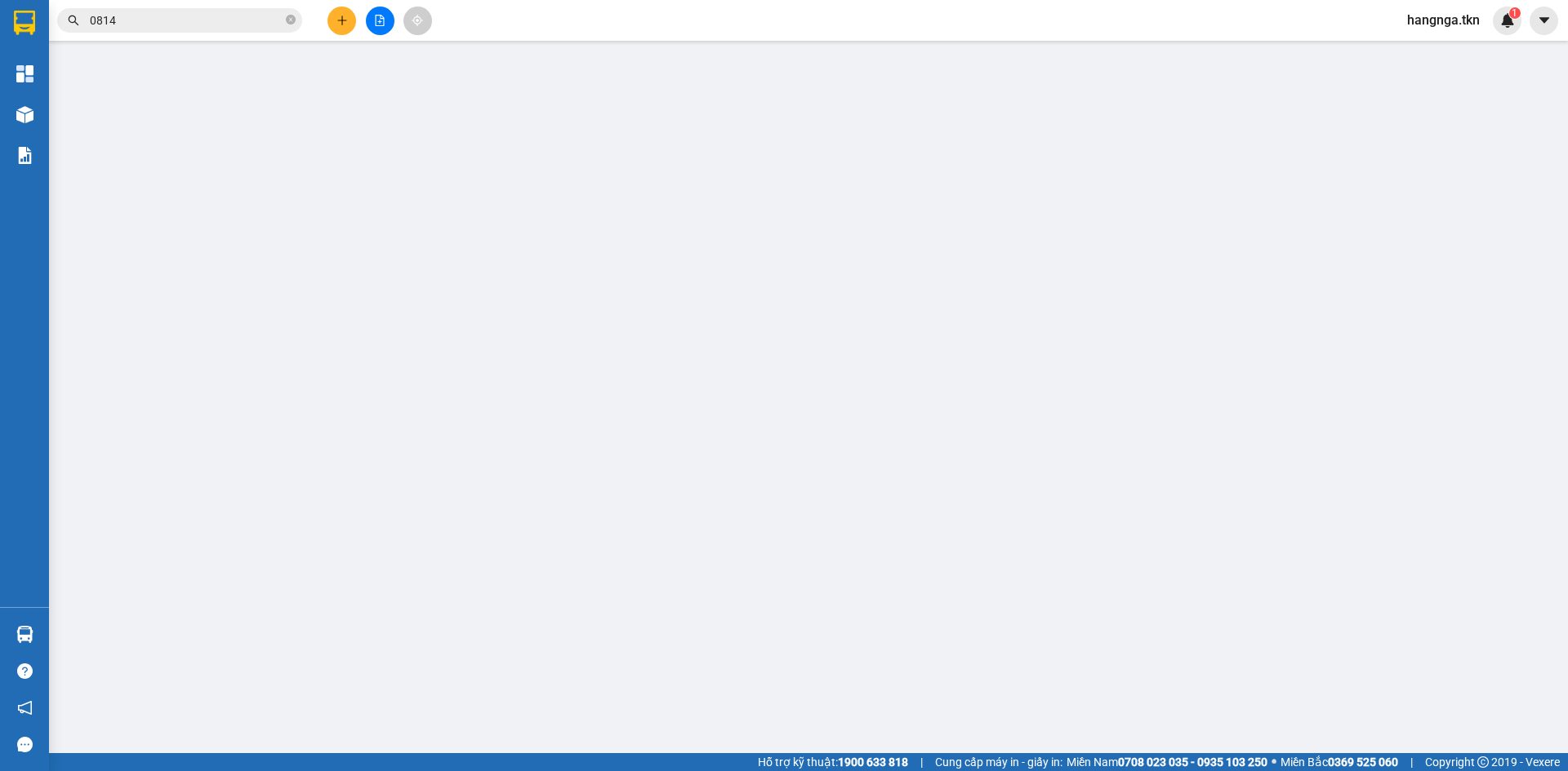
type input "0834949598"
type input "crr"
type input "0834949598"
type input "diệu lê"
type input "30.000"
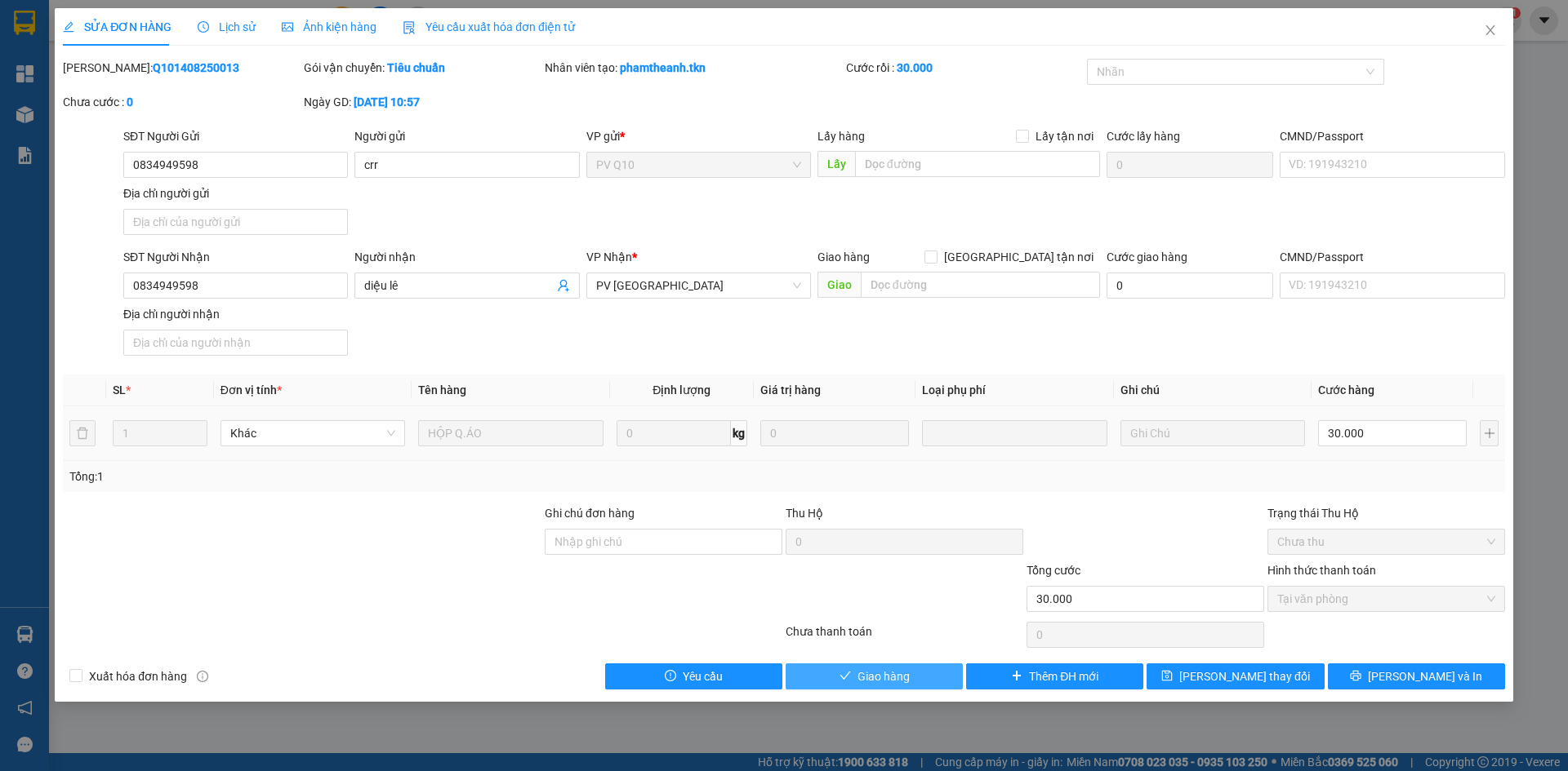
click at [908, 669] on span "Giao hàng" at bounding box center [883, 676] width 52 height 18
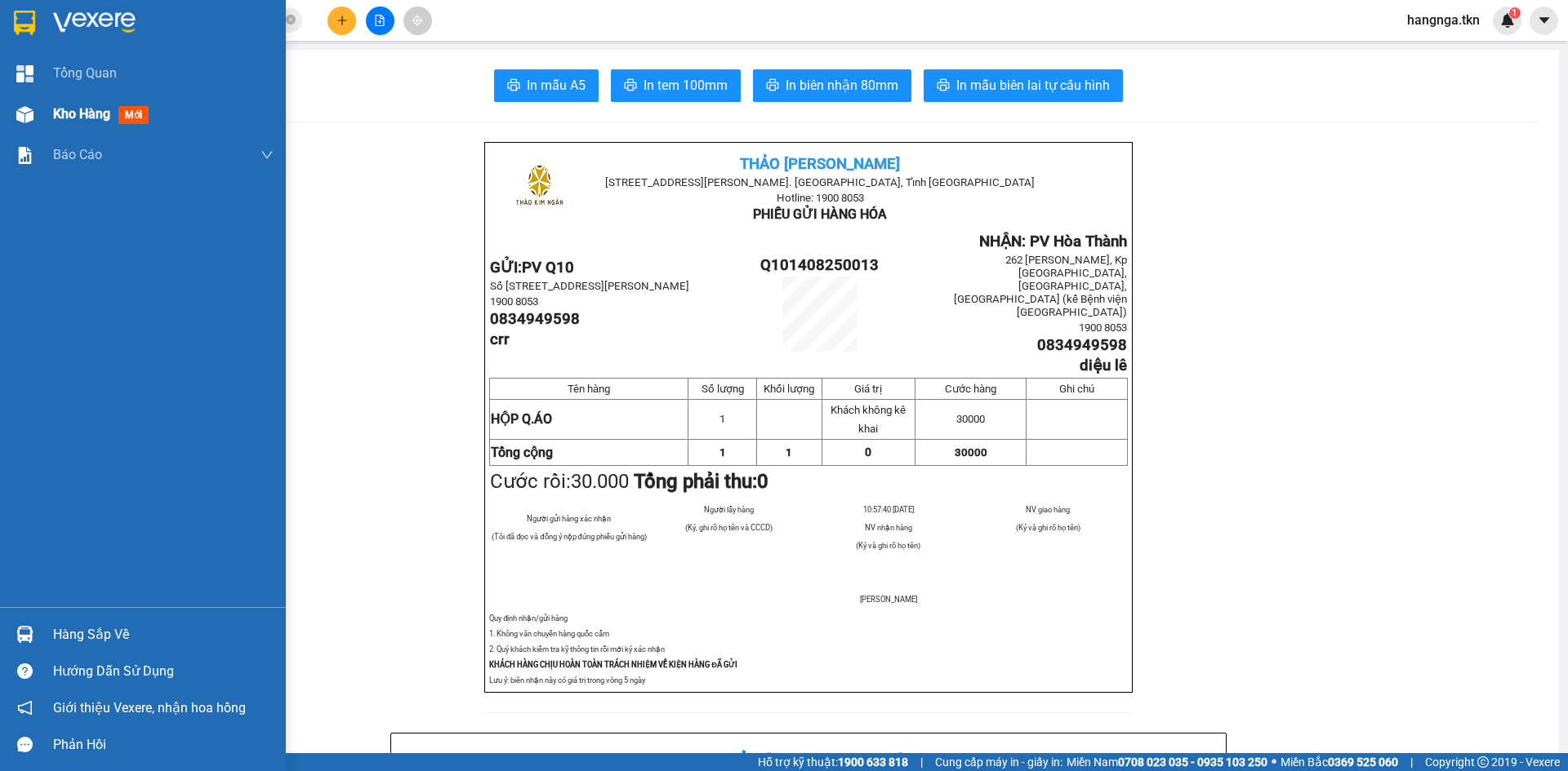
click at [62, 109] on span "Kho hàng" at bounding box center [81, 114] width 57 height 16
